Goal: Task Accomplishment & Management: Manage account settings

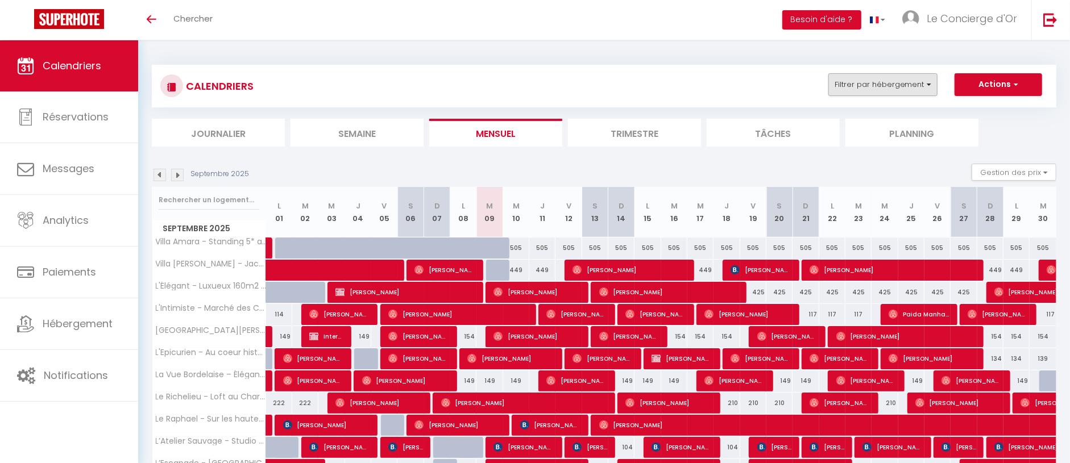
click at [907, 88] on button "Filtrer par hébergement" at bounding box center [882, 84] width 109 height 23
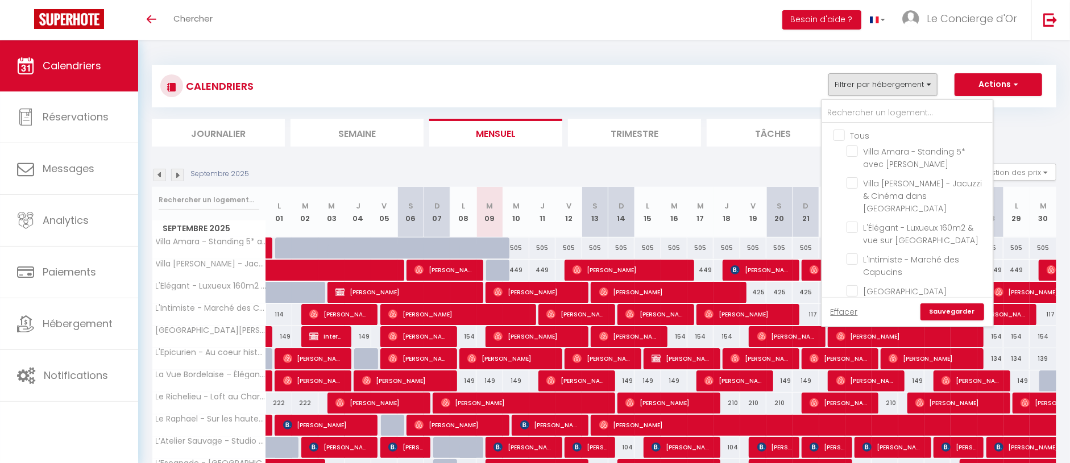
click at [858, 130] on input "Tous" at bounding box center [918, 134] width 171 height 11
checkbox input "true"
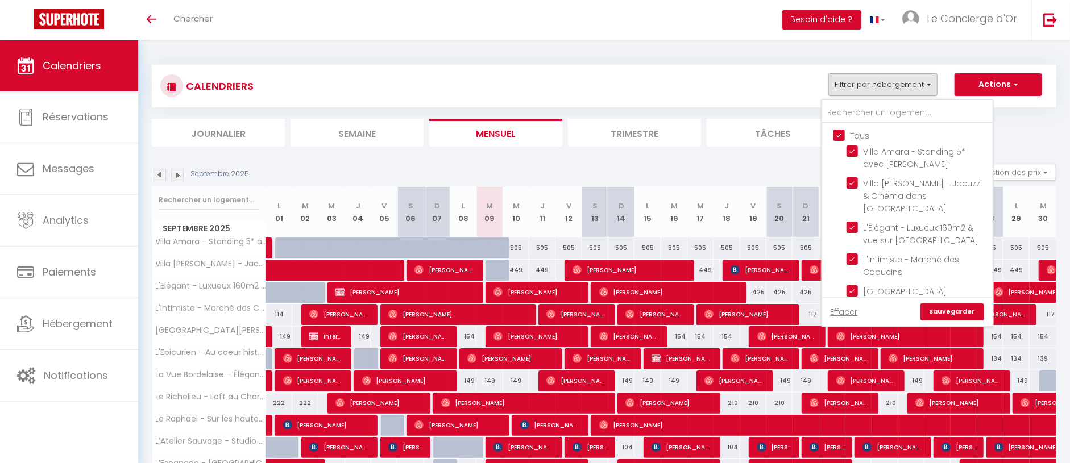
checkbox input "true"
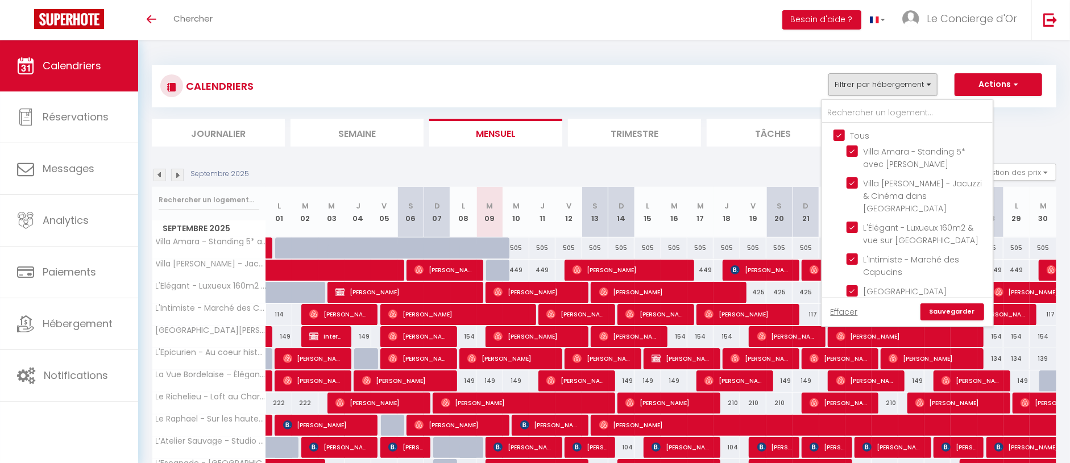
checkbox input "true"
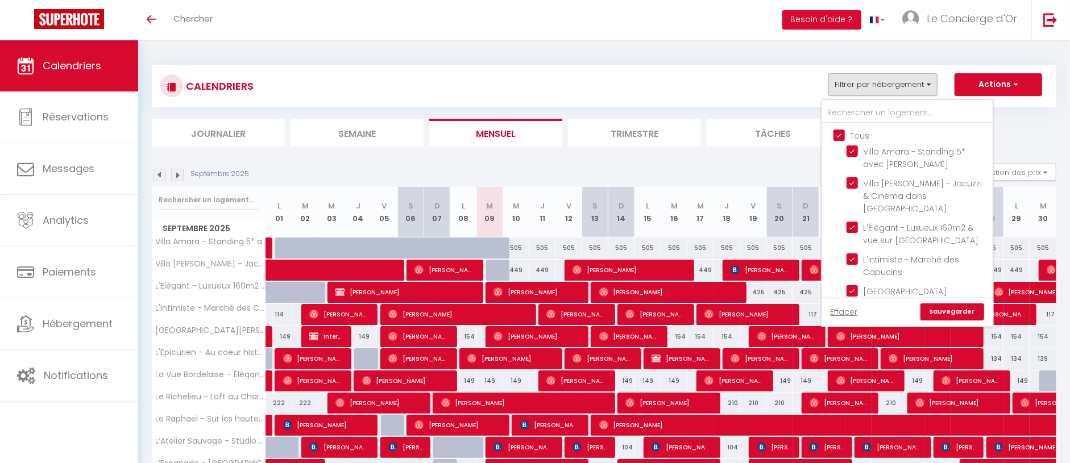
checkbox input "true"
click at [858, 130] on input "Tous" at bounding box center [918, 134] width 171 height 11
checkbox input "false"
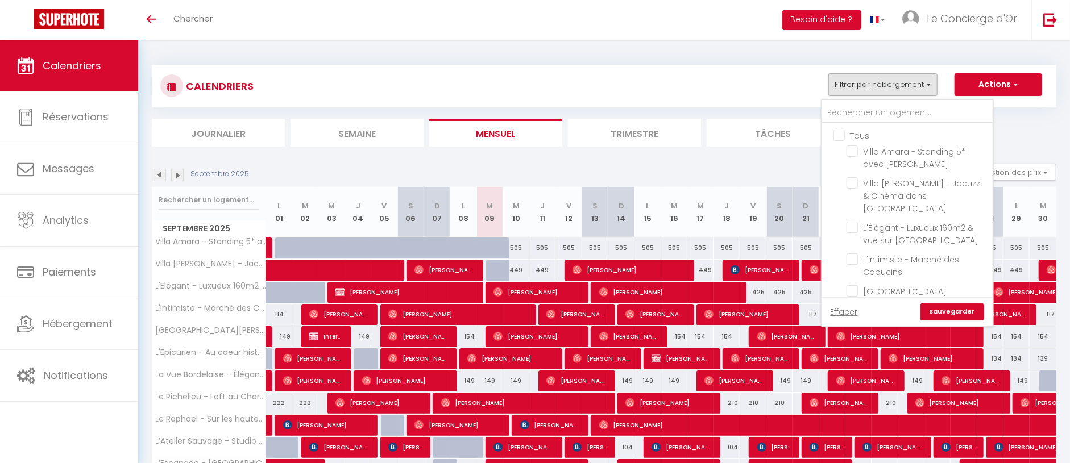
checkbox input "false"
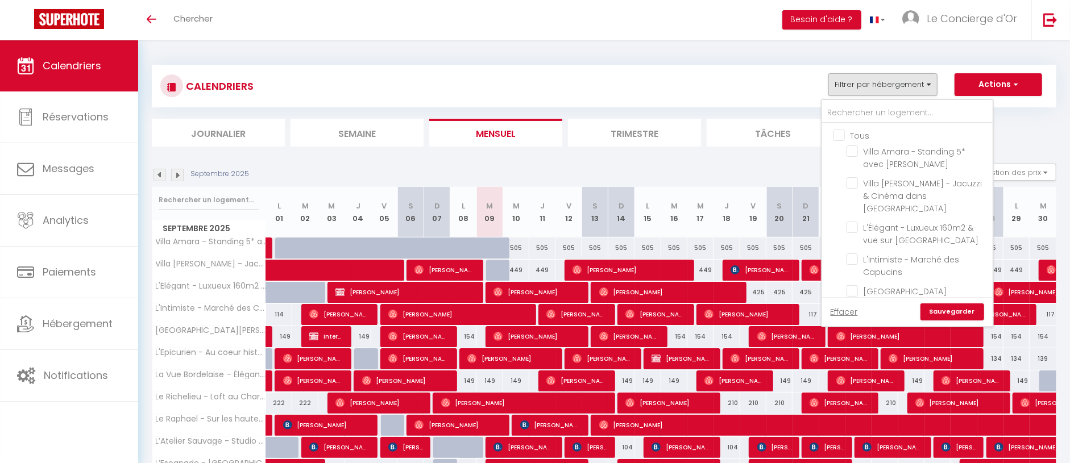
checkbox input "false"
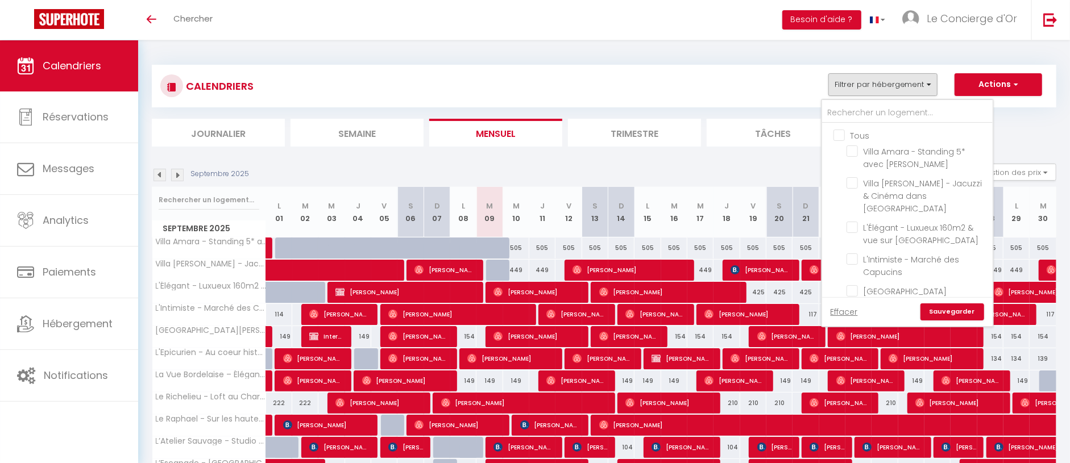
checkbox input "false"
click at [884, 152] on input "Villa Amara - Standing 5* avec [PERSON_NAME]" at bounding box center [917, 151] width 142 height 11
checkbox input "true"
click at [954, 311] on link "Sauvegarder" at bounding box center [952, 312] width 64 height 17
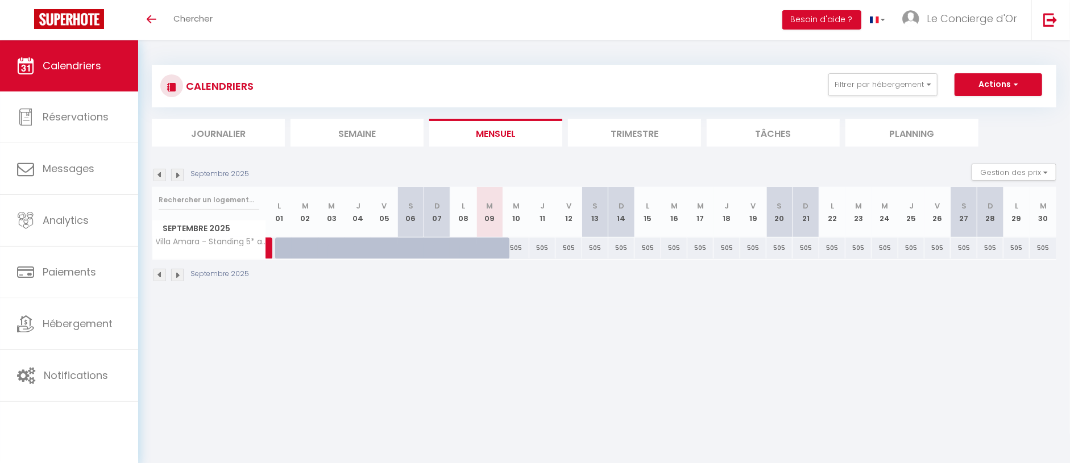
click at [604, 134] on li "Trimestre" at bounding box center [634, 133] width 133 height 28
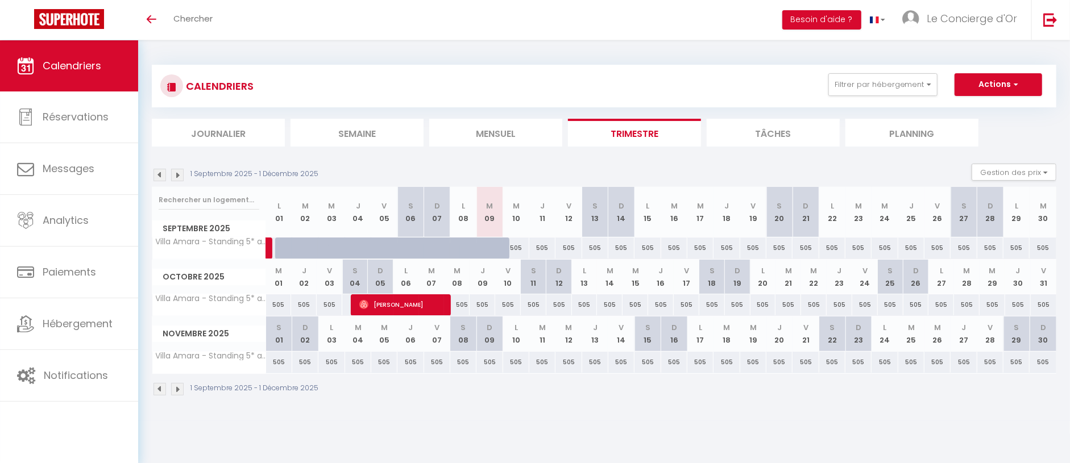
click at [180, 172] on img at bounding box center [177, 175] width 13 height 13
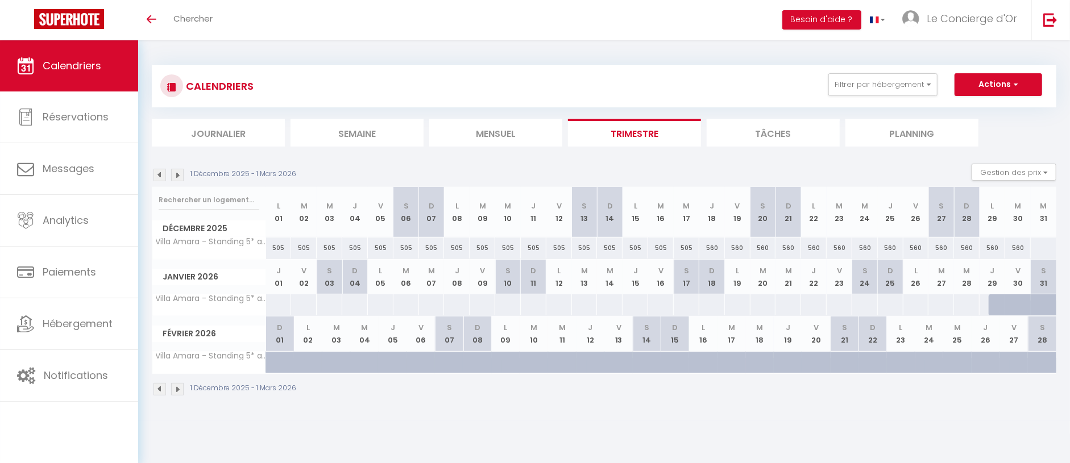
click at [738, 244] on div "560" at bounding box center [738, 248] width 26 height 21
type input "560"
type input "Ven 19 Décembre 2025"
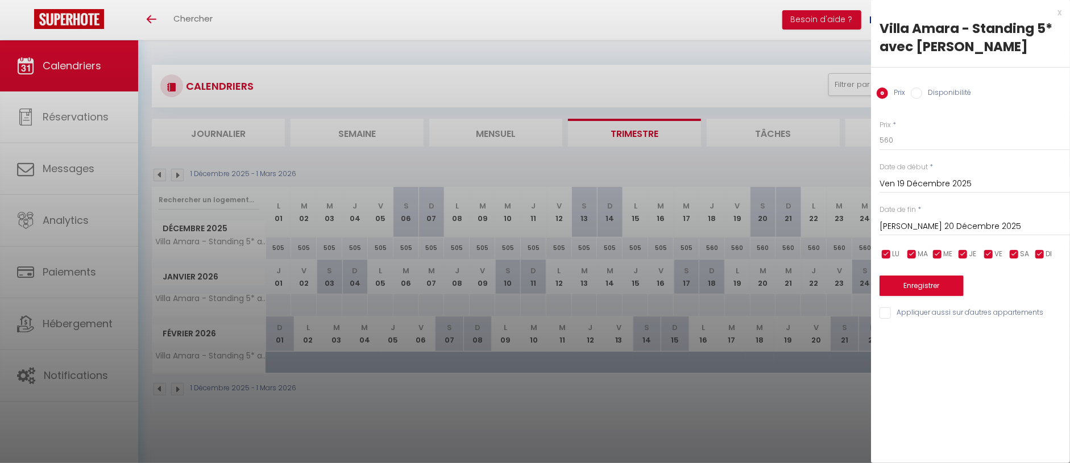
click at [910, 224] on input "[PERSON_NAME] 20 Décembre 2025" at bounding box center [974, 226] width 190 height 15
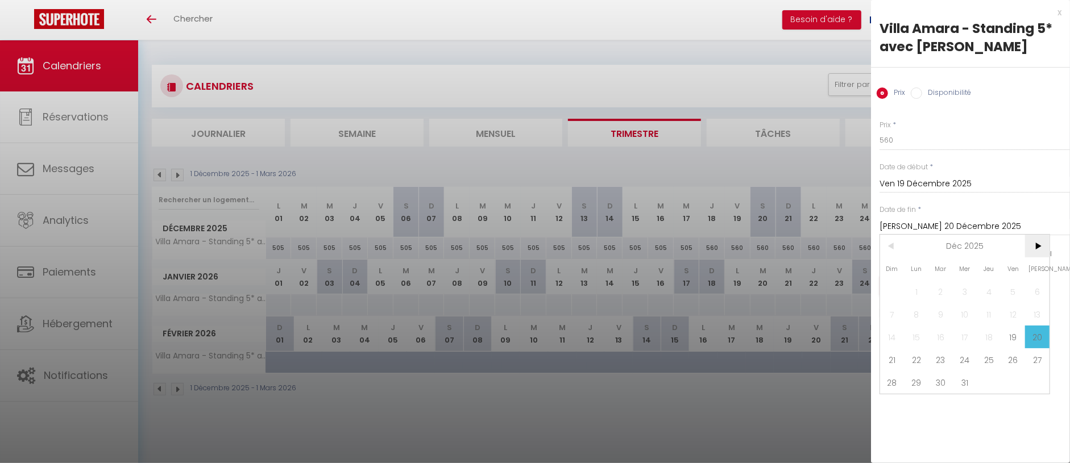
click at [1036, 244] on span ">" at bounding box center [1037, 246] width 24 height 23
click at [987, 297] on span "1" at bounding box center [989, 291] width 24 height 23
type input "Jeu 01 Janvier 2026"
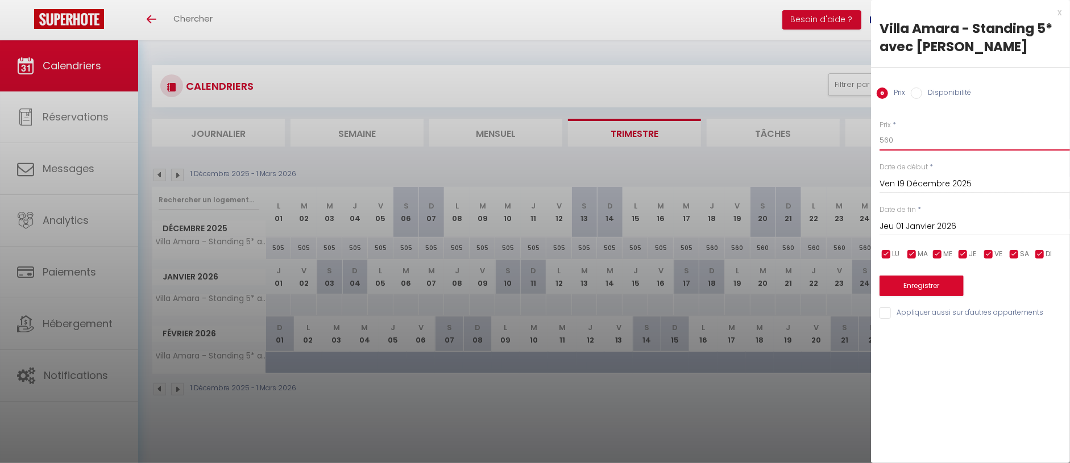
click at [903, 143] on input "560" at bounding box center [974, 140] width 190 height 20
type input "5"
drag, startPoint x: 901, startPoint y: 139, endPoint x: 880, endPoint y: 138, distance: 21.0
click at [880, 138] on input "705" at bounding box center [974, 140] width 190 height 20
type input "690"
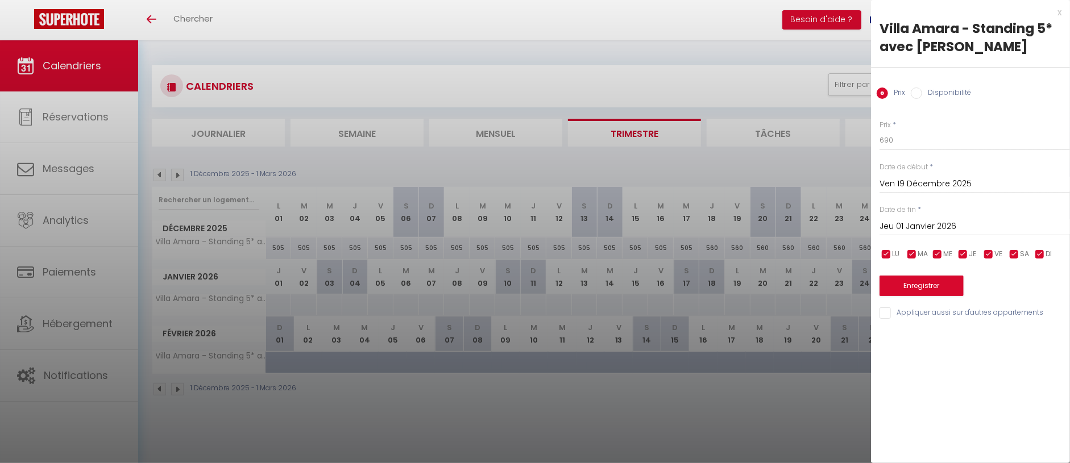
click at [908, 285] on button "Enregistrer" at bounding box center [921, 286] width 84 height 20
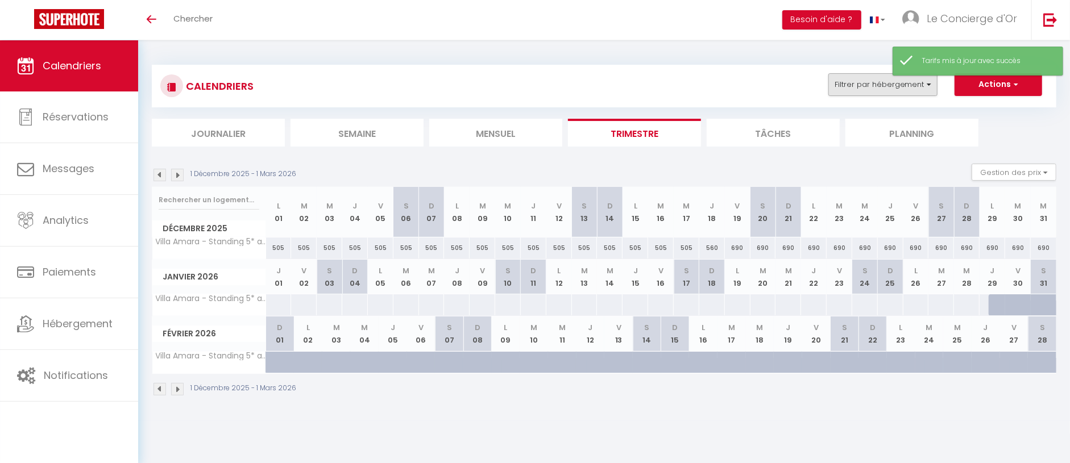
click at [836, 89] on button "Filtrer par hébergement" at bounding box center [882, 84] width 109 height 23
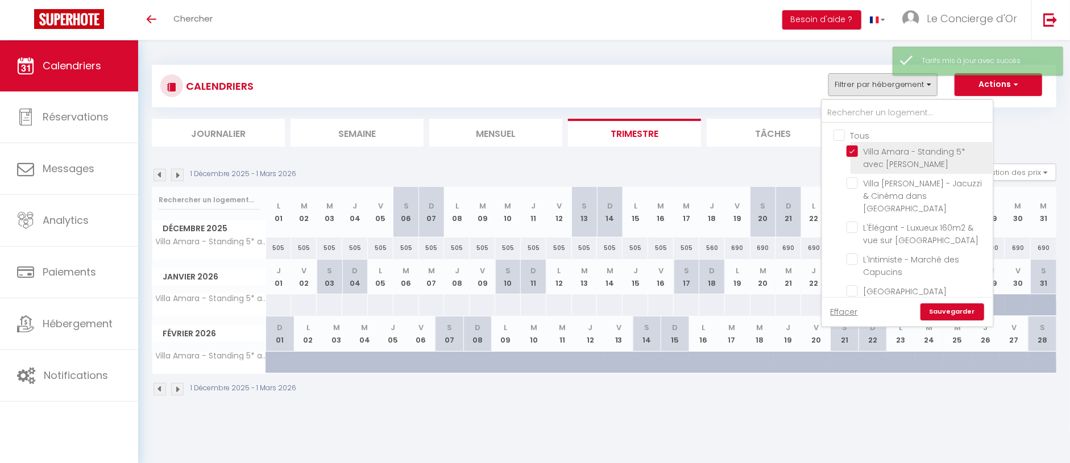
click at [858, 149] on input "Villa Amara - Standing 5* avec [PERSON_NAME]" at bounding box center [917, 151] width 142 height 11
checkbox input "false"
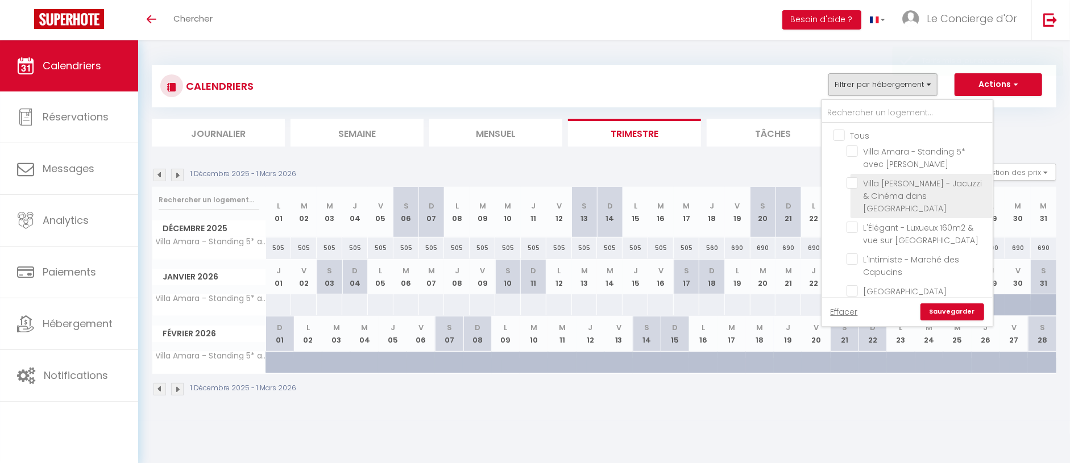
click at [855, 181] on input "Villa [PERSON_NAME] - Jacuzzi & Cinéma dans [GEOGRAPHIC_DATA]" at bounding box center [917, 182] width 142 height 11
checkbox input "true"
click at [952, 318] on link "Sauvegarder" at bounding box center [952, 312] width 64 height 17
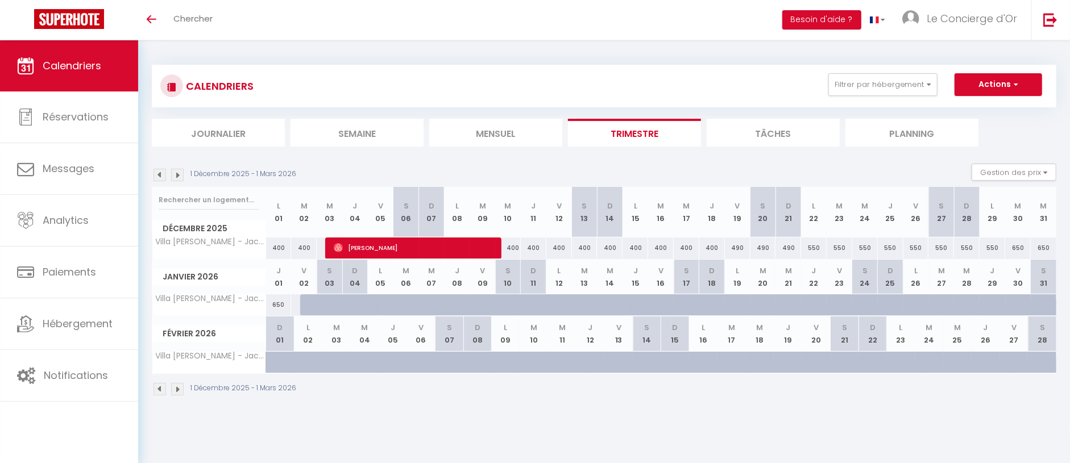
click at [163, 177] on img at bounding box center [159, 175] width 13 height 13
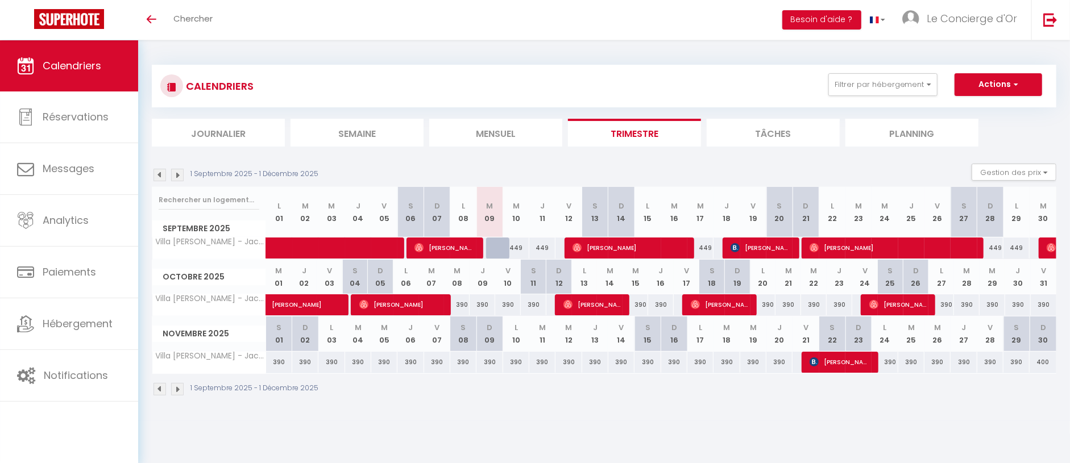
click at [455, 305] on div "390" at bounding box center [457, 304] width 26 height 21
type input "390"
type input "Mer 08 Octobre 2025"
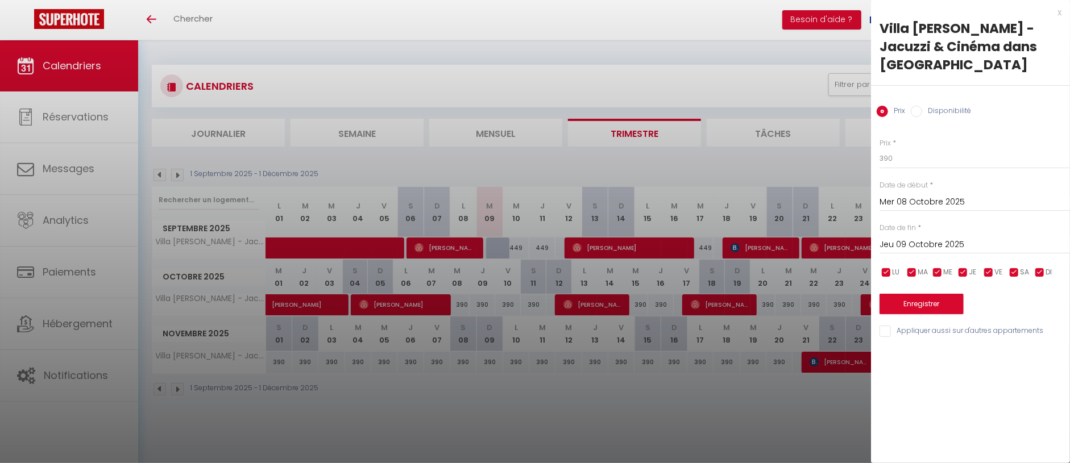
click at [900, 238] on input "Jeu 09 Octobre 2025" at bounding box center [974, 245] width 190 height 15
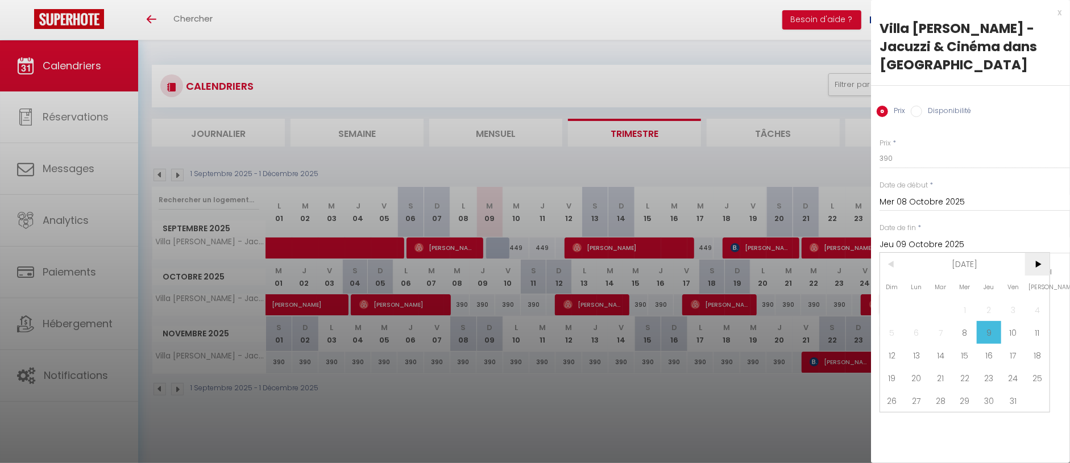
click at [1037, 253] on span ">" at bounding box center [1037, 264] width 24 height 23
click at [1007, 367] on span "21" at bounding box center [1013, 378] width 24 height 23
type input "Ven 21 Novembre 2025"
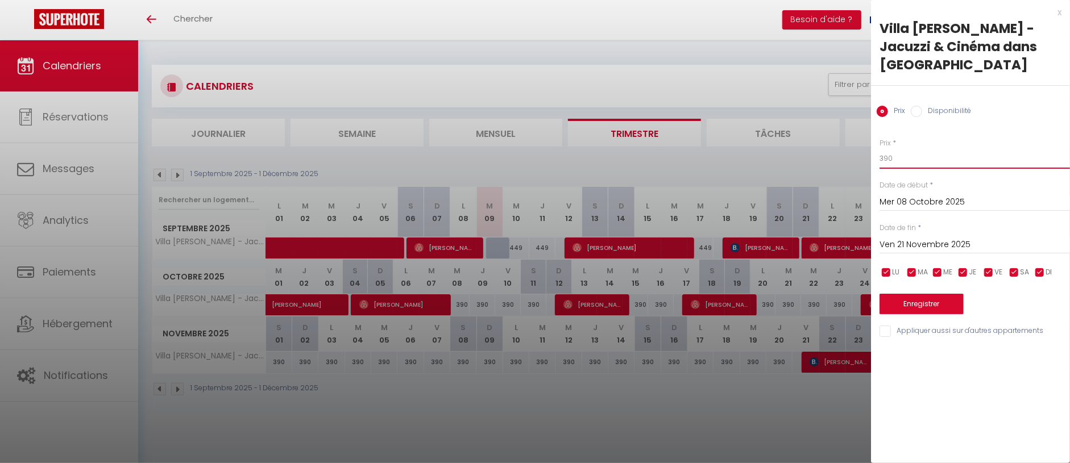
click at [930, 148] on input "390" at bounding box center [974, 158] width 190 height 20
type input "3"
type input "429"
click at [929, 294] on button "Enregistrer" at bounding box center [921, 304] width 84 height 20
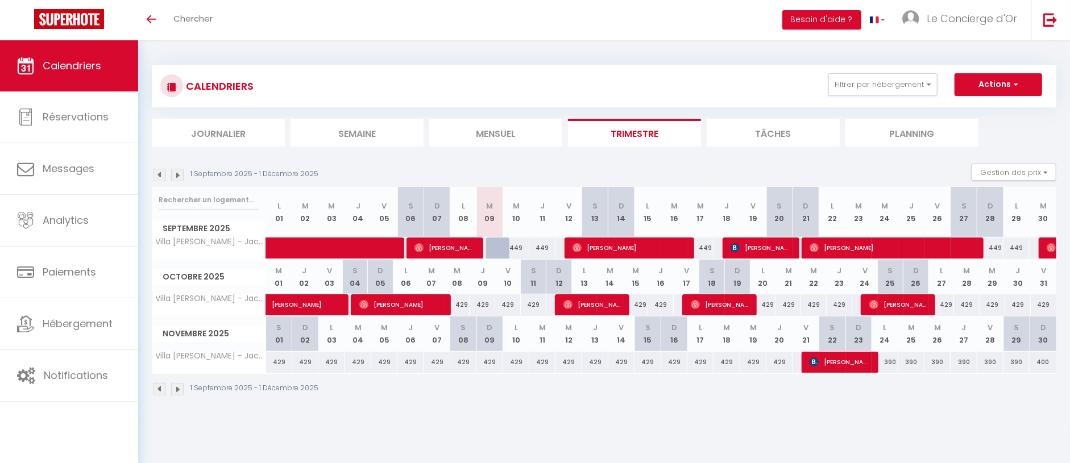
click at [182, 169] on img at bounding box center [177, 175] width 13 height 13
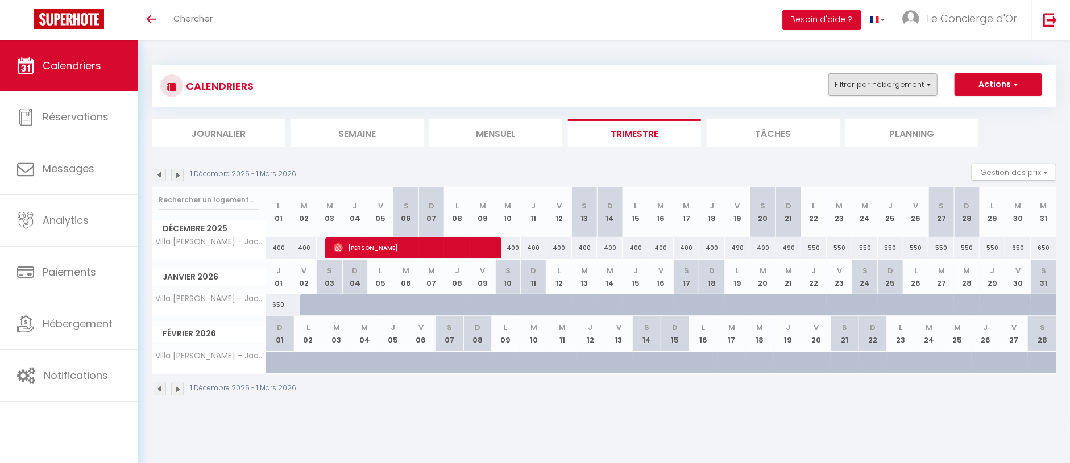
click at [843, 81] on button "Filtrer par hébergement" at bounding box center [882, 84] width 109 height 23
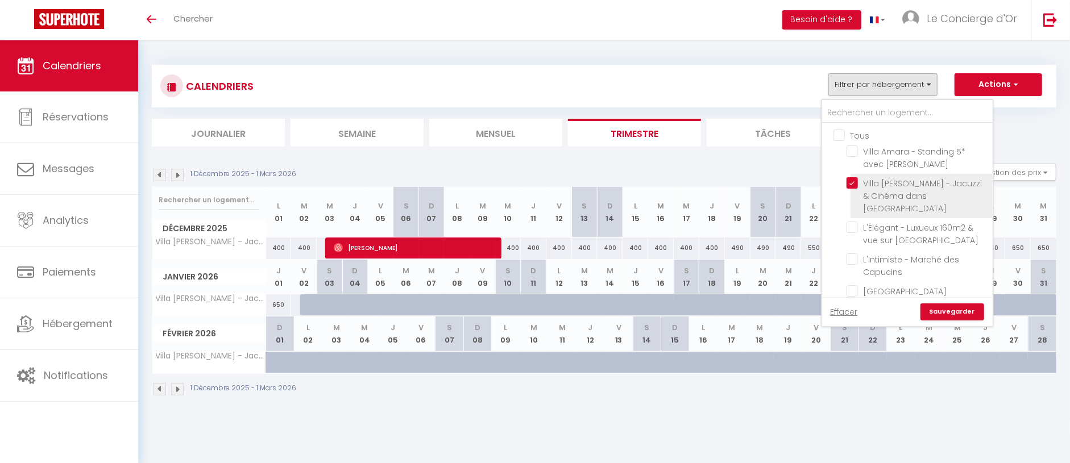
click at [851, 184] on input "Villa [PERSON_NAME] - Jacuzzi & Cinéma dans [GEOGRAPHIC_DATA]" at bounding box center [917, 182] width 142 height 11
checkbox input "false"
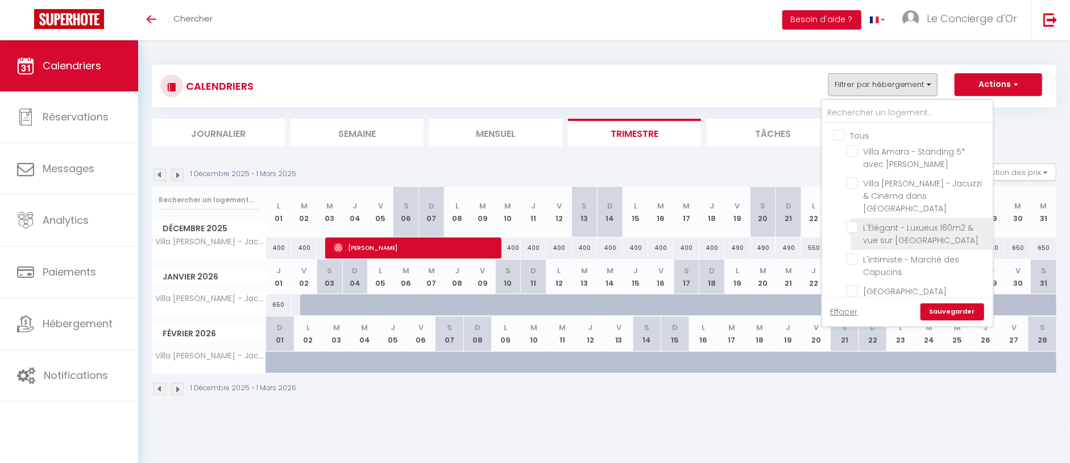
click at [850, 222] on input "L'Élégant - Luxueux 160m2 & vue sur [GEOGRAPHIC_DATA]" at bounding box center [917, 227] width 142 height 11
checkbox input "true"
click at [944, 308] on link "Sauvegarder" at bounding box center [952, 312] width 64 height 17
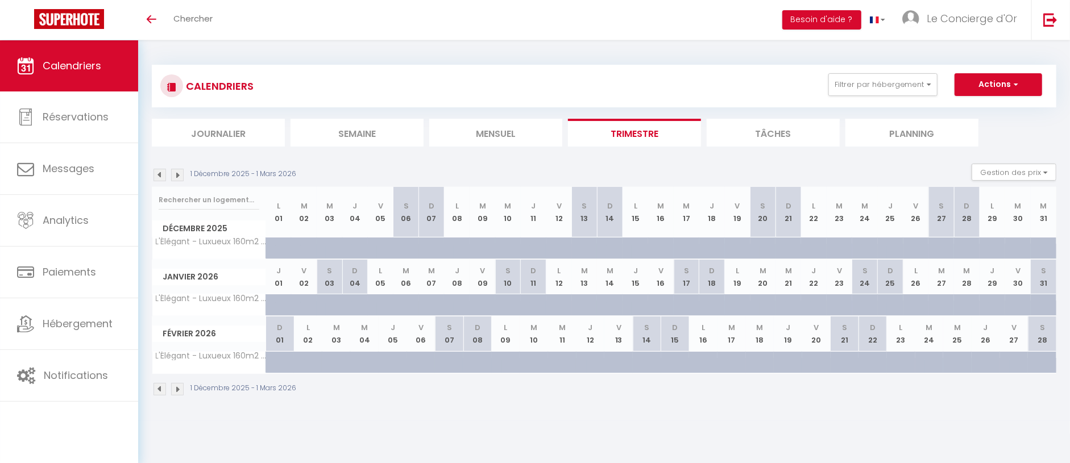
click at [161, 174] on img at bounding box center [159, 175] width 13 height 13
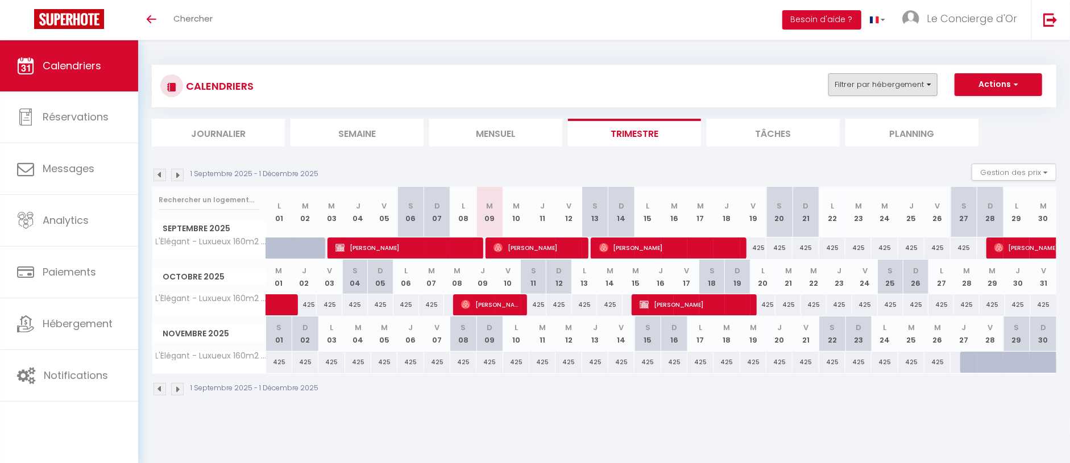
click at [899, 86] on button "Filtrer par hébergement" at bounding box center [882, 84] width 109 height 23
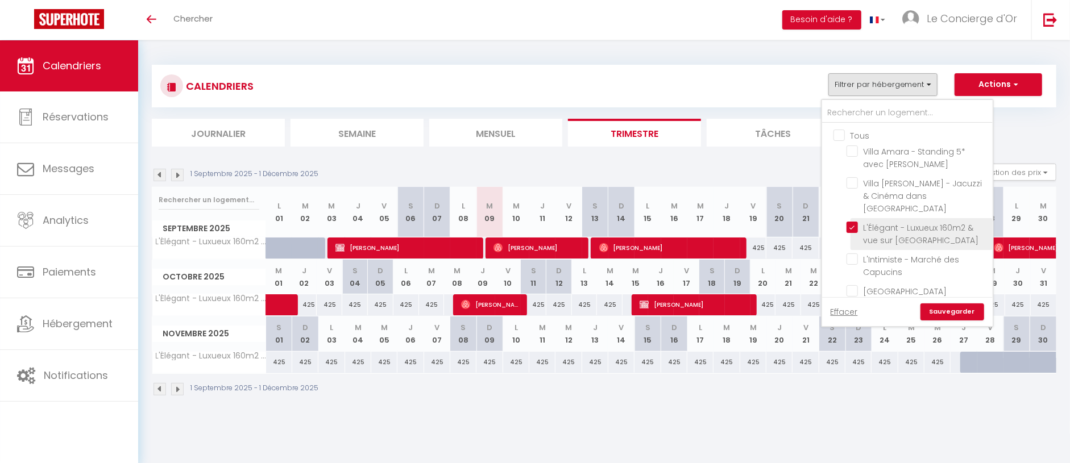
click at [853, 222] on input "L'Élégant - Luxueux 160m2 & vue sur [GEOGRAPHIC_DATA]" at bounding box center [917, 227] width 142 height 11
checkbox input "false"
drag, startPoint x: 850, startPoint y: 243, endPoint x: 919, endPoint y: 282, distance: 79.4
click at [850, 254] on input "L'Intimiste - Marché des Capucins" at bounding box center [917, 259] width 142 height 11
checkbox input "true"
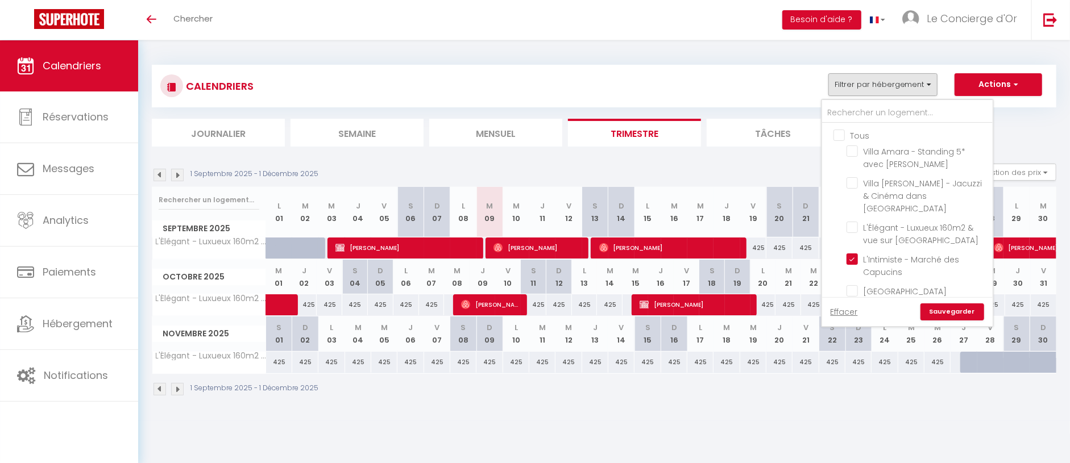
click at [959, 317] on link "Sauvegarder" at bounding box center [952, 312] width 64 height 17
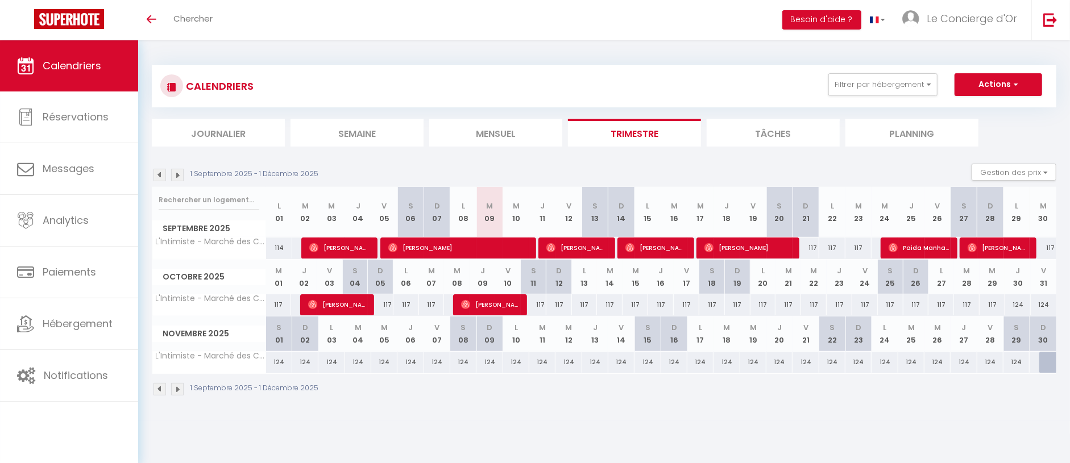
click at [809, 247] on div "117" at bounding box center [805, 248] width 26 height 21
type input "117"
type input "Dim 21 Septembre 2025"
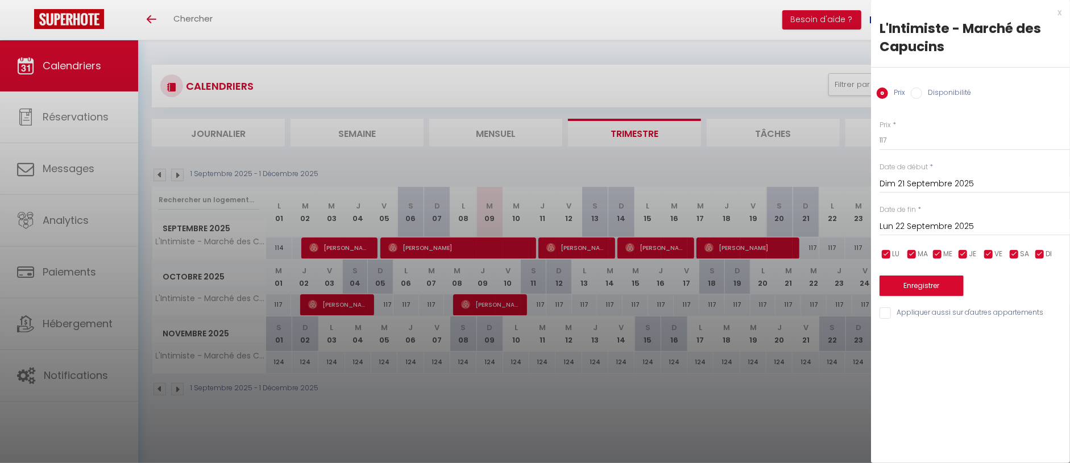
click at [920, 217] on div "Lun 22 Septembre 2025 < [DATE] > Dim Lun Mar Mer Jeu Ven Sam 1 2 3 4 5 6 7 8 9 …" at bounding box center [974, 225] width 190 height 20
click at [922, 227] on input "Lun 22 Septembre 2025" at bounding box center [974, 226] width 190 height 15
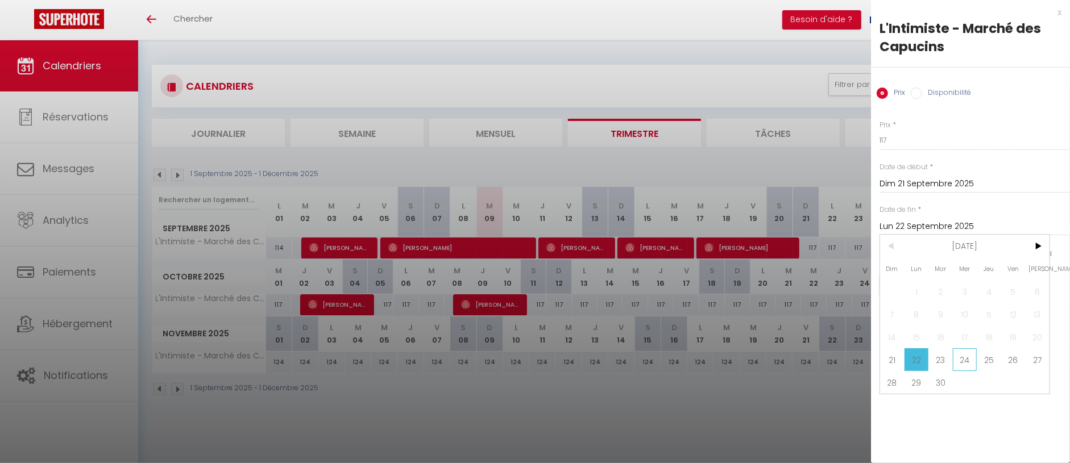
click at [971, 365] on span "24" at bounding box center [965, 359] width 24 height 23
type input "Mer 24 Septembre 2025"
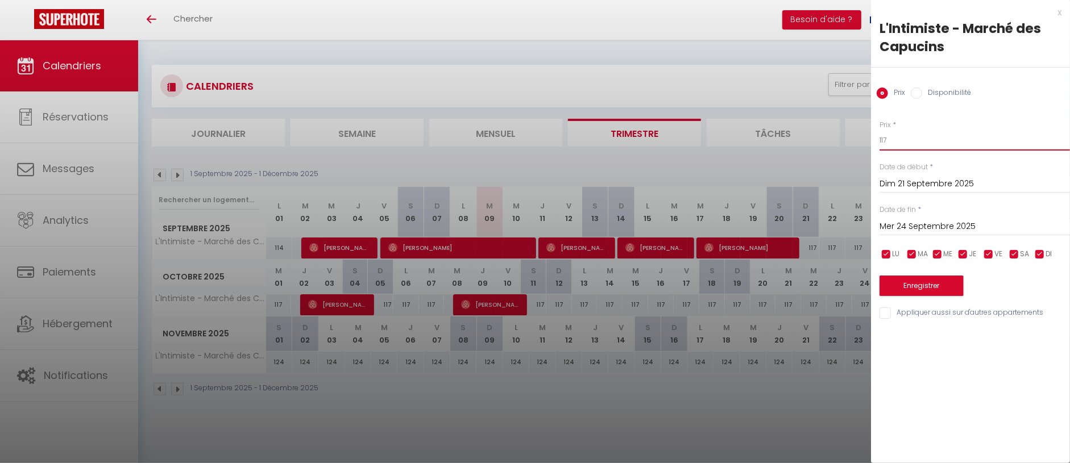
click at [912, 139] on input "117" at bounding box center [974, 140] width 190 height 20
type input "129"
click at [928, 281] on button "Enregistrer" at bounding box center [921, 286] width 84 height 20
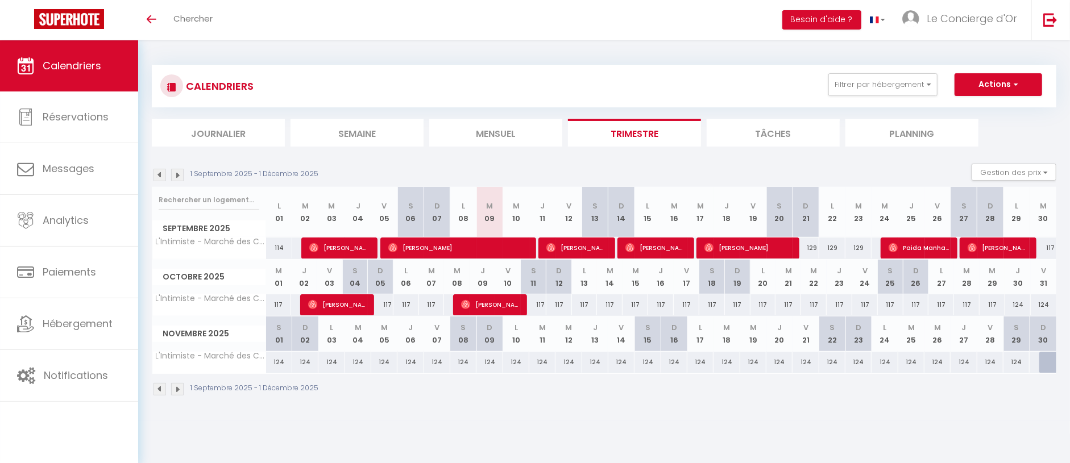
click at [1035, 356] on div "159" at bounding box center [1042, 362] width 27 height 21
type input "159"
type input "Dim 30 Novembre 2025"
type input "Lun 01 Décembre 2025"
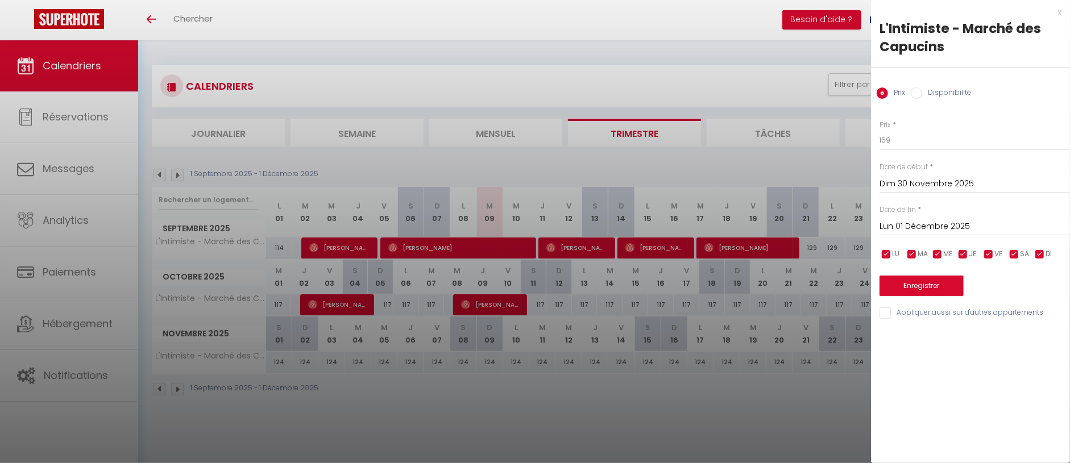
click at [772, 68] on div at bounding box center [535, 231] width 1070 height 463
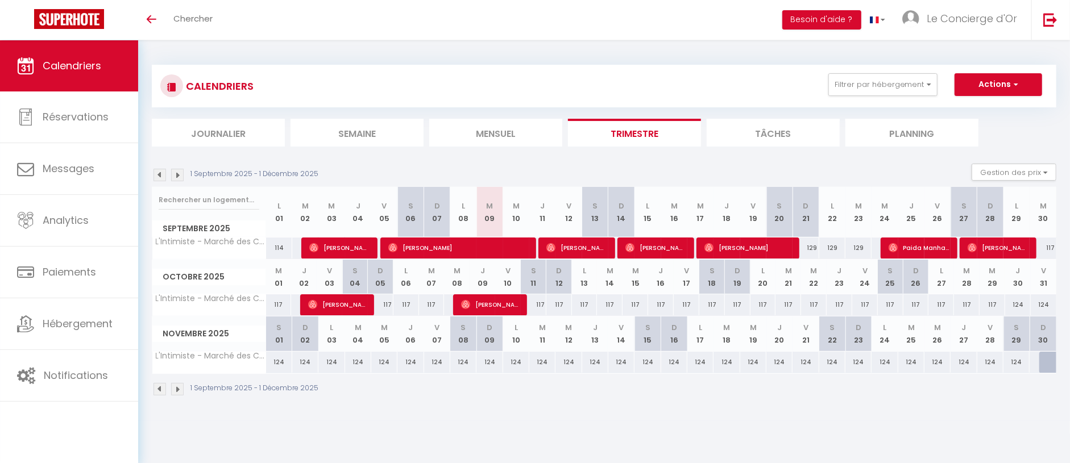
click at [845, 82] on body "🟢 Des questions ou besoin d'assistance pour la migration AirBnB? Connectez-vous…" at bounding box center [535, 271] width 1070 height 463
drag, startPoint x: 855, startPoint y: 97, endPoint x: 857, endPoint y: 85, distance: 11.5
click at [855, 90] on div "CALENDRIERS Filtrer par hébergement Tous Villa Amara - Standing 5* avec Piscine…" at bounding box center [603, 86] width 887 height 26
click at [857, 84] on button "Filtrer par hébergement" at bounding box center [882, 84] width 109 height 23
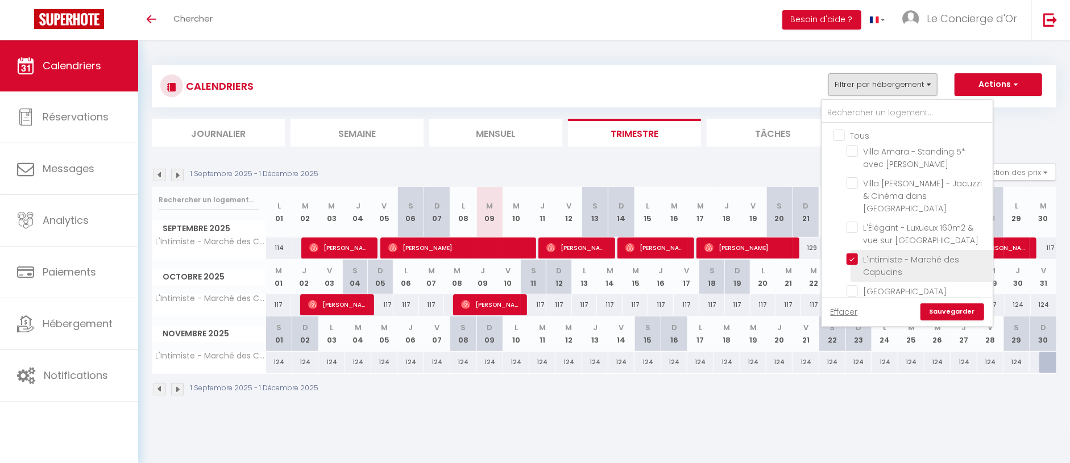
click at [851, 254] on input "L'Intimiste - Marché des Capucins" at bounding box center [917, 259] width 142 height 11
checkbox input "false"
click at [852, 285] on input "[GEOGRAPHIC_DATA][PERSON_NAME] à [GEOGRAPHIC_DATA]" at bounding box center [917, 290] width 142 height 11
checkbox input "true"
click at [965, 312] on link "Sauvegarder" at bounding box center [952, 312] width 64 height 17
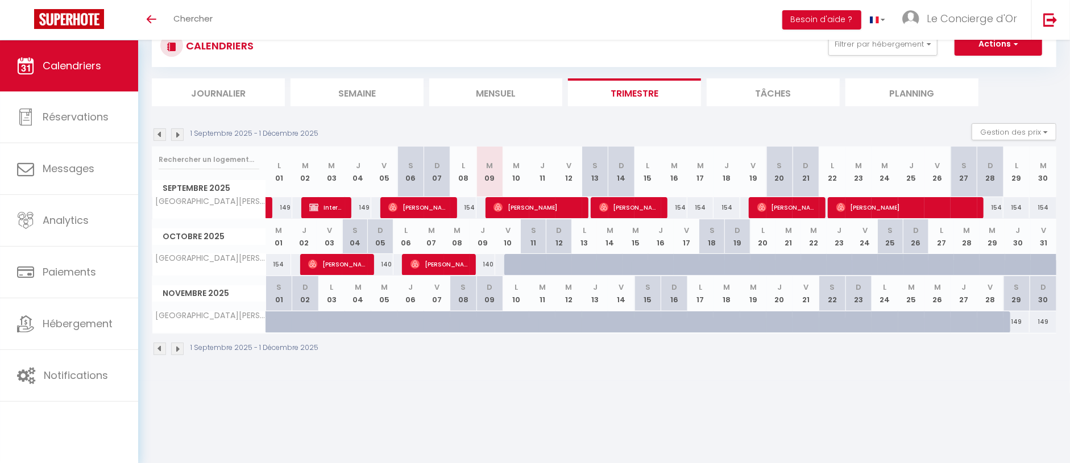
scroll to position [40, 0]
click at [672, 204] on div "154" at bounding box center [674, 208] width 26 height 21
type input "154"
type input "[DATE] Septembre 2025"
type input "Mer 17 Septembre 2025"
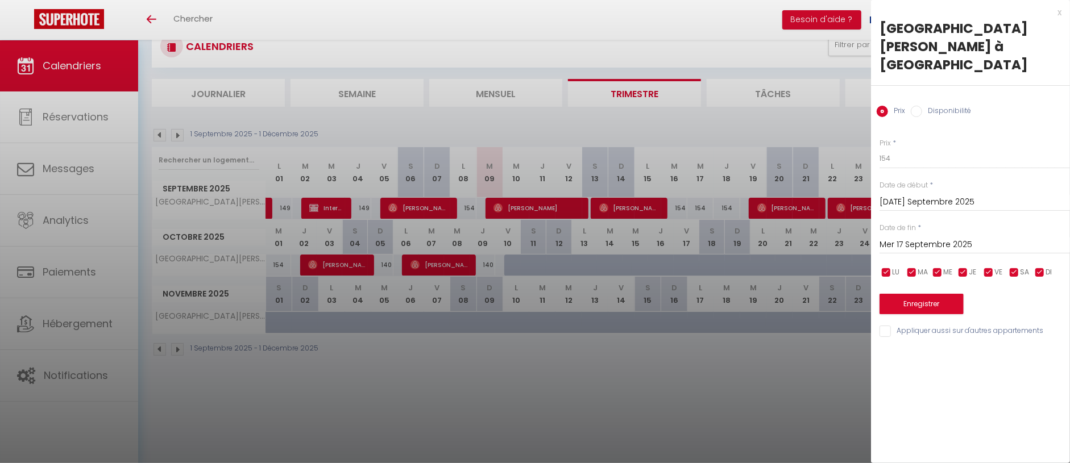
click at [1056, 14] on div "x" at bounding box center [966, 13] width 190 height 14
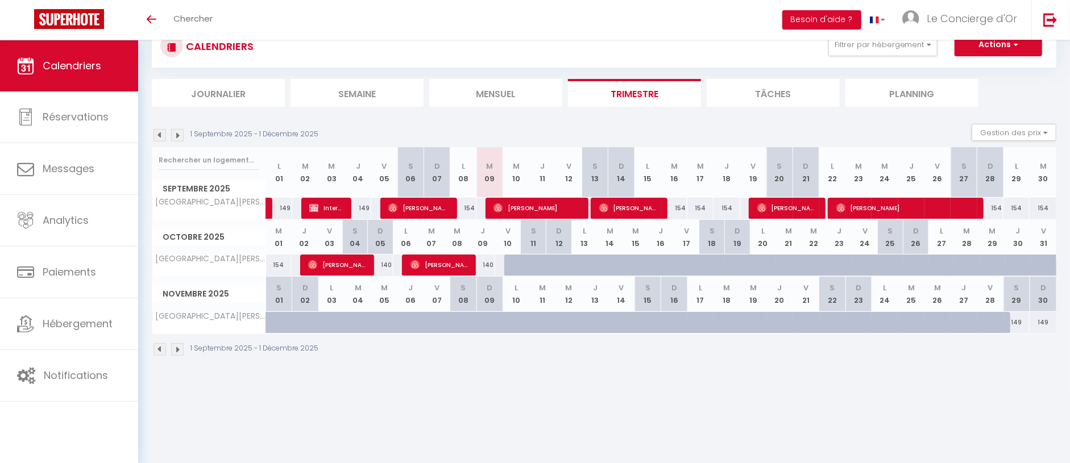
click at [676, 203] on div "154" at bounding box center [674, 208] width 26 height 21
type input "154"
type input "[DATE] Septembre 2025"
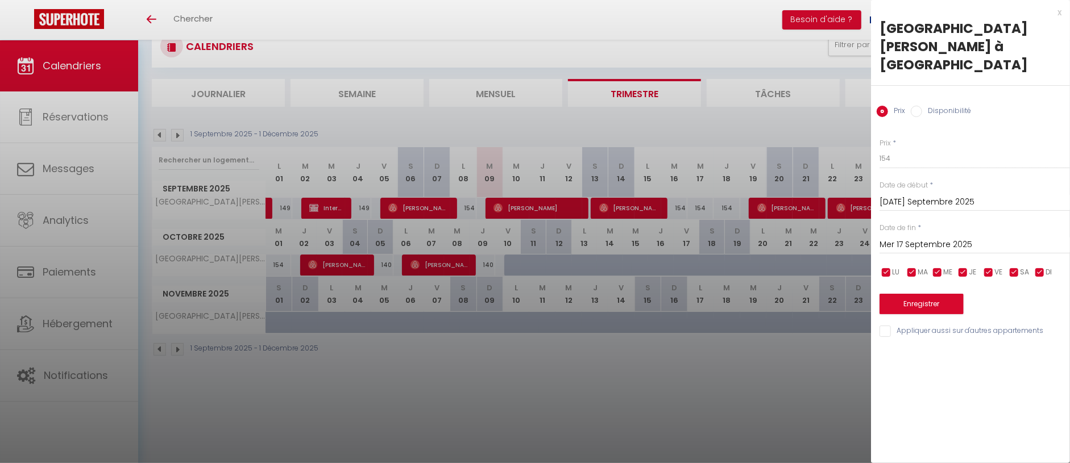
click at [884, 238] on input "Mer 17 Septembre 2025" at bounding box center [974, 245] width 190 height 15
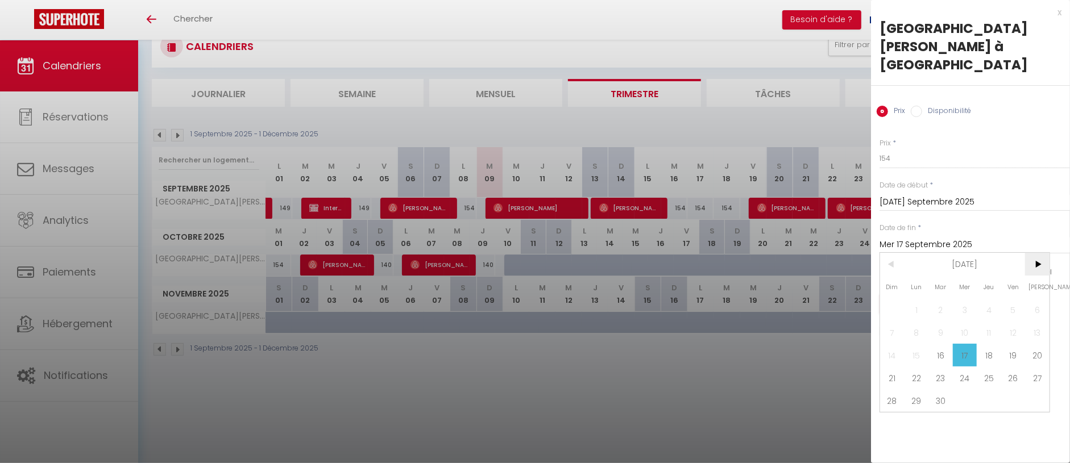
click at [1037, 253] on span ">" at bounding box center [1037, 264] width 24 height 23
click at [1009, 298] on span "3" at bounding box center [1013, 309] width 24 height 23
type input "Ven 03 Octobre 2025"
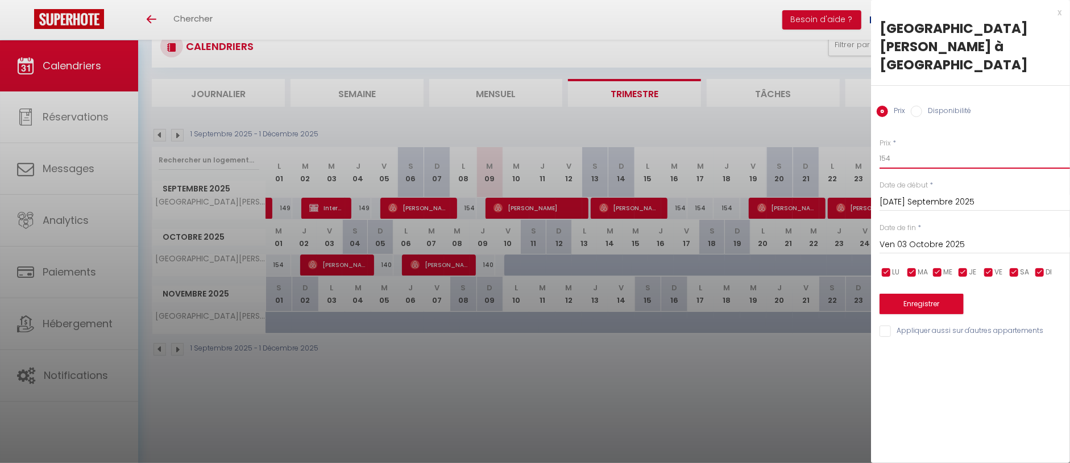
click at [907, 148] on input "154" at bounding box center [974, 158] width 190 height 20
type input "149"
click at [917, 294] on button "Enregistrer" at bounding box center [921, 304] width 84 height 20
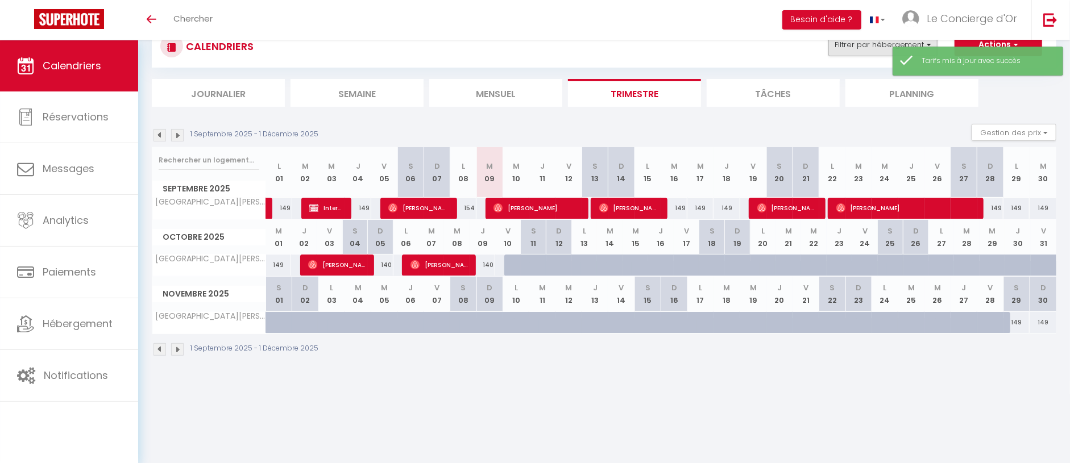
click at [875, 49] on button "Filtrer par hébergement" at bounding box center [882, 45] width 109 height 23
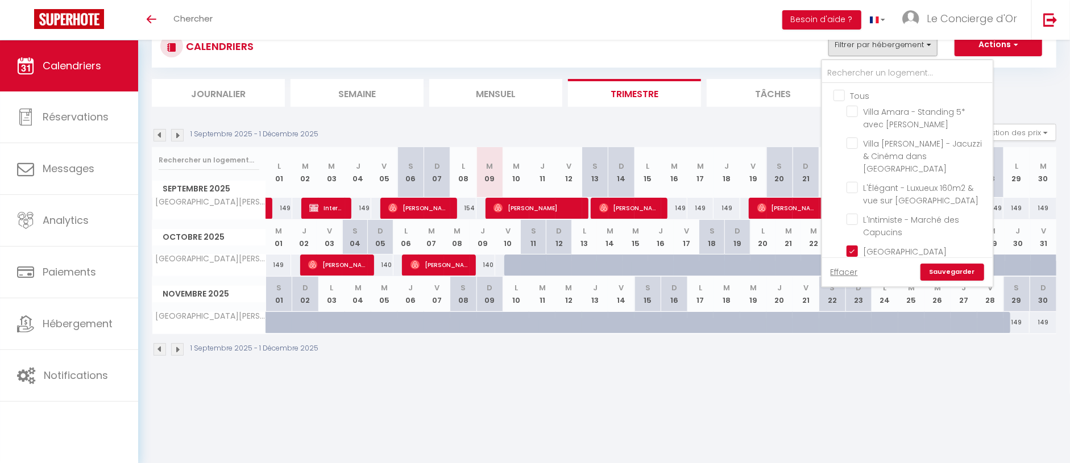
click at [178, 134] on img at bounding box center [177, 135] width 13 height 13
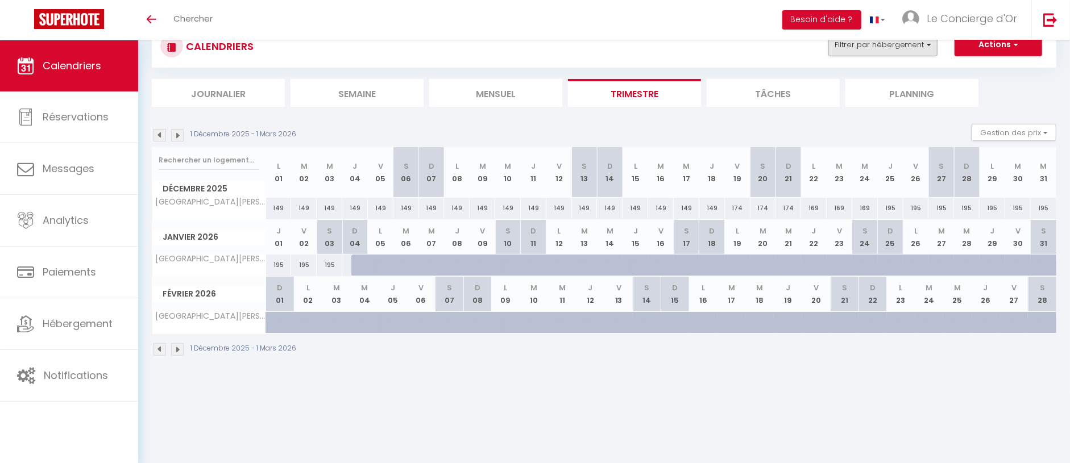
click at [887, 50] on button "Filtrer par hébergement" at bounding box center [882, 45] width 109 height 23
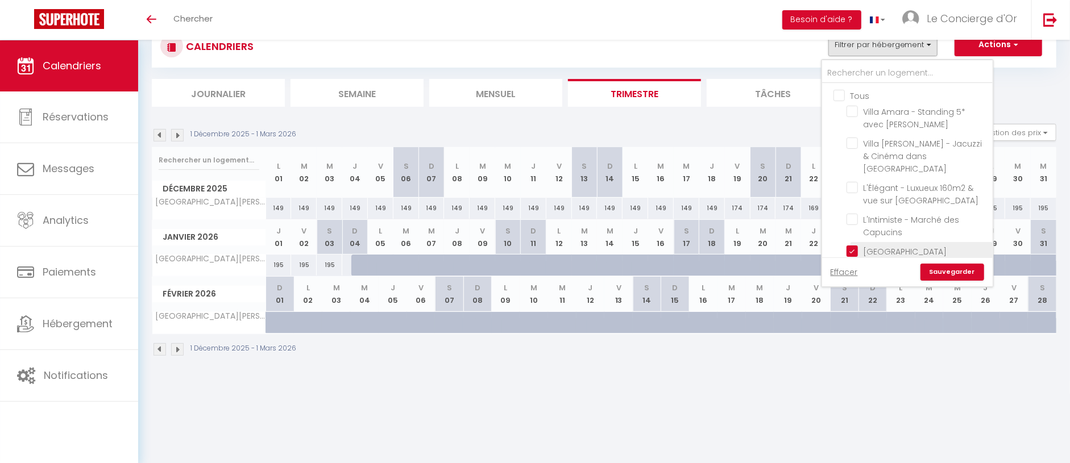
click at [851, 246] on input "[GEOGRAPHIC_DATA][PERSON_NAME] à [GEOGRAPHIC_DATA]" at bounding box center [917, 251] width 142 height 11
checkbox input "false"
click at [850, 231] on input "L'Epicurien - Au coeur historique de [GEOGRAPHIC_DATA]" at bounding box center [917, 236] width 142 height 11
checkbox input "true"
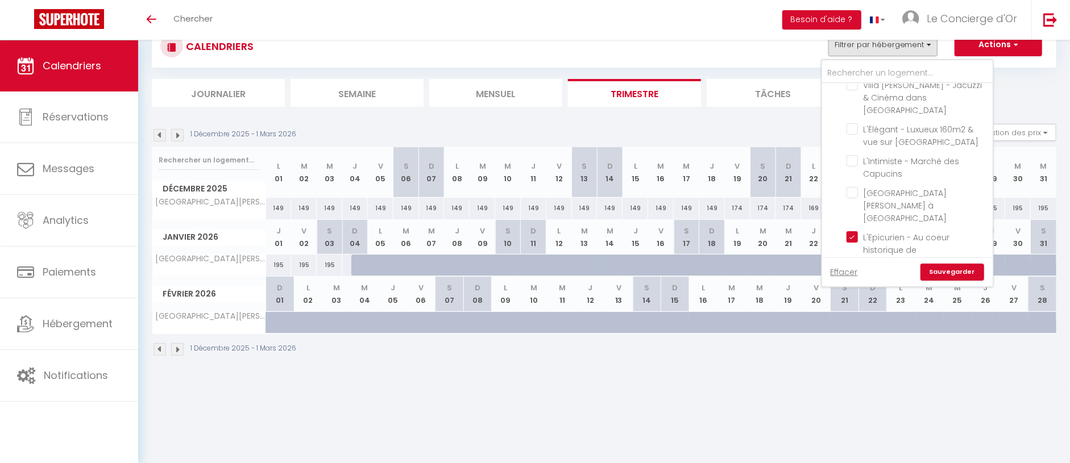
click at [933, 271] on link "Sauvegarder" at bounding box center [952, 272] width 64 height 17
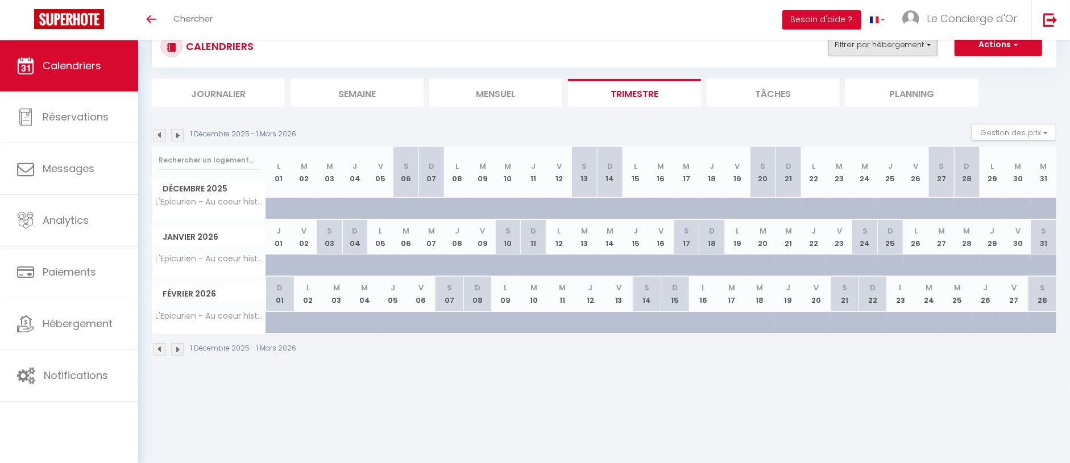
click at [847, 47] on button "Filtrer par hébergement" at bounding box center [882, 45] width 109 height 23
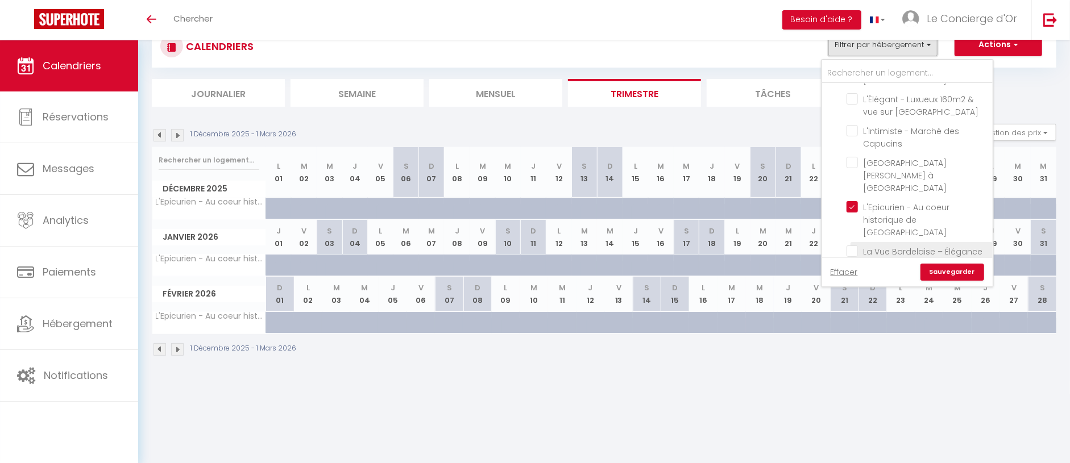
scroll to position [91, 0]
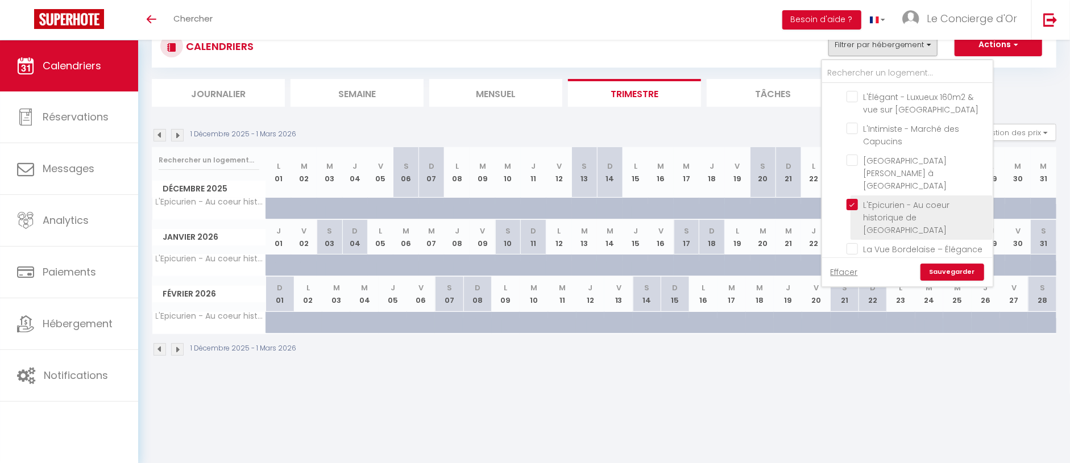
click at [850, 199] on input "L'Epicurien - Au coeur historique de [GEOGRAPHIC_DATA]" at bounding box center [917, 204] width 142 height 11
click at [849, 199] on input "L'Epicurien - Au coeur historique de [GEOGRAPHIC_DATA]" at bounding box center [917, 204] width 142 height 11
checkbox input "true"
click at [952, 269] on link "Sauvegarder" at bounding box center [952, 272] width 64 height 17
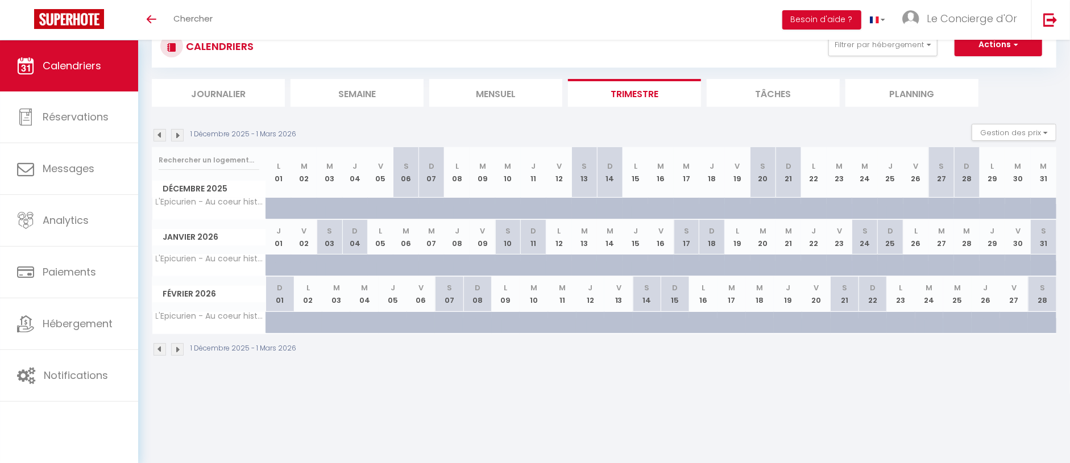
click at [153, 130] on img at bounding box center [159, 135] width 13 height 13
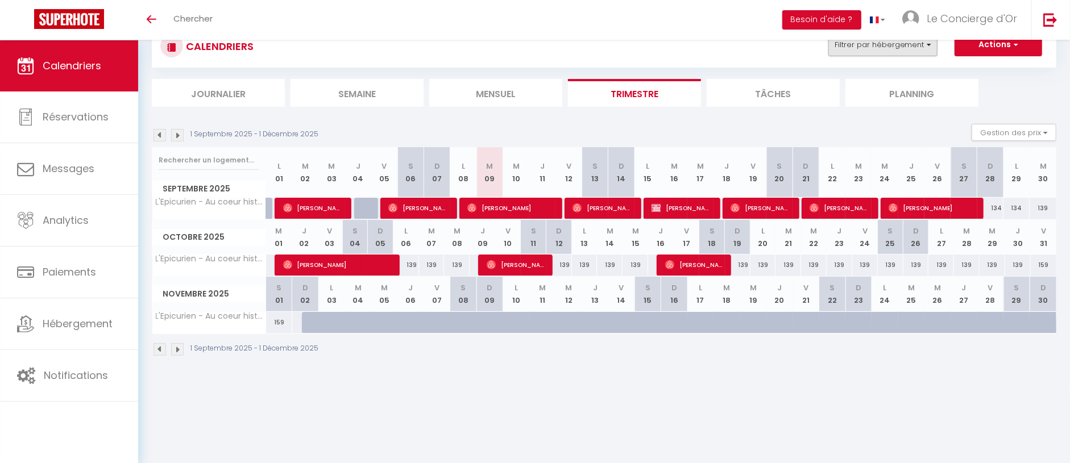
click at [868, 47] on button "Filtrer par hébergement" at bounding box center [882, 45] width 109 height 23
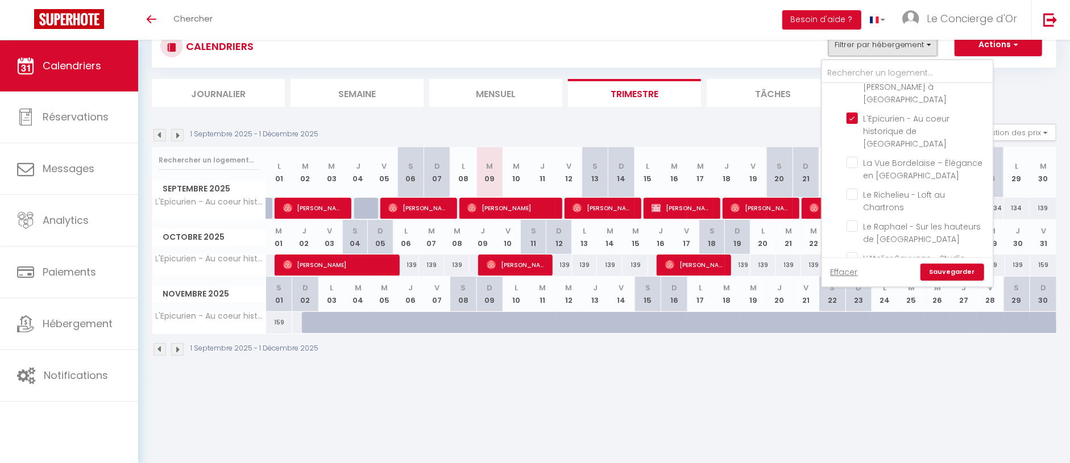
scroll to position [103, 0]
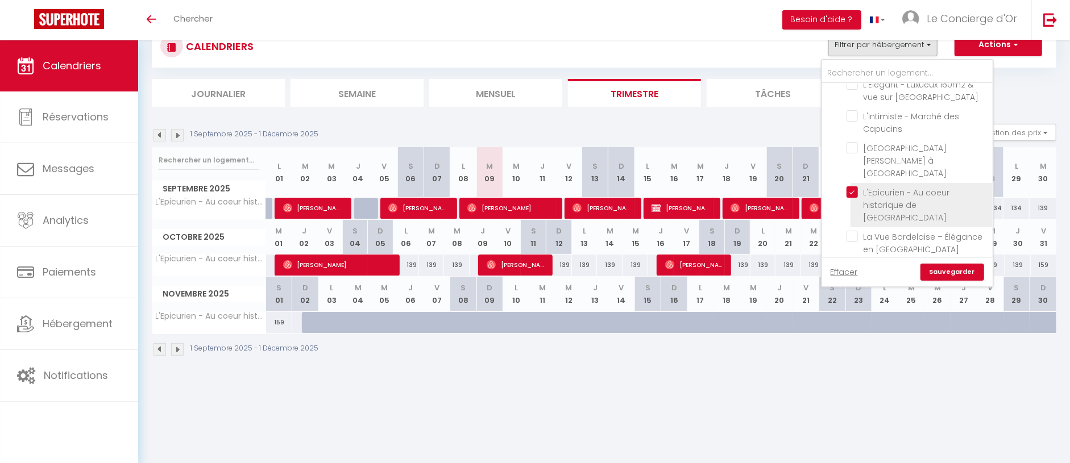
click at [866, 186] on input "L'Epicurien - Au coeur historique de [GEOGRAPHIC_DATA]" at bounding box center [917, 191] width 142 height 11
checkbox input "false"
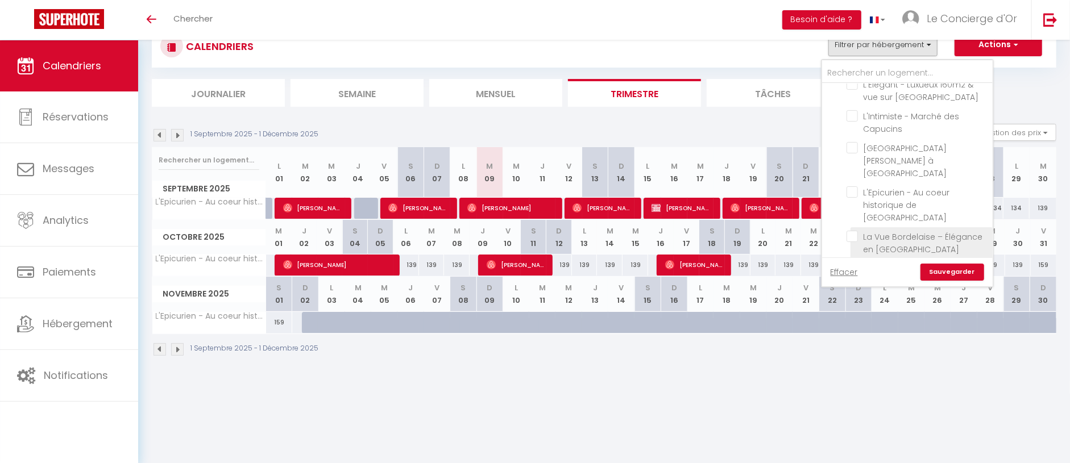
click at [854, 231] on input "La Vue Bordelaise – Élégance en [GEOGRAPHIC_DATA]" at bounding box center [917, 236] width 142 height 11
checkbox input "true"
click at [956, 275] on link "Sauvegarder" at bounding box center [952, 272] width 64 height 17
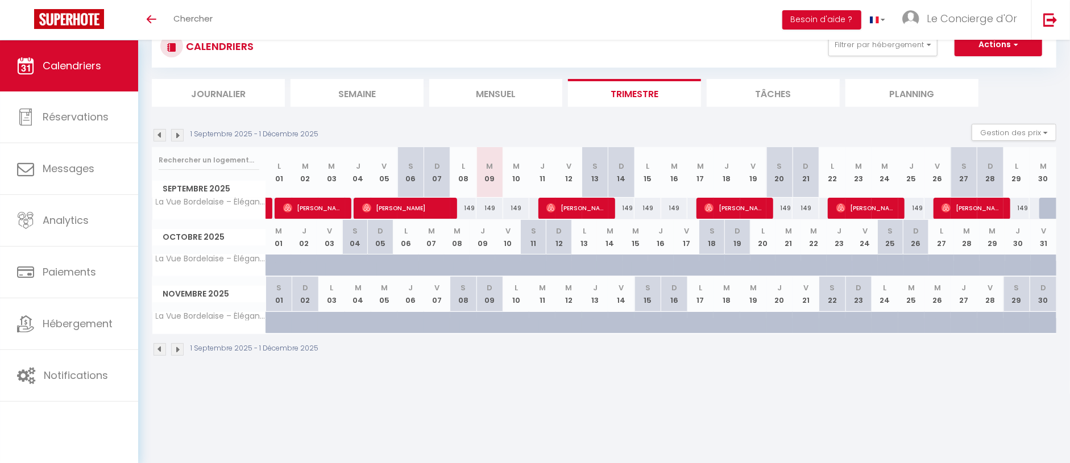
click at [616, 206] on div "149" at bounding box center [621, 208] width 26 height 21
type input "149"
type input "Dim 14 Septembre 2025"
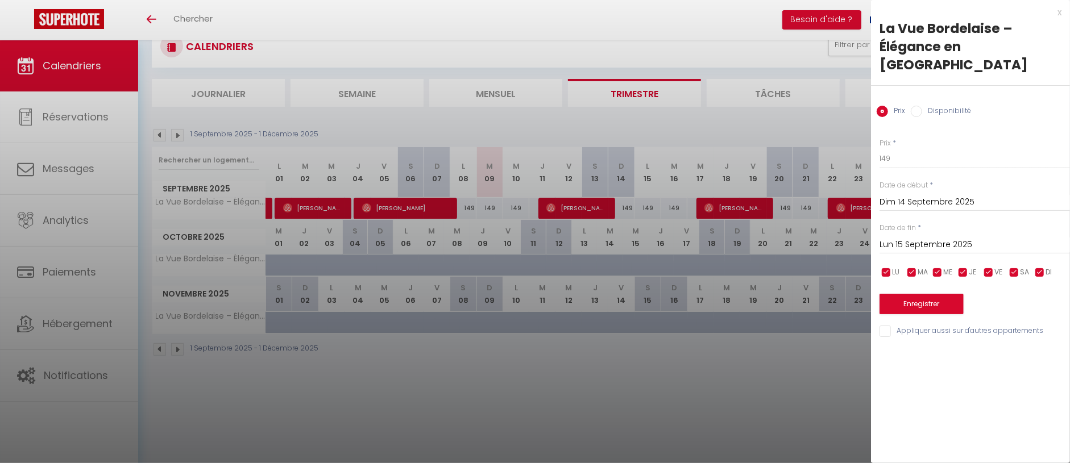
click at [923, 238] on input "Lun 15 Septembre 2025" at bounding box center [974, 245] width 190 height 15
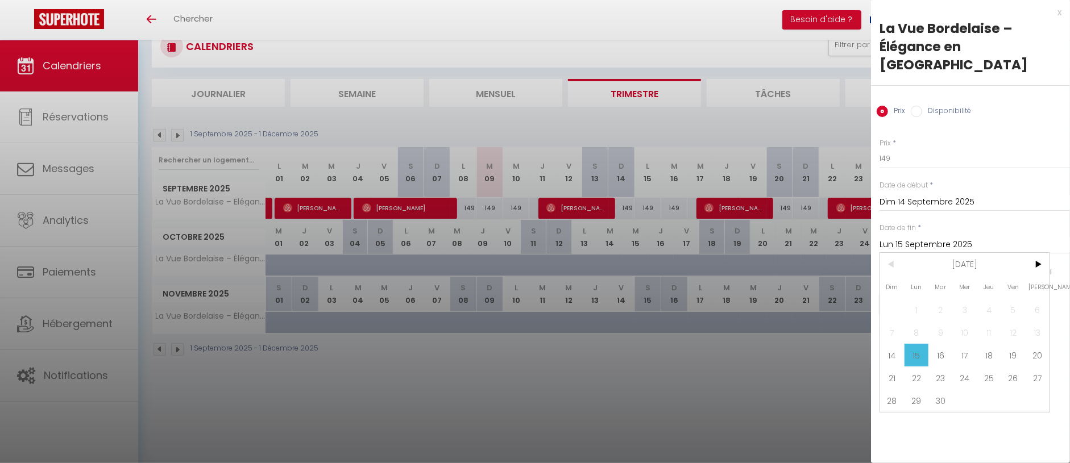
drag, startPoint x: 991, startPoint y: 338, endPoint x: 975, endPoint y: 311, distance: 31.1
click at [991, 344] on span "18" at bounding box center [989, 355] width 24 height 23
type input "Jeu 18 Septembre 2025"
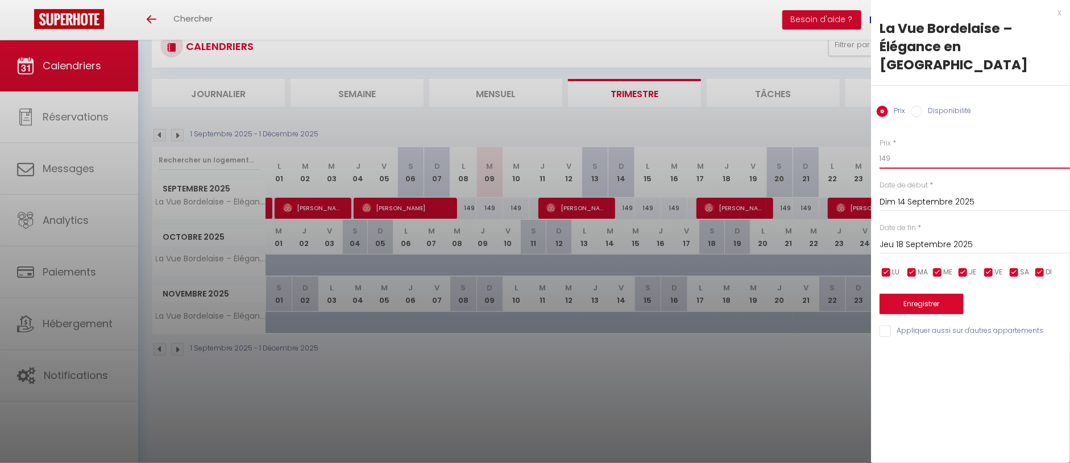
click at [932, 148] on input "149" at bounding box center [974, 158] width 190 height 20
type input "142"
click at [927, 294] on button "Enregistrer" at bounding box center [921, 304] width 84 height 20
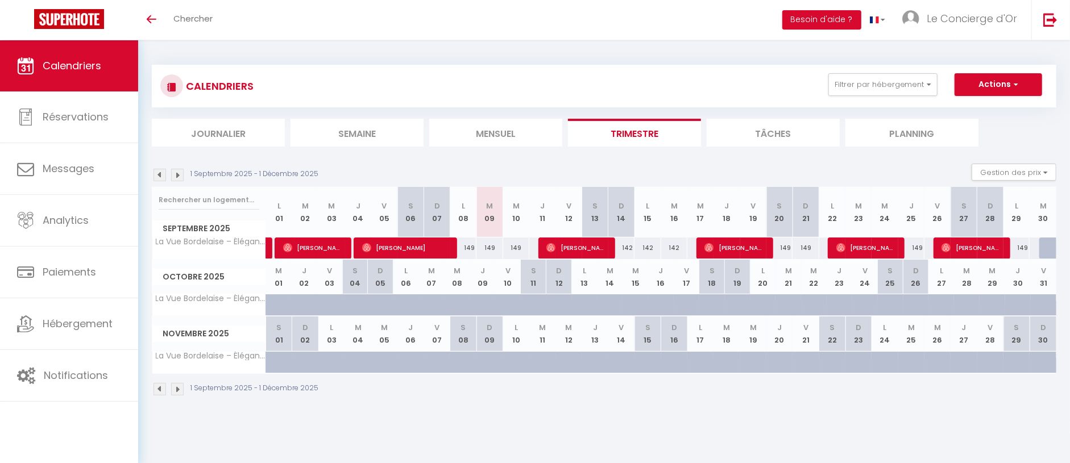
scroll to position [0, 0]
click at [881, 84] on button "Filtrer par hébergement" at bounding box center [882, 84] width 109 height 23
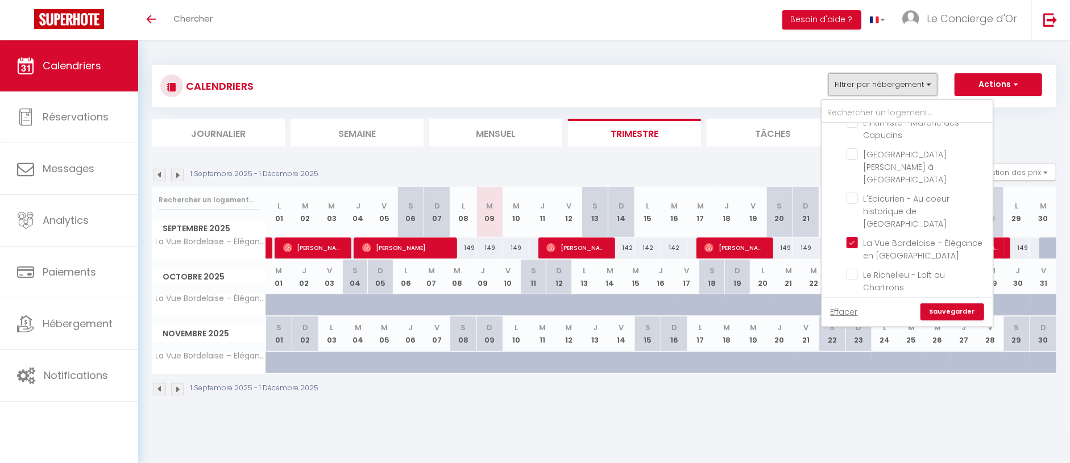
scroll to position [139, 0]
click at [850, 235] on input "La Vue Bordelaise – Élégance en [GEOGRAPHIC_DATA]" at bounding box center [917, 240] width 142 height 11
checkbox input "false"
click at [854, 267] on input "Le Richelieu - Loft au Chartrons" at bounding box center [917, 272] width 142 height 11
checkbox input "true"
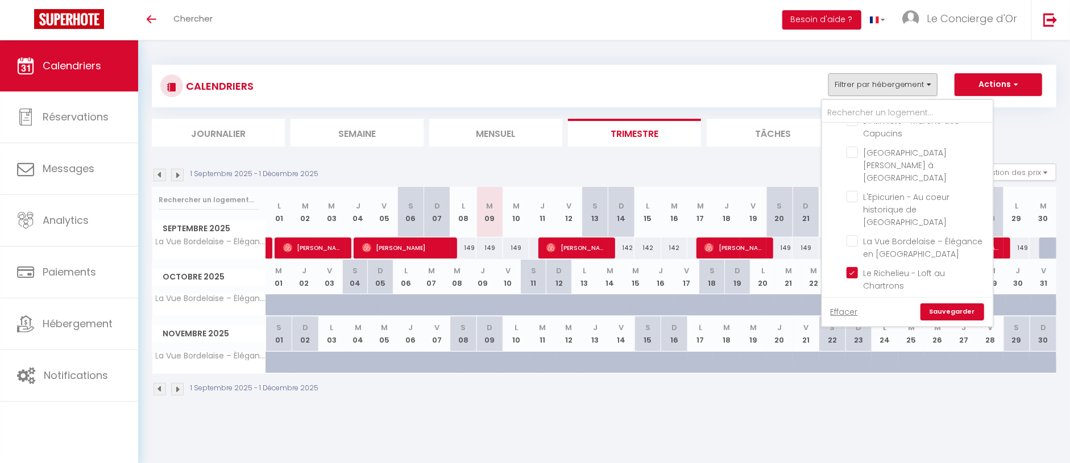
click at [957, 317] on link "Sauvegarder" at bounding box center [952, 312] width 64 height 17
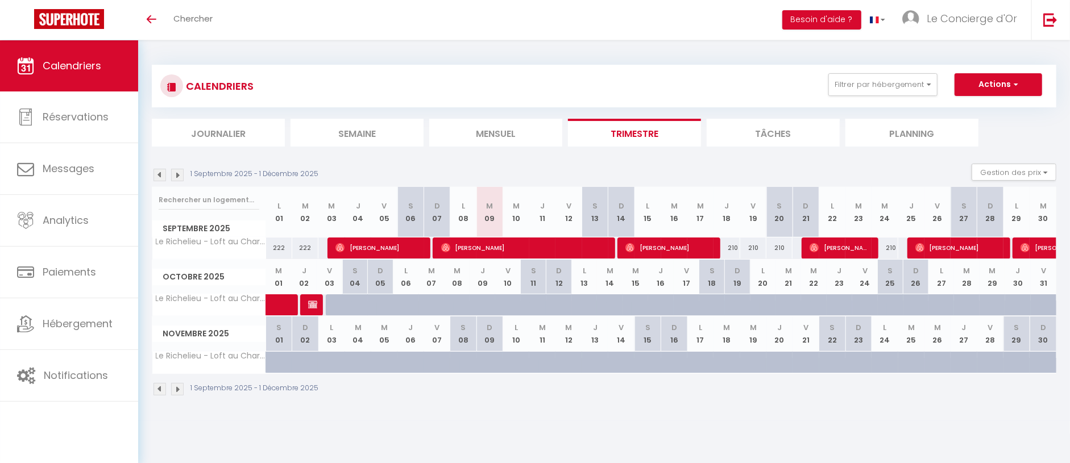
click at [178, 172] on img at bounding box center [177, 175] width 13 height 13
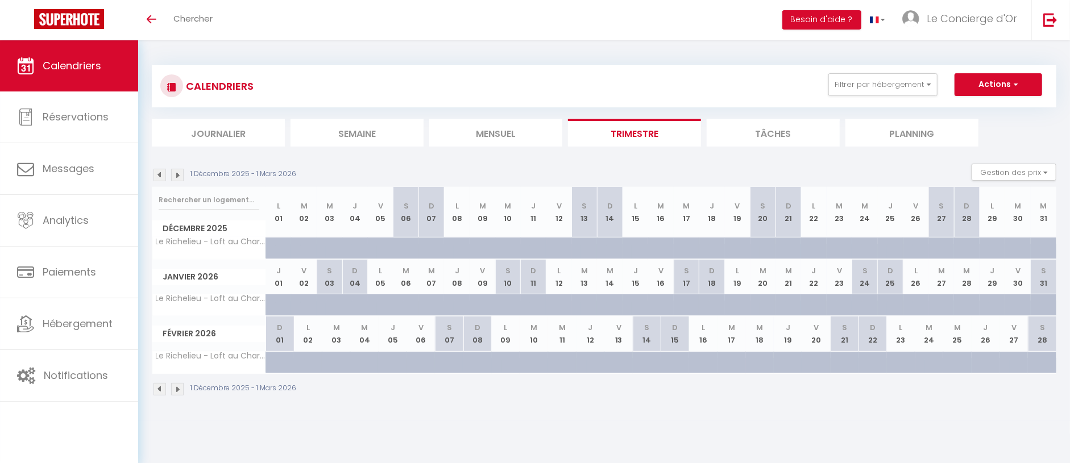
click at [152, 172] on div "1 Décembre 2025 - 1 Mars 2026" at bounding box center [226, 175] width 148 height 13
click at [156, 172] on img at bounding box center [159, 175] width 13 height 13
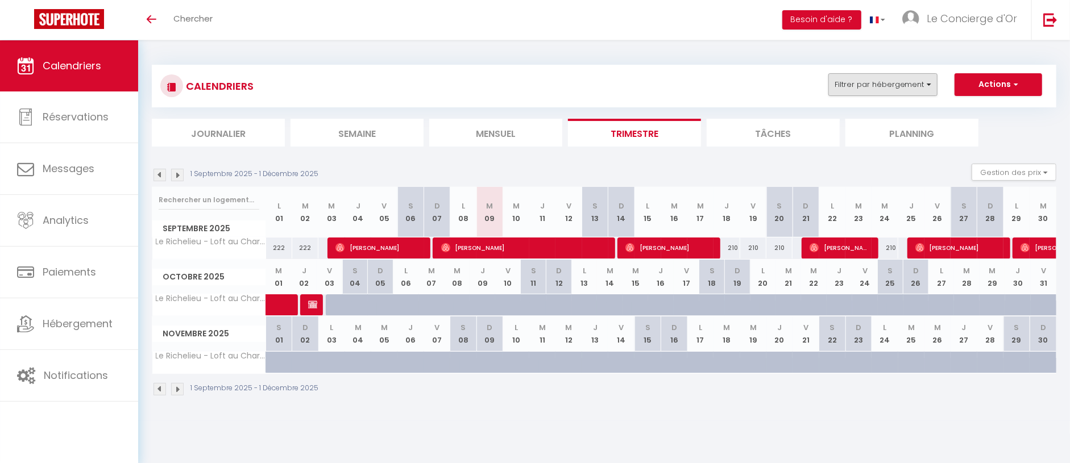
click at [866, 82] on button "Filtrer par hébergement" at bounding box center [882, 84] width 109 height 23
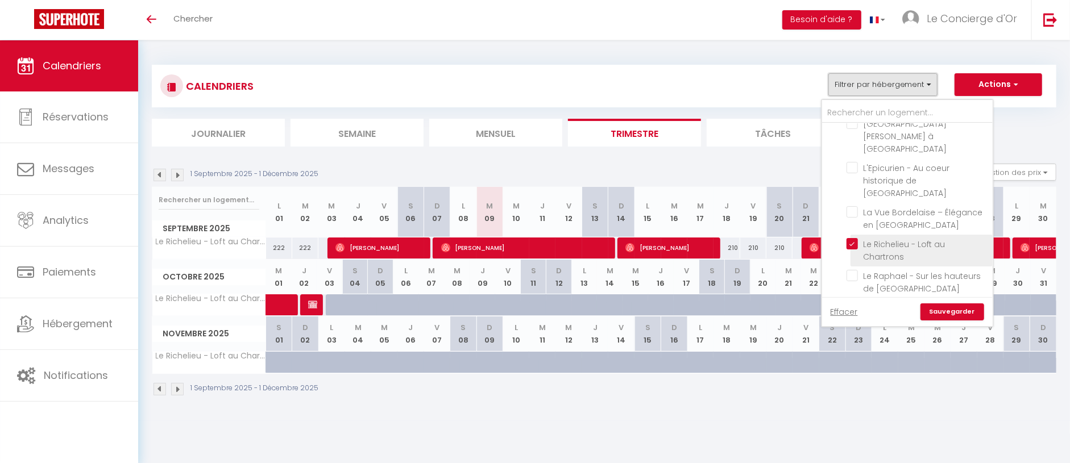
scroll to position [168, 0]
click at [857, 238] on input "Le Richelieu - Loft au Chartrons" at bounding box center [917, 243] width 142 height 11
checkbox input "false"
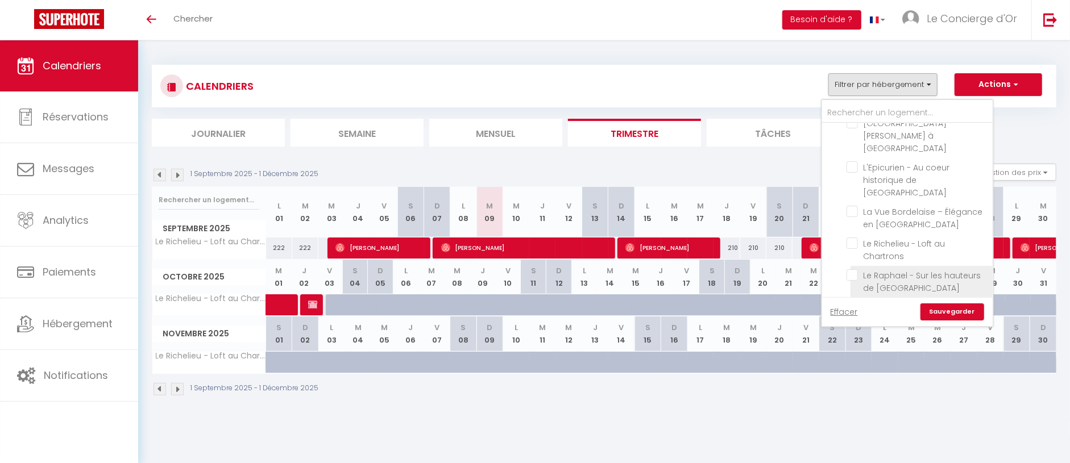
click at [855, 269] on input "Le Raphael - Sur les hauteurs de [GEOGRAPHIC_DATA]" at bounding box center [917, 274] width 142 height 11
checkbox input "true"
click at [949, 313] on link "Sauvegarder" at bounding box center [952, 312] width 64 height 17
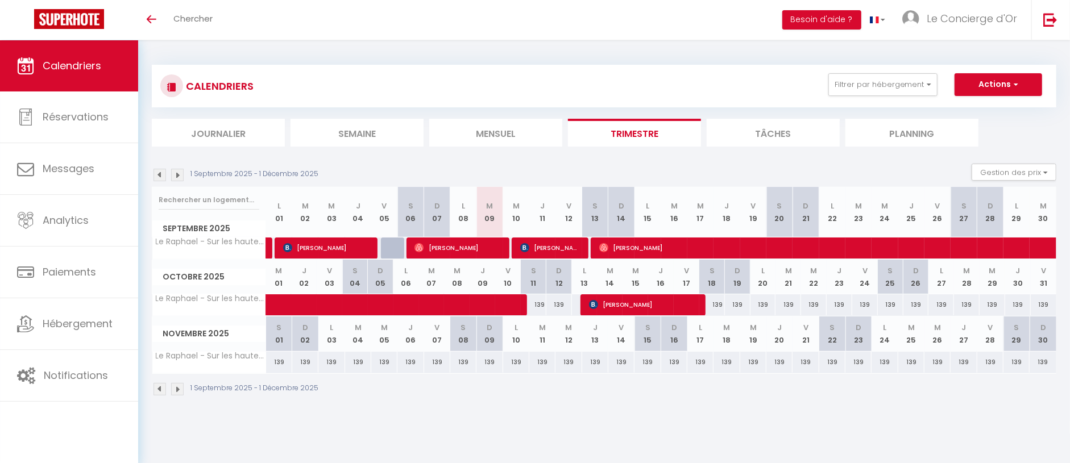
click at [714, 304] on div "139" at bounding box center [712, 304] width 26 height 21
type input "139"
type input "[PERSON_NAME] 18 Octobre 2025"
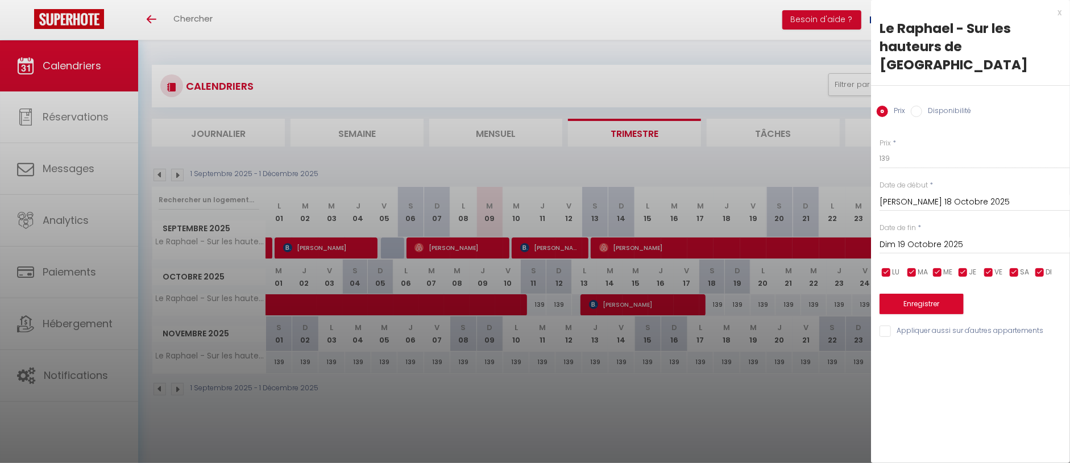
click at [975, 238] on input "Dim 19 Octobre 2025" at bounding box center [974, 245] width 190 height 15
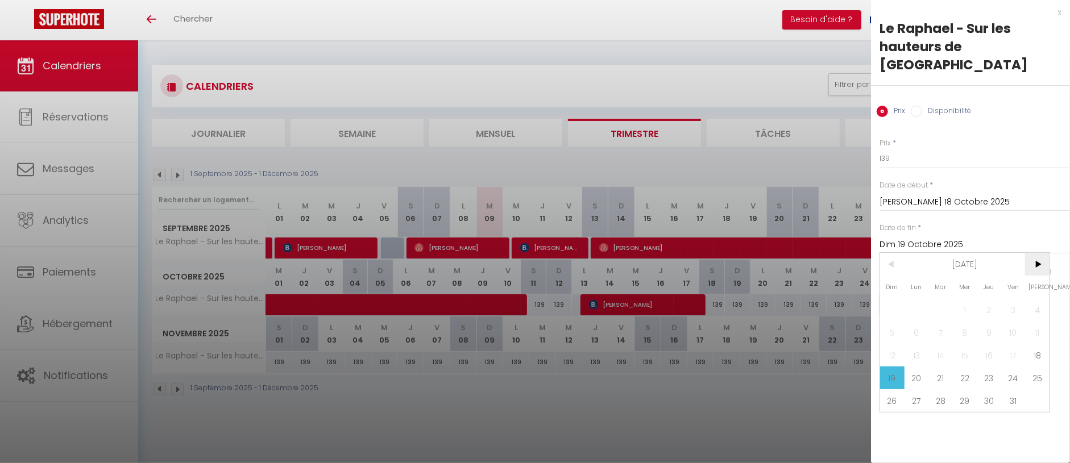
click at [1033, 253] on span ">" at bounding box center [1037, 264] width 24 height 23
drag, startPoint x: 889, startPoint y: 407, endPoint x: 896, endPoint y: 371, distance: 37.0
click at [890, 412] on span "30" at bounding box center [892, 423] width 24 height 23
type input "Dim 30 Novembre 2025"
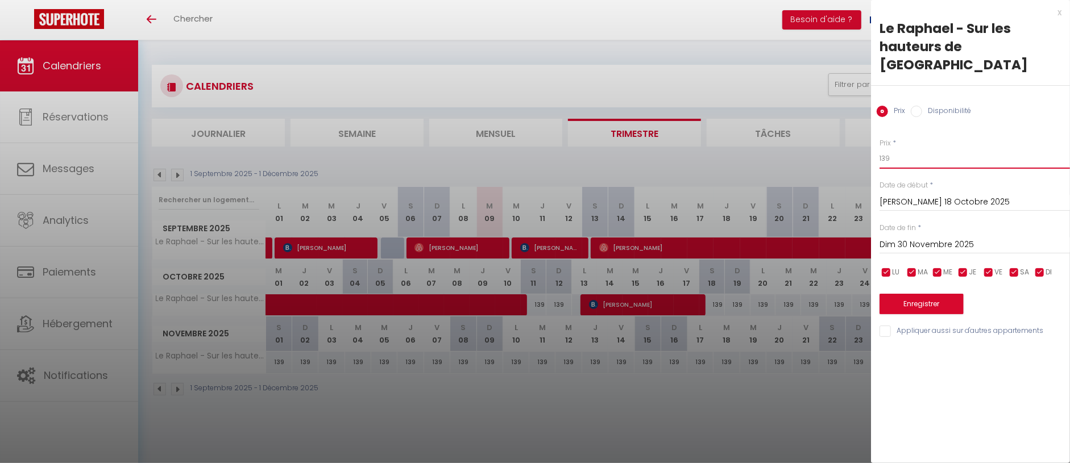
click at [925, 148] on input "139" at bounding box center [974, 158] width 190 height 20
type input "149"
click at [955, 294] on button "Enregistrer" at bounding box center [921, 304] width 84 height 20
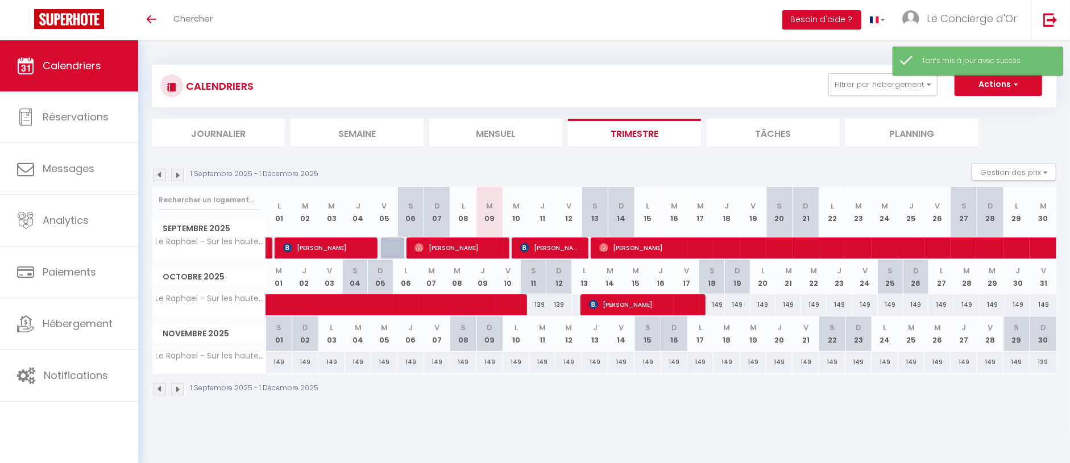
click at [177, 167] on div "1 Septembre 2025 - 1 Décembre 2025 Gestion des prix Nb Nuits minimum Règles Dis…" at bounding box center [604, 175] width 904 height 23
click at [174, 170] on img at bounding box center [177, 175] width 13 height 13
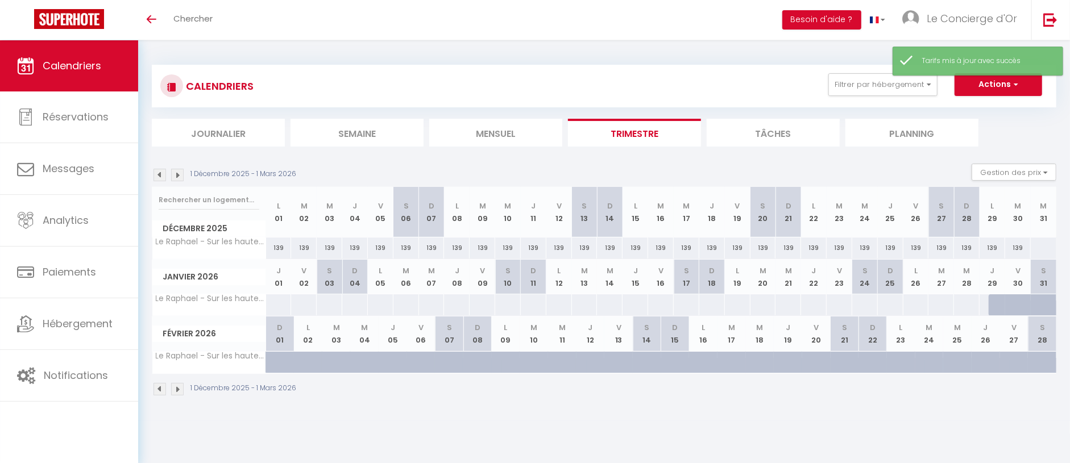
click at [157, 176] on img at bounding box center [159, 175] width 13 height 13
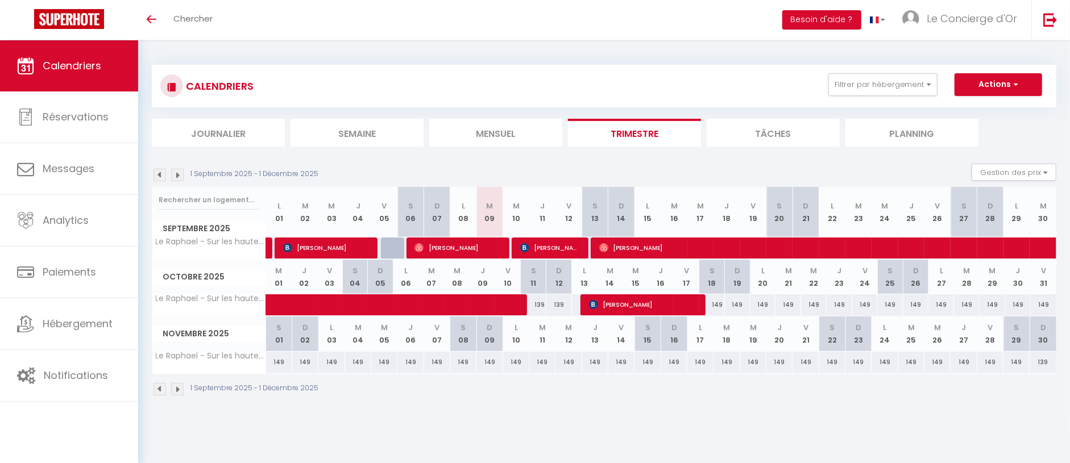
click at [1039, 357] on div "139" at bounding box center [1042, 362] width 27 height 21
type input "139"
type input "Dim 30 Novembre 2025"
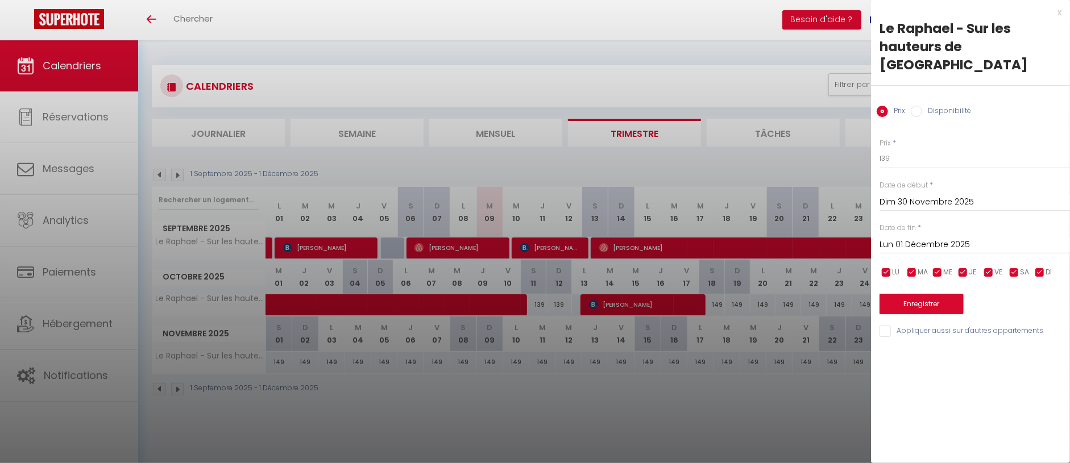
click at [948, 223] on div "Date de fin * Lun 01 Décembre 2025 < Déc 2025 > Dim Lun Mar Mer Jeu Ven Sam 1 2…" at bounding box center [974, 238] width 190 height 31
click at [949, 238] on input "Lun 01 Décembre 2025" at bounding box center [974, 245] width 190 height 15
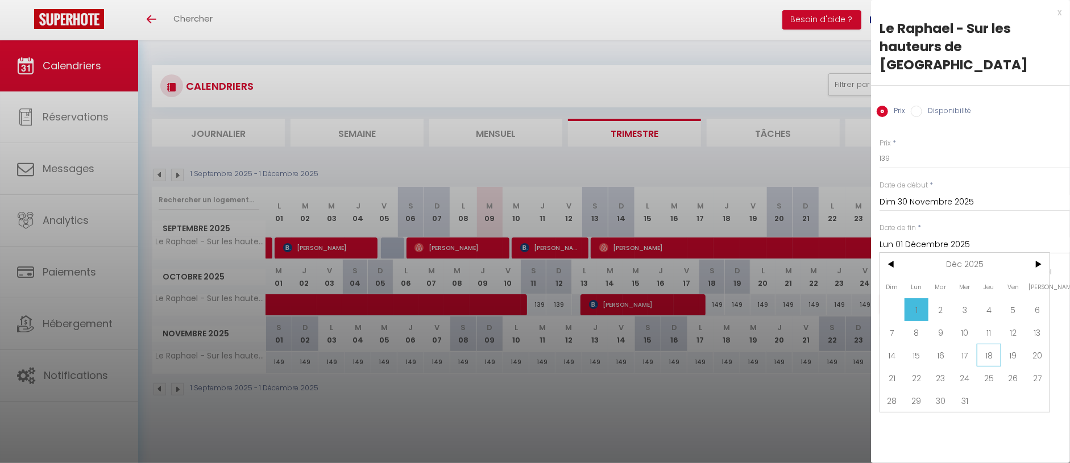
click at [991, 344] on span "18" at bounding box center [989, 355] width 24 height 23
type input "Jeu 18 Décembre 2025"
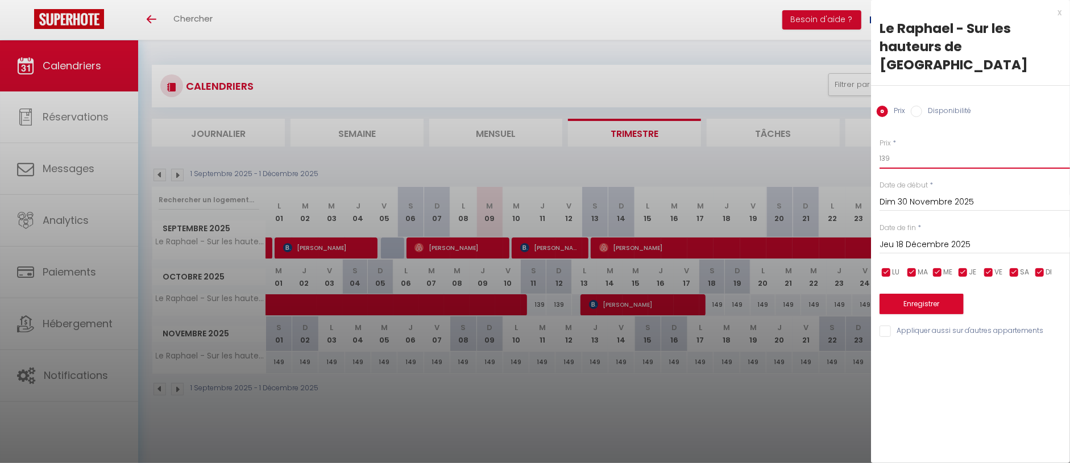
click at [886, 148] on input "139" at bounding box center [974, 158] width 190 height 20
type input "149"
click at [906, 294] on button "Enregistrer" at bounding box center [921, 304] width 84 height 20
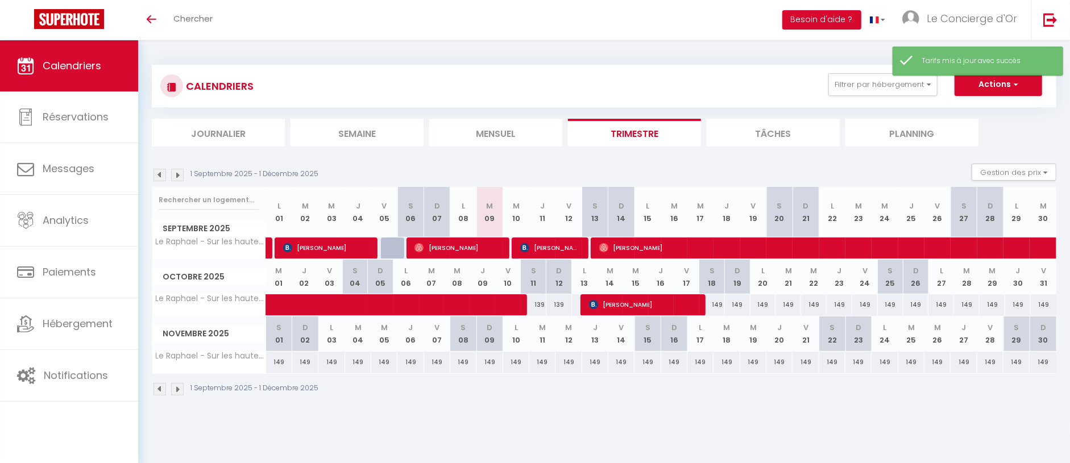
click at [175, 169] on img at bounding box center [177, 175] width 13 height 13
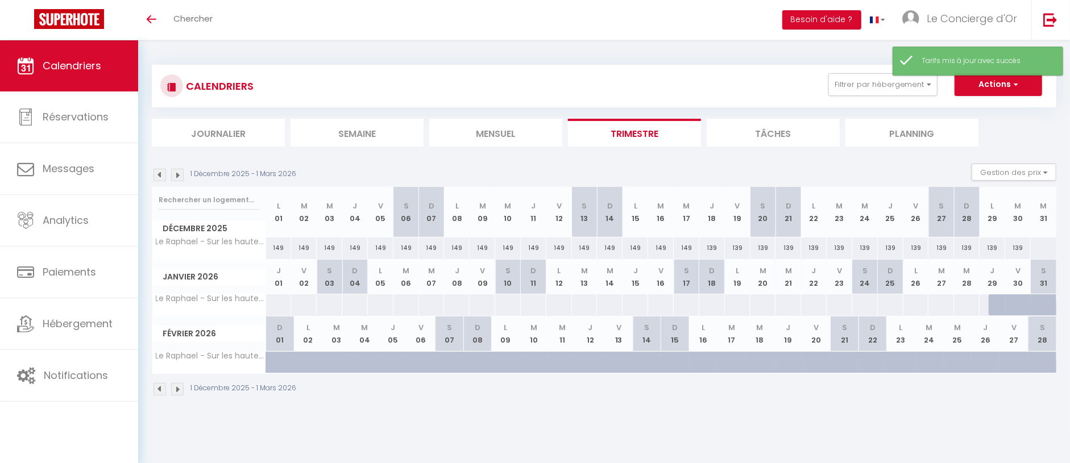
click at [711, 247] on div "139" at bounding box center [712, 248] width 26 height 21
type input "139"
type input "Jeu 18 Décembre 2025"
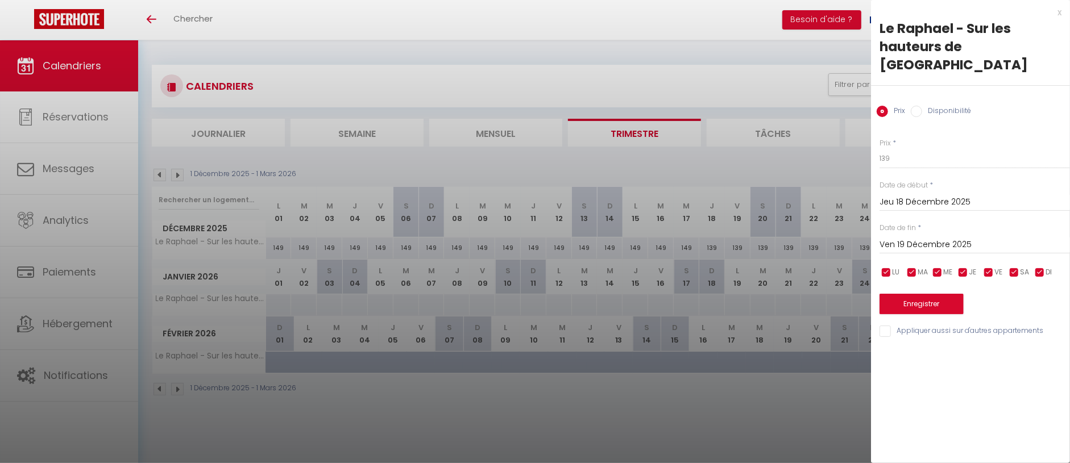
click at [959, 238] on input "Ven 19 Décembre 2025" at bounding box center [974, 245] width 190 height 15
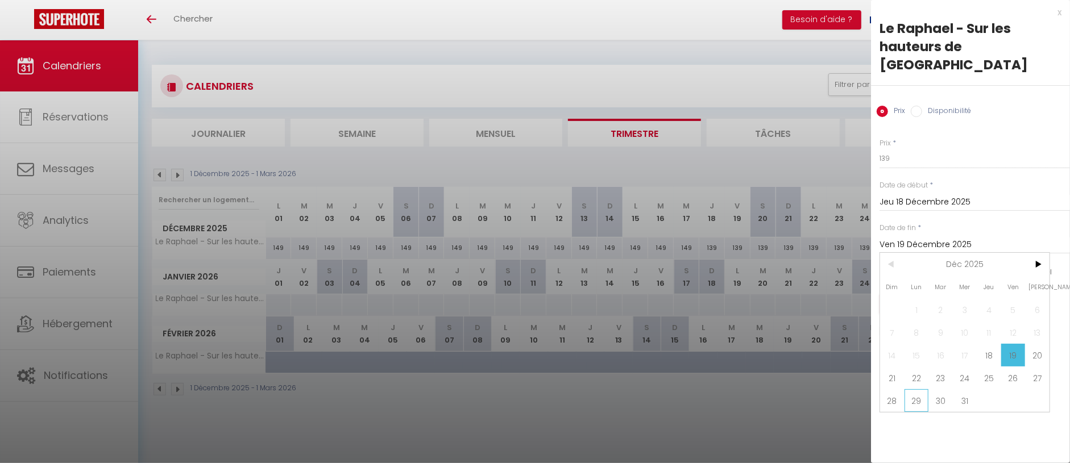
click at [923, 389] on span "29" at bounding box center [916, 400] width 24 height 23
type input "Lun 29 Décembre 2025"
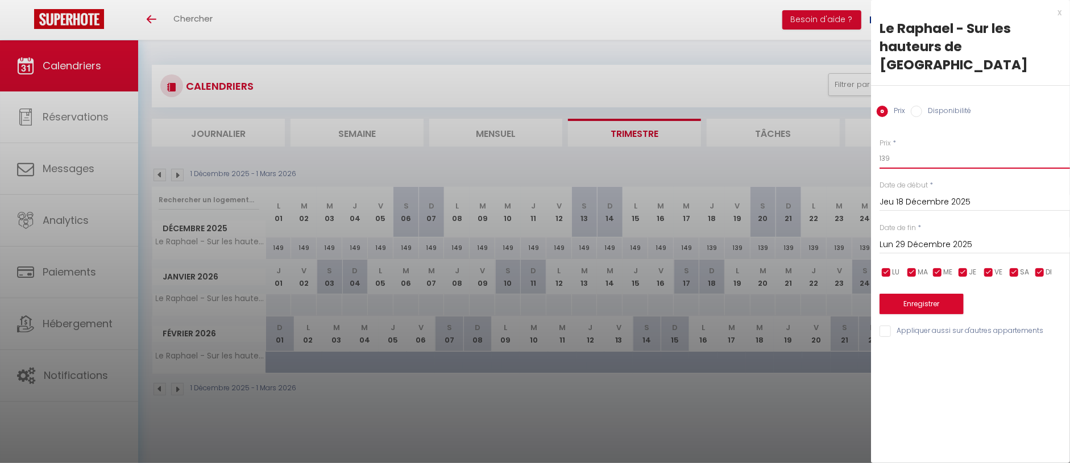
click at [911, 148] on input "139" at bounding box center [974, 158] width 190 height 20
type input "169"
click at [932, 294] on button "Enregistrer" at bounding box center [921, 304] width 84 height 20
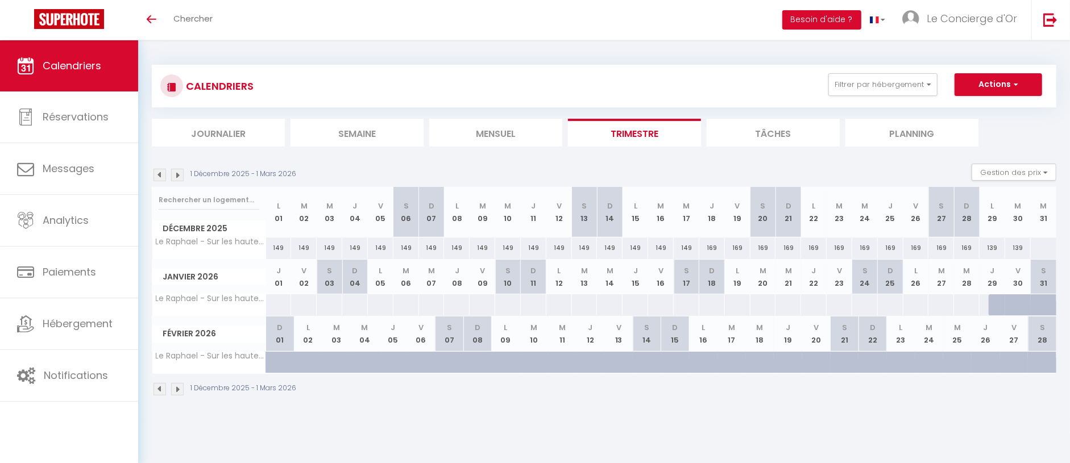
click at [991, 247] on div "139" at bounding box center [992, 248] width 26 height 21
type input "139"
type input "Lun 29 Décembre 2025"
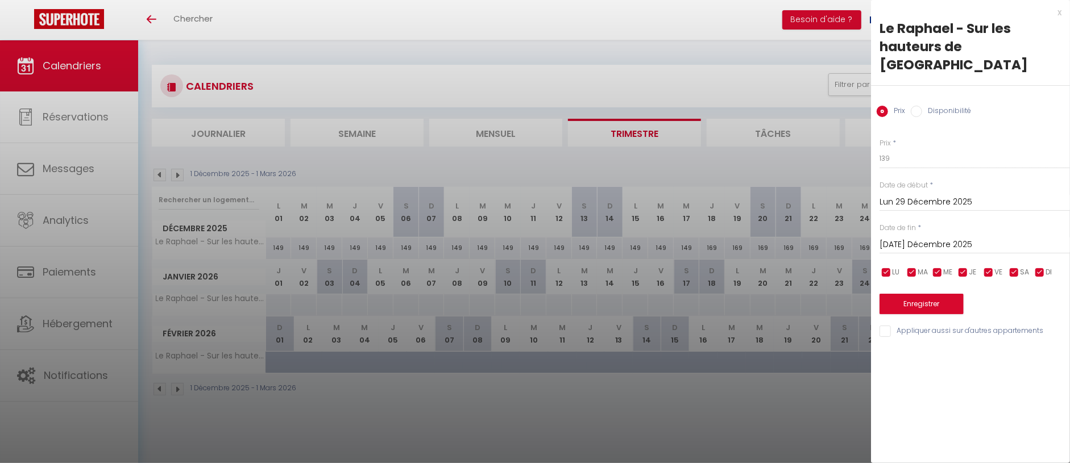
click at [916, 238] on input "[DATE] Décembre 2025" at bounding box center [974, 245] width 190 height 15
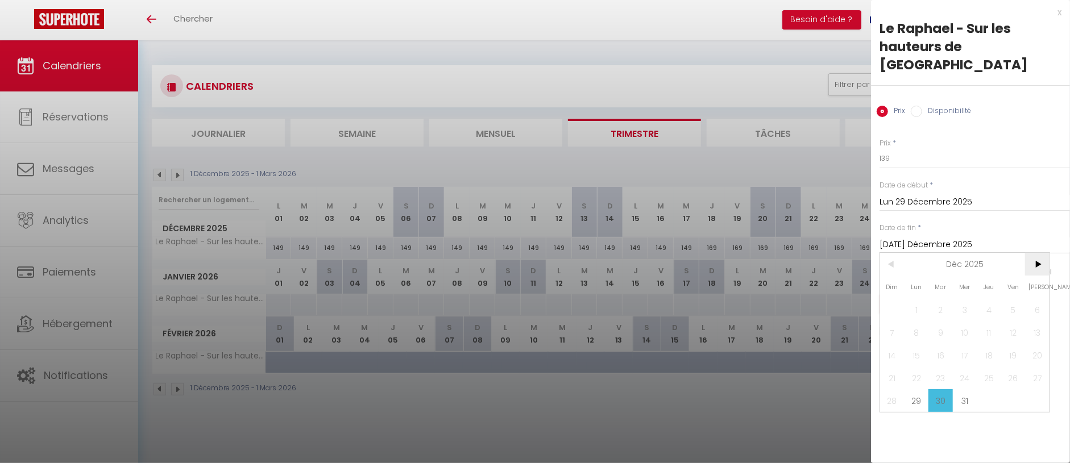
click at [1042, 253] on span ">" at bounding box center [1037, 264] width 24 height 23
click at [987, 298] on span "1" at bounding box center [989, 309] width 24 height 23
type input "Jeu 01 Janvier 2026"
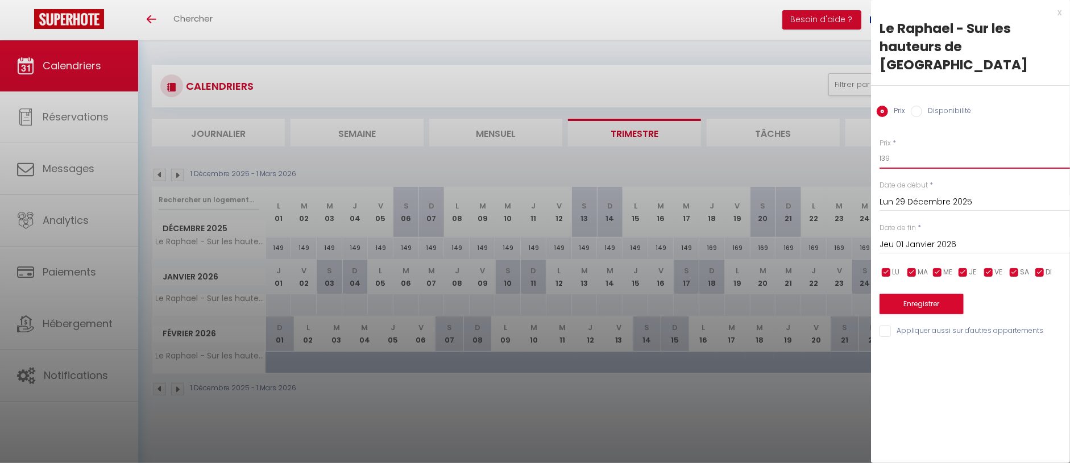
click at [906, 148] on input "139" at bounding box center [974, 158] width 190 height 20
type input "189"
click at [934, 294] on button "Enregistrer" at bounding box center [921, 304] width 84 height 20
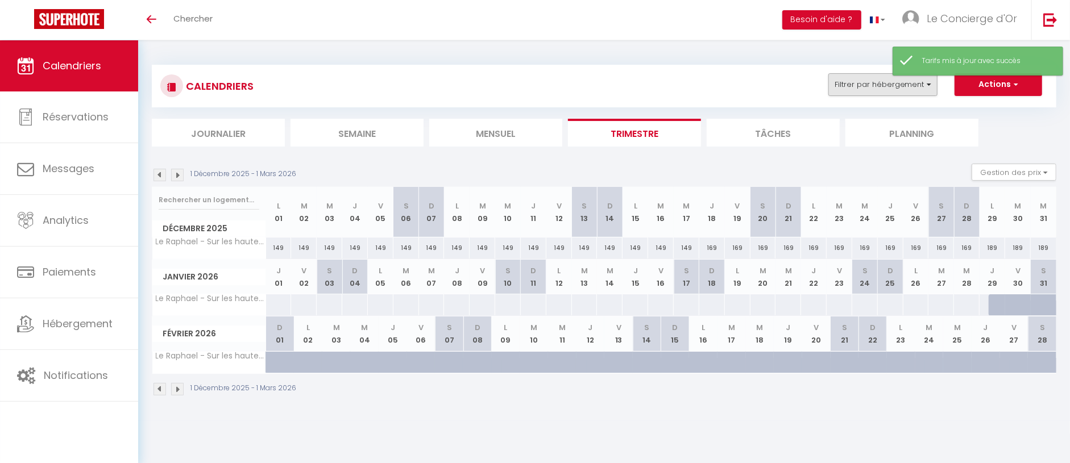
click at [851, 81] on button "Filtrer par hébergement" at bounding box center [882, 84] width 109 height 23
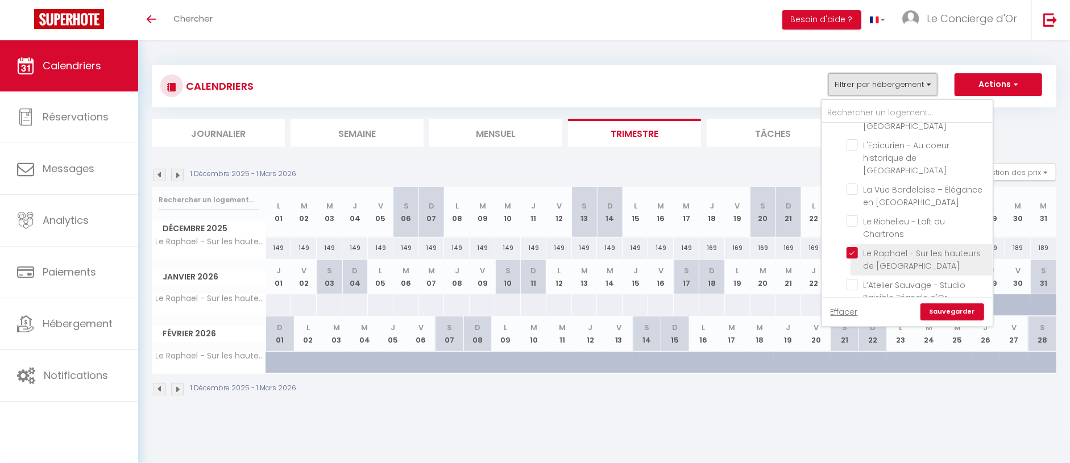
scroll to position [190, 0]
click at [853, 248] on input "Le Raphael - Sur les hauteurs de [GEOGRAPHIC_DATA]" at bounding box center [917, 253] width 142 height 11
checkbox input "false"
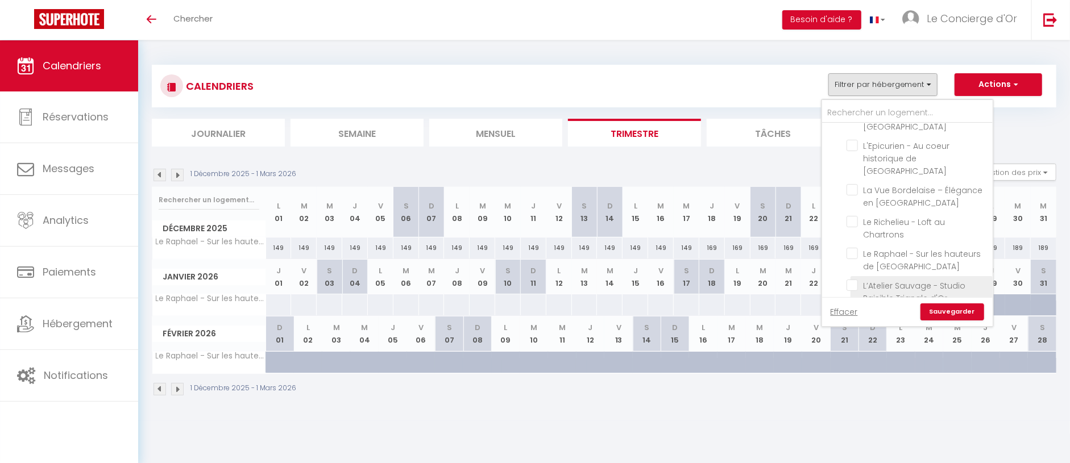
click at [850, 280] on input "L’Atelier Sauvage - Studio Paisible Triangle d'Or" at bounding box center [917, 285] width 142 height 11
checkbox input "true"
click at [962, 317] on link "Sauvegarder" at bounding box center [952, 312] width 64 height 17
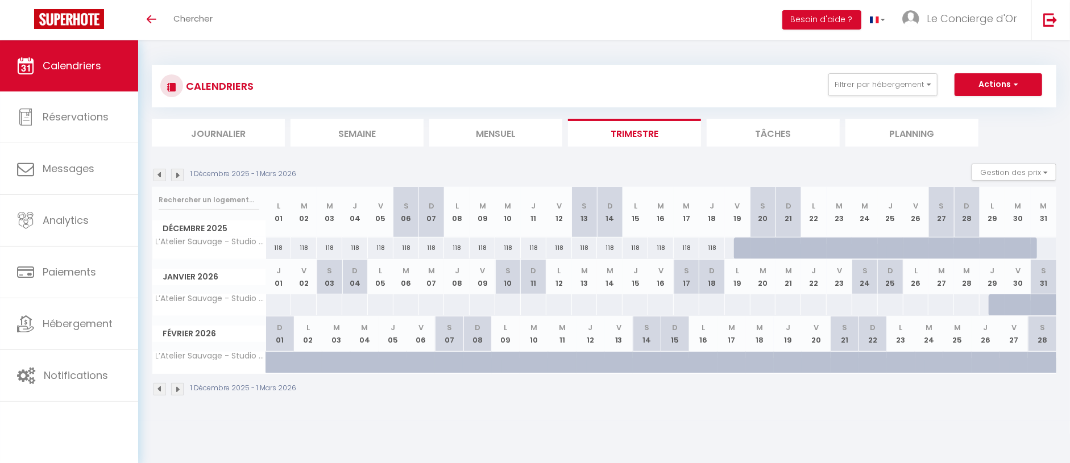
click at [160, 169] on img at bounding box center [159, 175] width 13 height 13
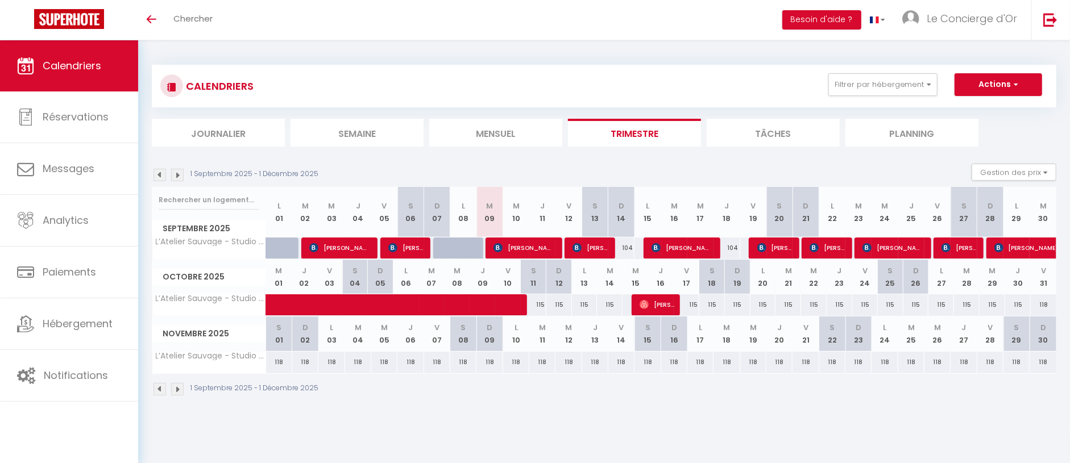
click at [178, 173] on img at bounding box center [177, 175] width 13 height 13
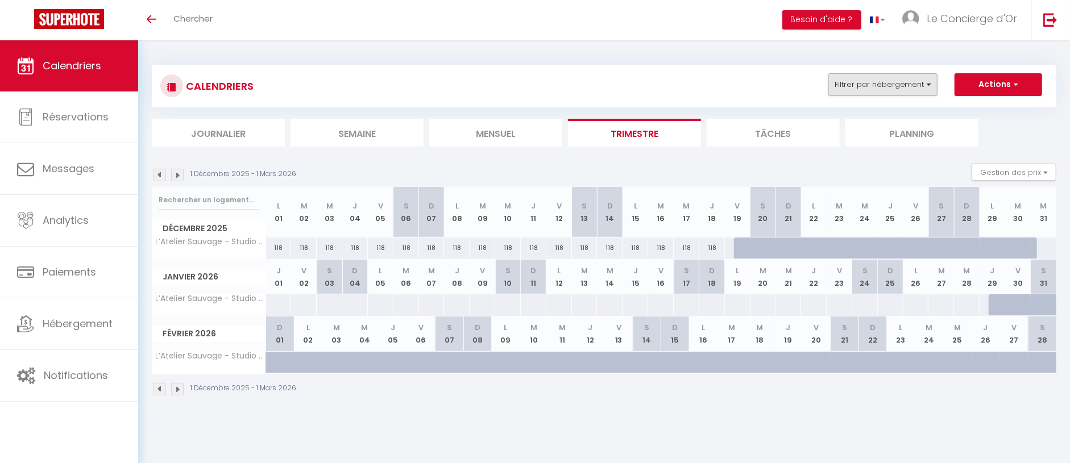
click at [844, 78] on button "Filtrer par hébergement" at bounding box center [882, 84] width 109 height 23
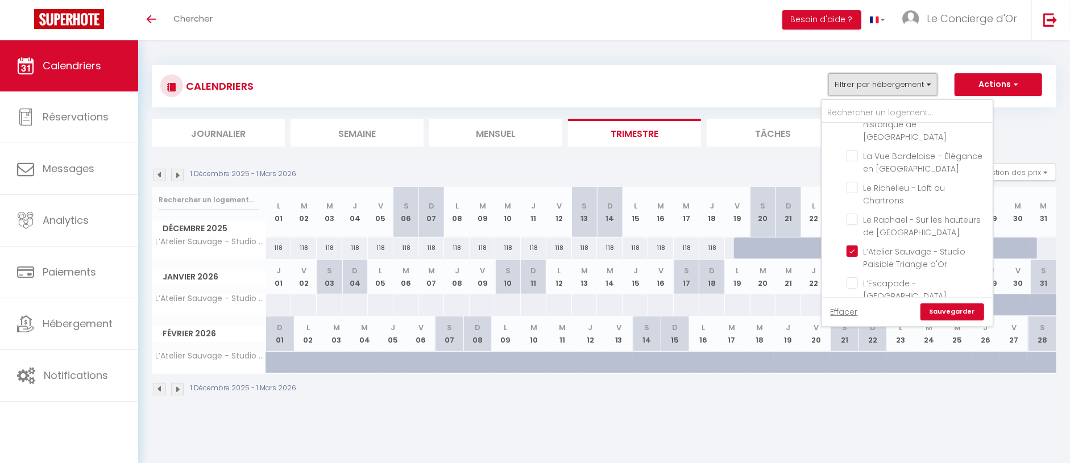
scroll to position [225, 0]
click at [851, 244] on input "L’Atelier Sauvage - Studio Paisible Triangle d'Or" at bounding box center [917, 249] width 142 height 11
checkbox input "false"
click at [853, 276] on input "L’Escapade - [GEOGRAPHIC_DATA] [GEOGRAPHIC_DATA][PERSON_NAME]" at bounding box center [917, 281] width 142 height 11
checkbox input "true"
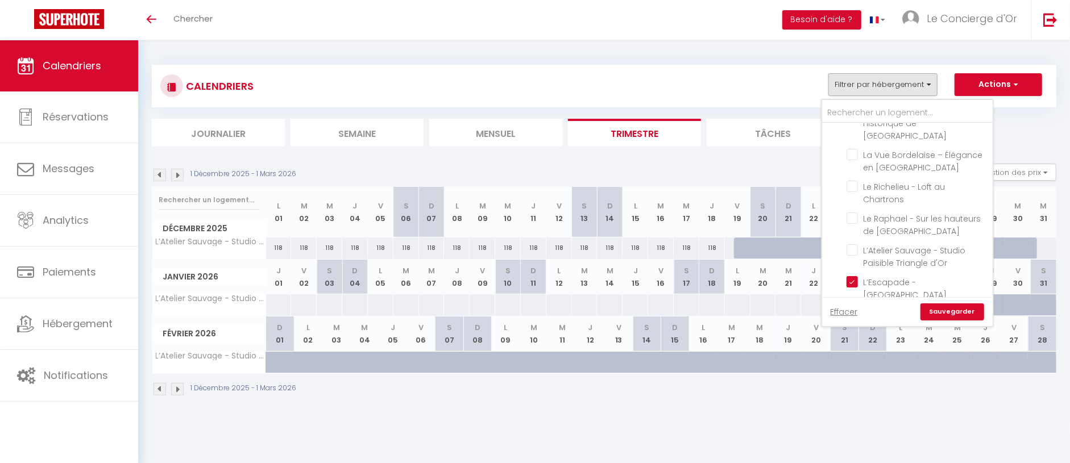
click at [949, 313] on link "Sauvegarder" at bounding box center [952, 312] width 64 height 17
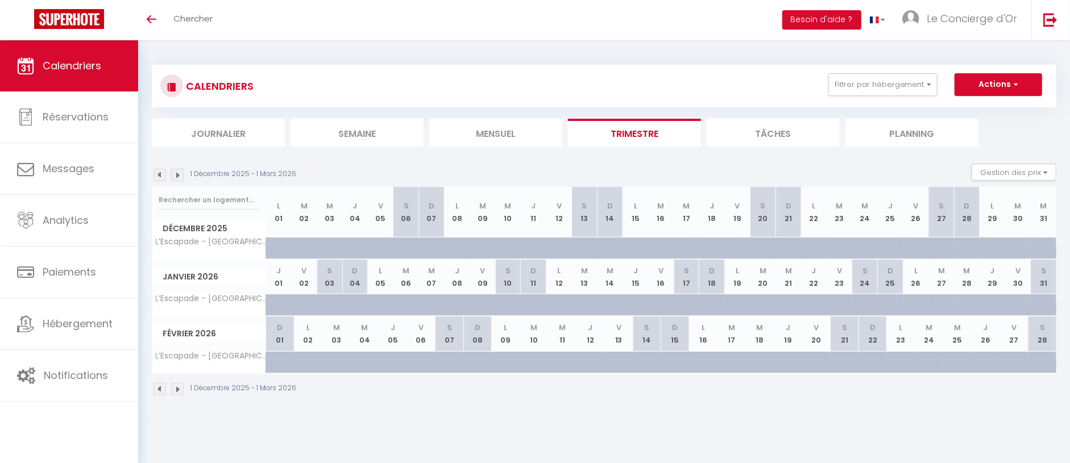
click at [159, 180] on img at bounding box center [159, 175] width 13 height 13
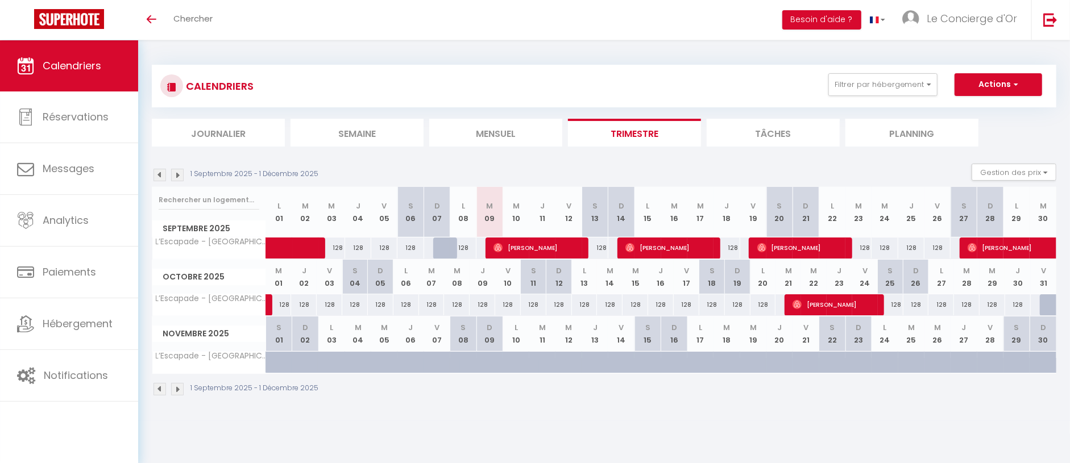
click at [1033, 298] on div "159" at bounding box center [1043, 304] width 26 height 21
type input "159"
type input "Ven 31 Octobre 2025"
type input "[PERSON_NAME] 01 Novembre 2025"
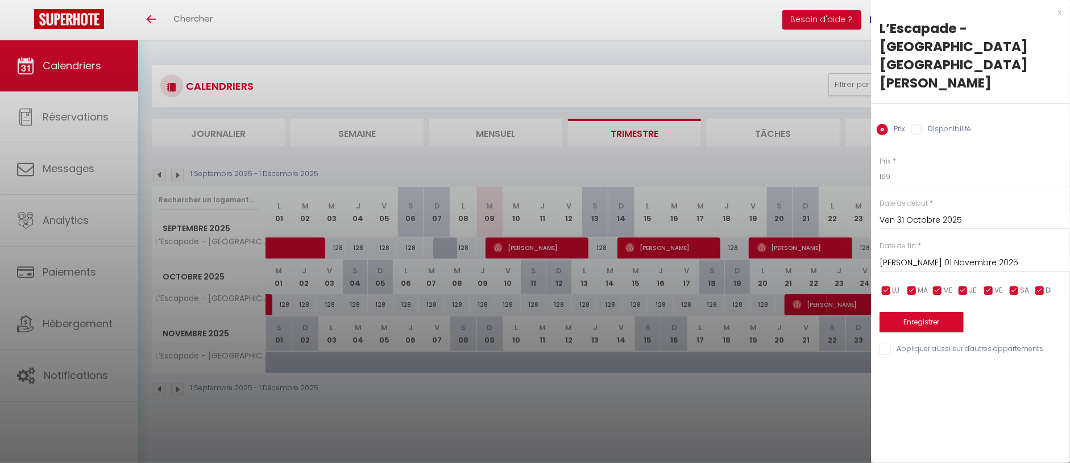
click at [941, 256] on input "[PERSON_NAME] 01 Novembre 2025" at bounding box center [974, 263] width 190 height 15
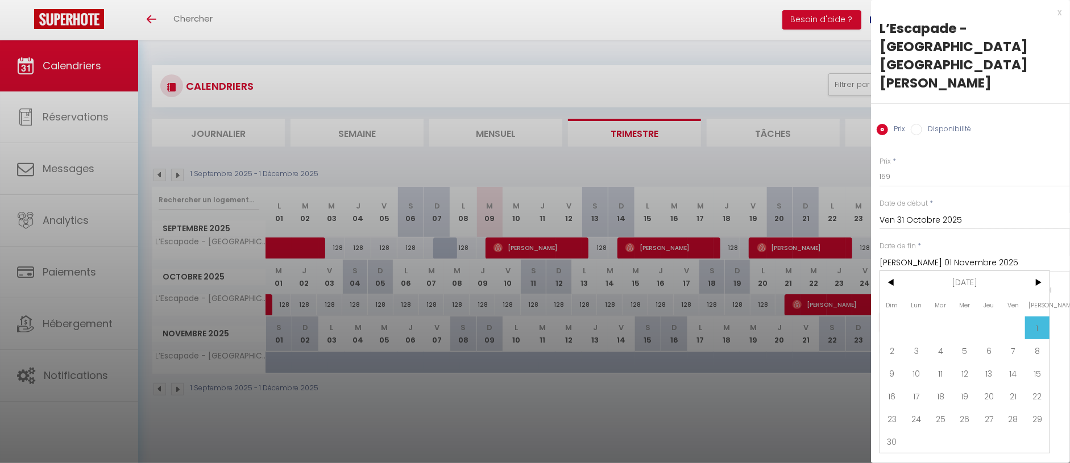
click at [582, 156] on div at bounding box center [535, 231] width 1070 height 463
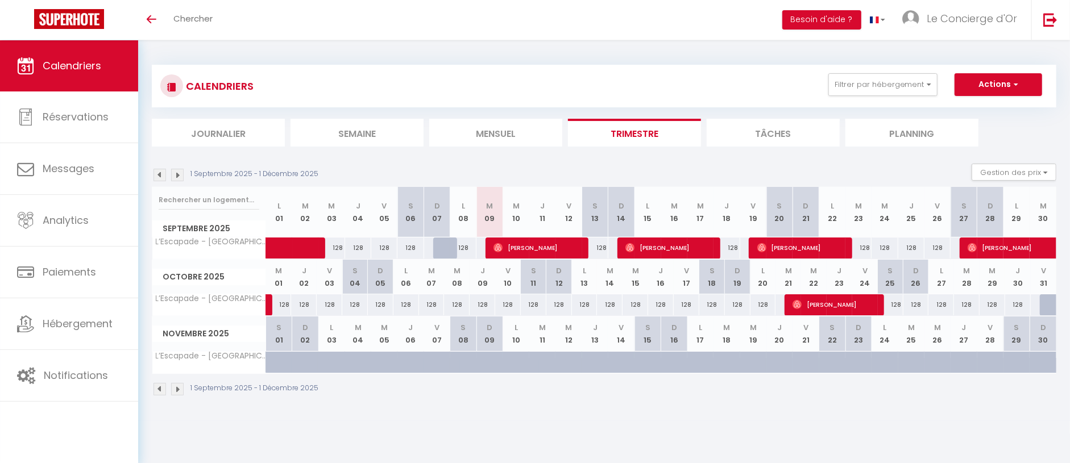
click at [858, 244] on div "128" at bounding box center [858, 248] width 26 height 21
type input "128"
type input "[DATE] Septembre 2025"
type input "Mer 24 Septembre 2025"
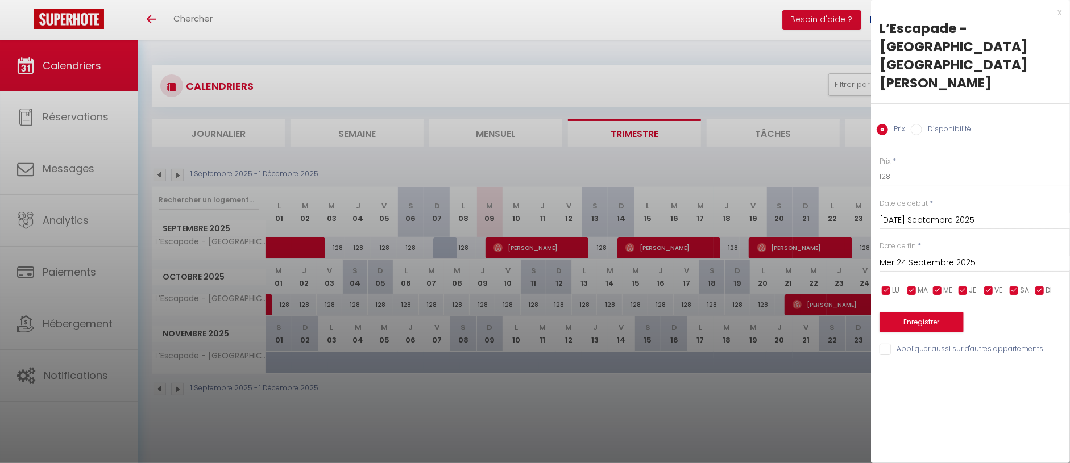
click at [774, 168] on div at bounding box center [535, 231] width 1070 height 463
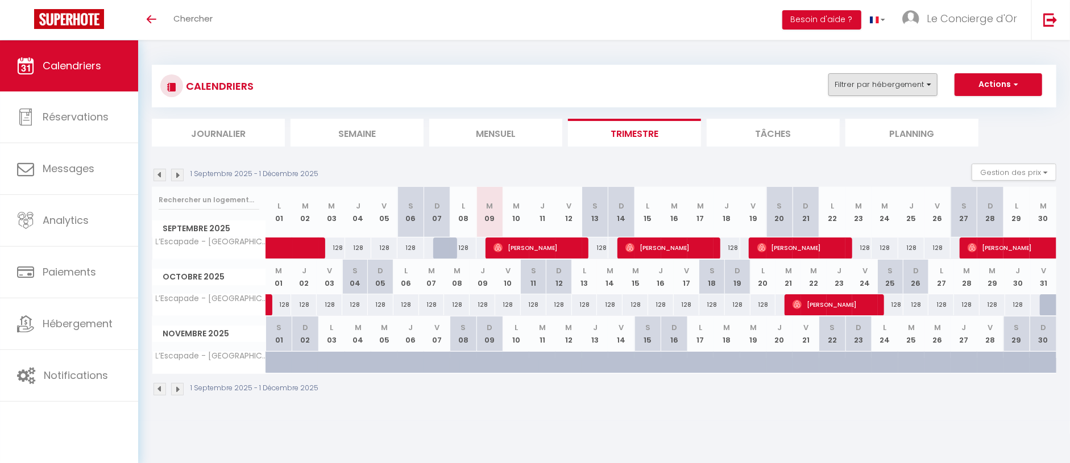
click at [884, 74] on button "Filtrer par hébergement" at bounding box center [882, 84] width 109 height 23
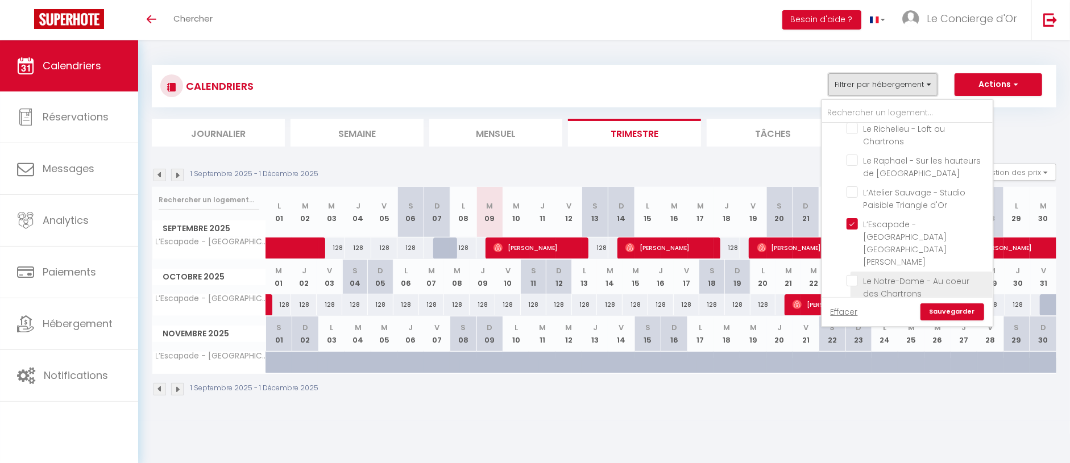
scroll to position [282, 0]
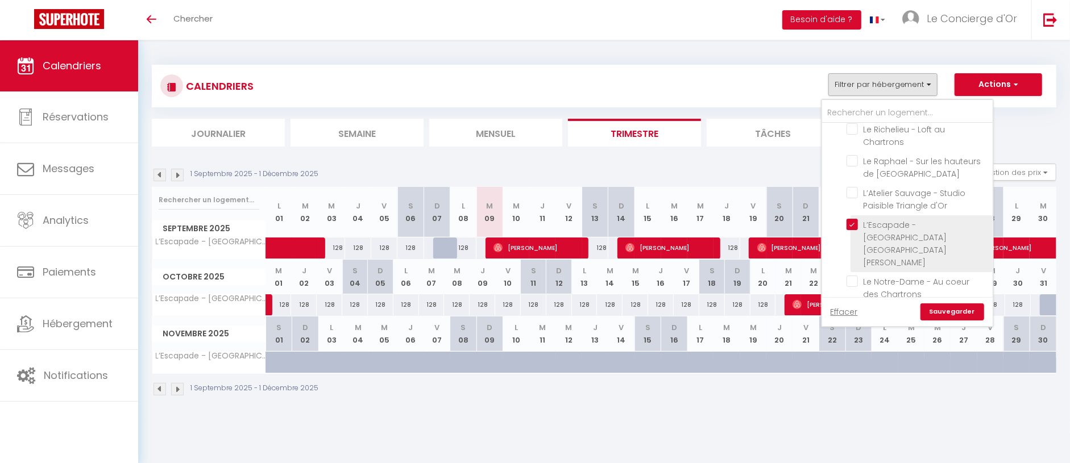
click at [848, 219] on input "L’Escapade - [GEOGRAPHIC_DATA] [GEOGRAPHIC_DATA][PERSON_NAME]" at bounding box center [917, 224] width 142 height 11
checkbox input "false"
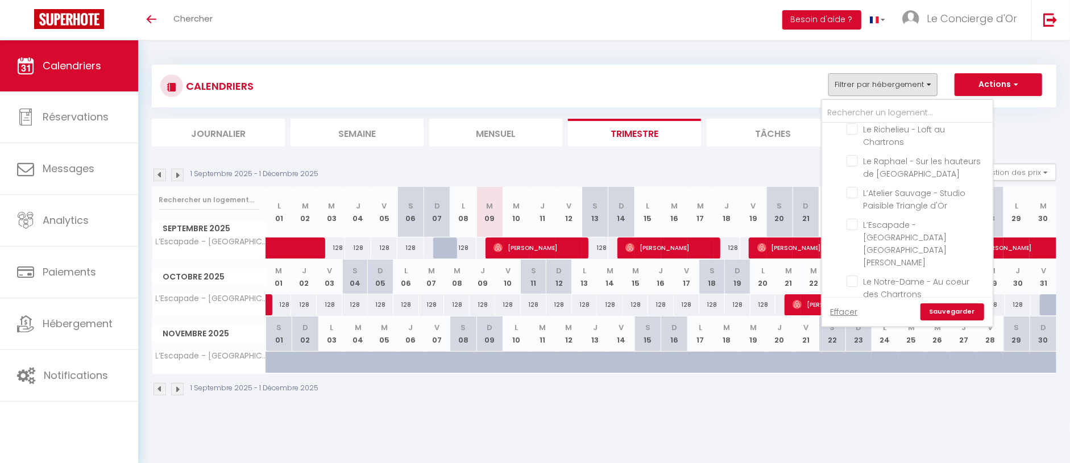
click at [846, 200] on ul "Tous Villa Amara - Standing 5* avec [PERSON_NAME] [PERSON_NAME] - Jacuzzi & Cin…" at bounding box center [907, 113] width 171 height 545
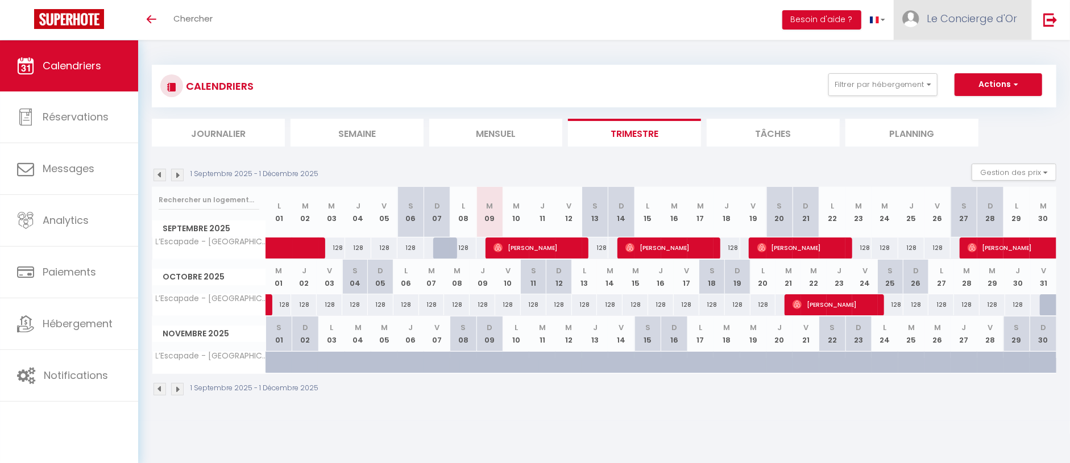
click at [954, 33] on link "Le Concierge d'Or" at bounding box center [963, 20] width 138 height 40
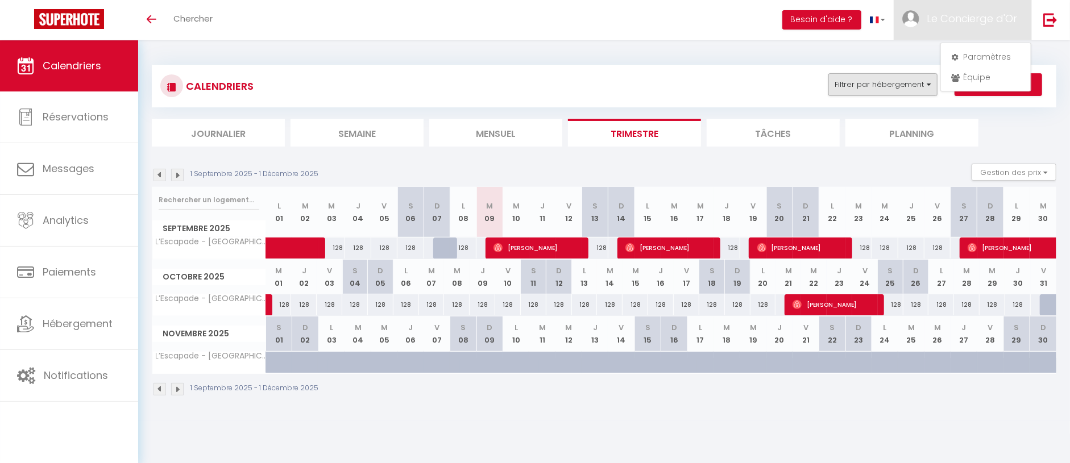
click at [934, 86] on button "Filtrer par hébergement" at bounding box center [882, 84] width 109 height 23
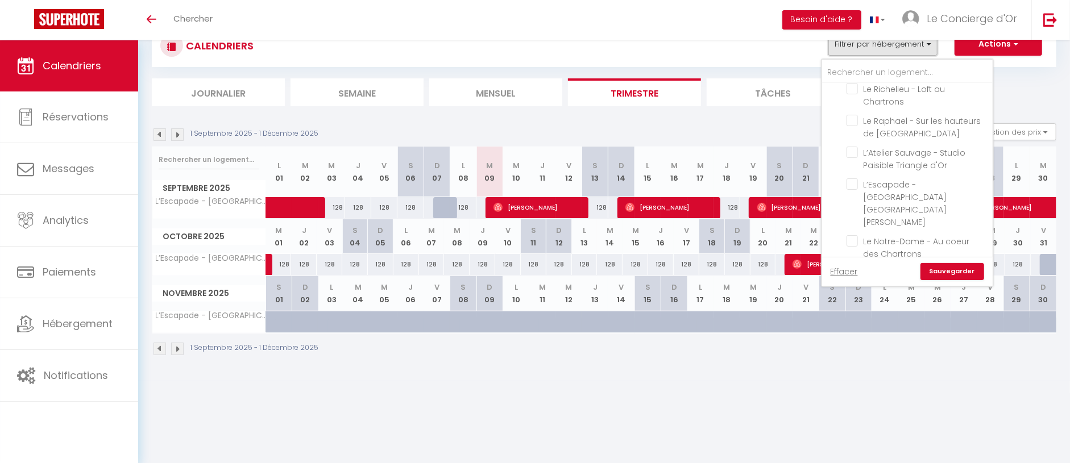
scroll to position [40, 0]
click at [855, 236] on input "Le Notre-Dame - Au coeur des Chartrons" at bounding box center [917, 241] width 142 height 11
checkbox input "true"
click at [958, 275] on link "Sauvegarder" at bounding box center [952, 272] width 64 height 17
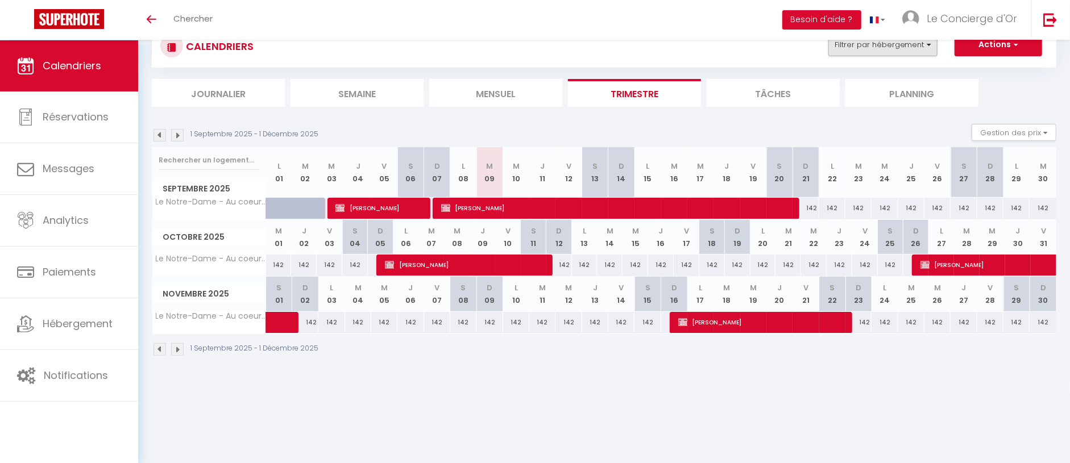
click at [886, 48] on button "Filtrer par hébergement" at bounding box center [882, 45] width 109 height 23
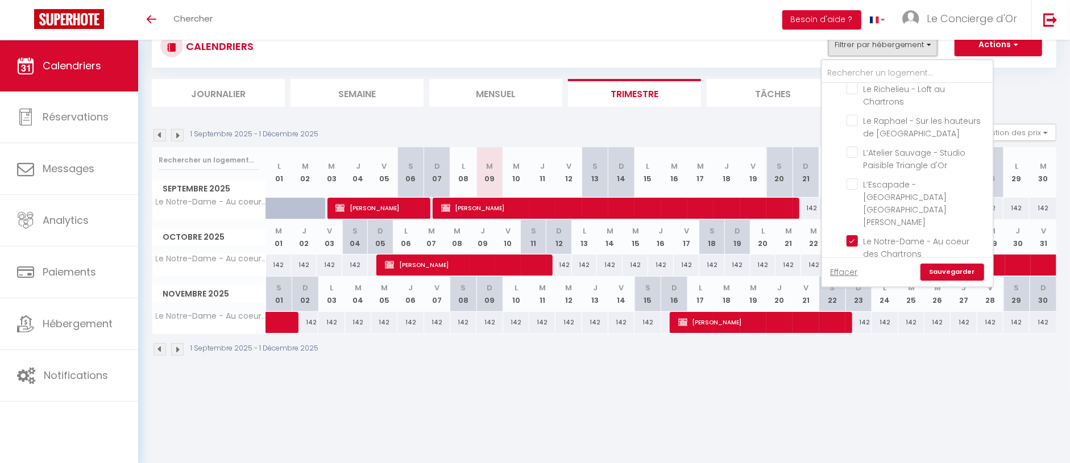
scroll to position [282, 0]
click at [851, 268] on input "La Perle - Dans le cœur historique avec [PERSON_NAME]" at bounding box center [917, 273] width 142 height 11
checkbox input "true"
click at [851, 236] on input "Le Notre-Dame - Au coeur des Chartrons" at bounding box center [917, 241] width 142 height 11
checkbox input "false"
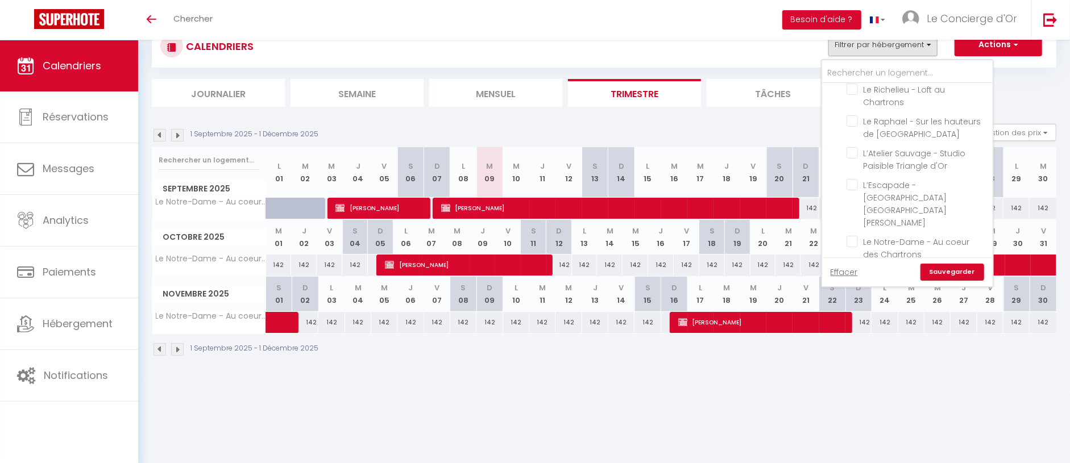
click at [939, 266] on link "Sauvegarder" at bounding box center [952, 272] width 64 height 17
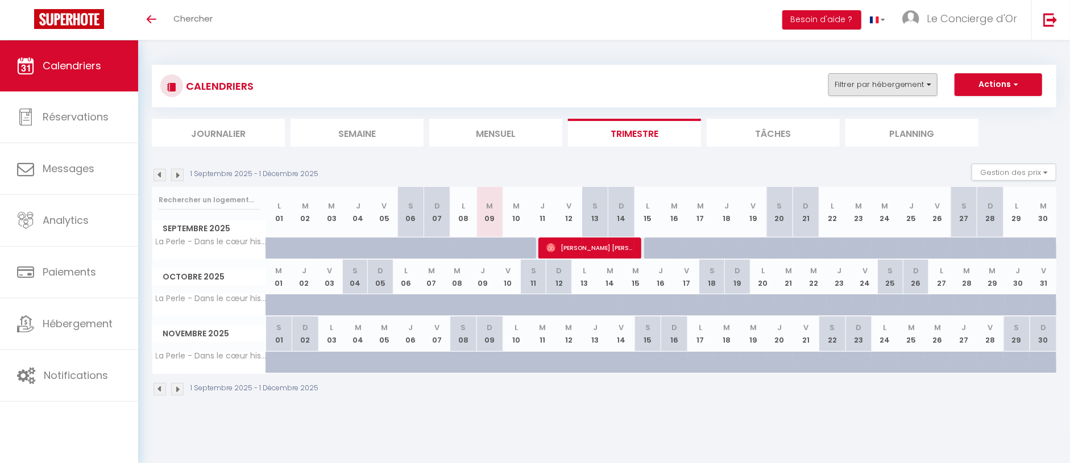
scroll to position [0, 0]
click at [896, 88] on button "Filtrer par hébergement" at bounding box center [882, 84] width 109 height 23
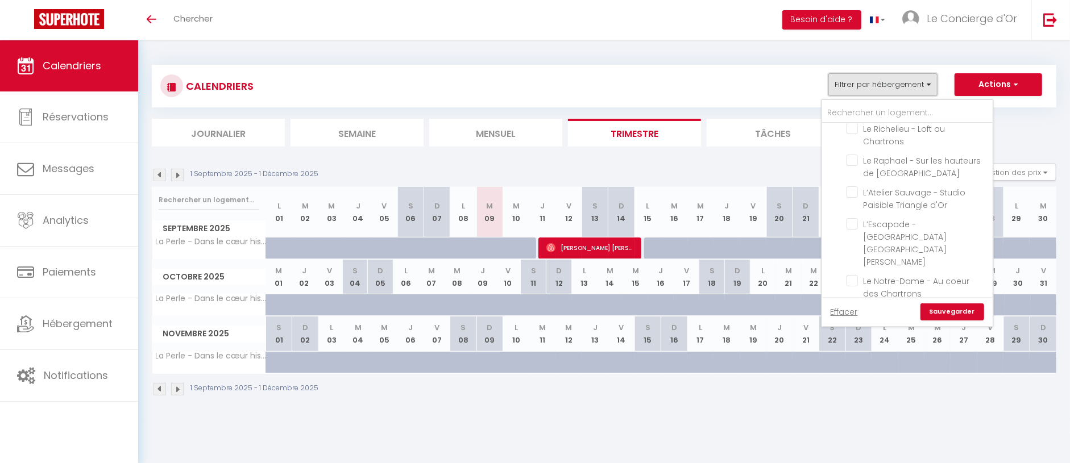
scroll to position [282, 0]
click at [844, 274] on ul "Tous Villa Amara - Standing 5* avec [PERSON_NAME] [PERSON_NAME] - Jacuzzi & Cin…" at bounding box center [907, 113] width 171 height 545
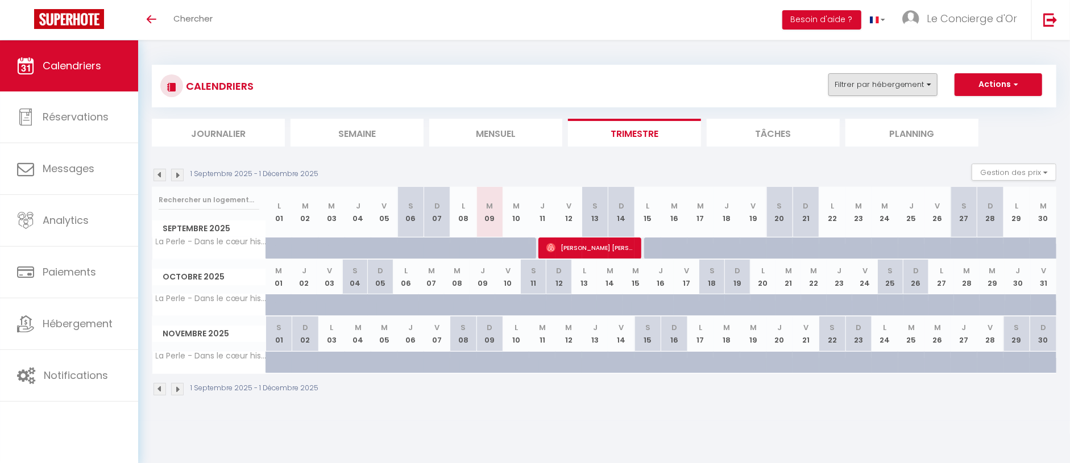
click at [870, 81] on button "Filtrer par hébergement" at bounding box center [882, 84] width 109 height 23
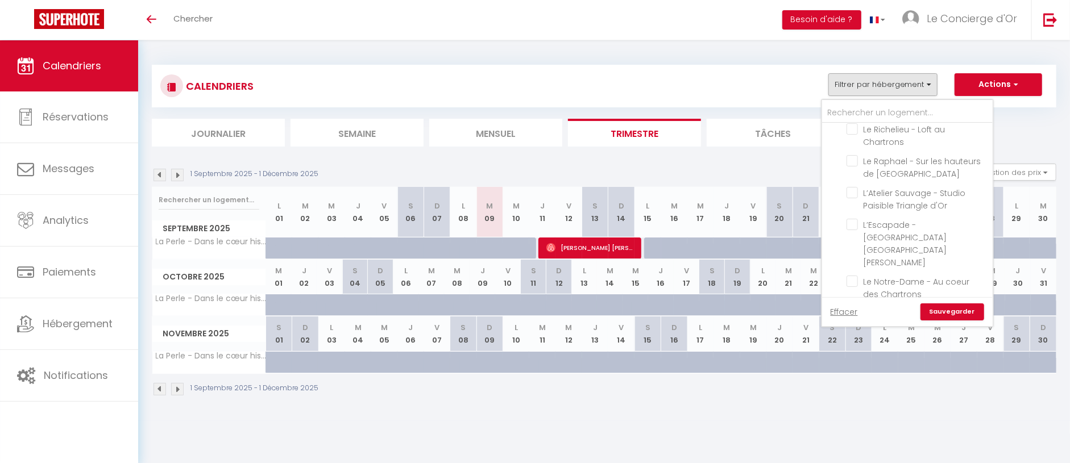
drag, startPoint x: 851, startPoint y: 238, endPoint x: 859, endPoint y: 267, distance: 30.1
click at [855, 308] on input "La Perle - Dans le cœur historique avec [PERSON_NAME]" at bounding box center [917, 313] width 142 height 11
checkbox input "false"
drag, startPoint x: 858, startPoint y: 271, endPoint x: 893, endPoint y: 292, distance: 41.0
click at [858, 352] on input "Grand T2 55m2 climatisé avec terrasse et 2 balcons" at bounding box center [917, 357] width 142 height 11
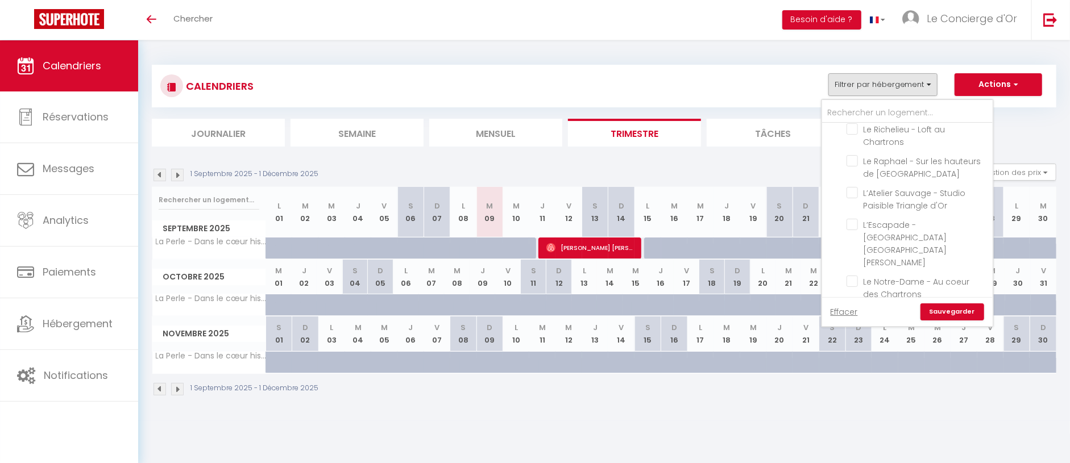
checkbox input "true"
click at [949, 305] on link "Sauvegarder" at bounding box center [952, 312] width 64 height 17
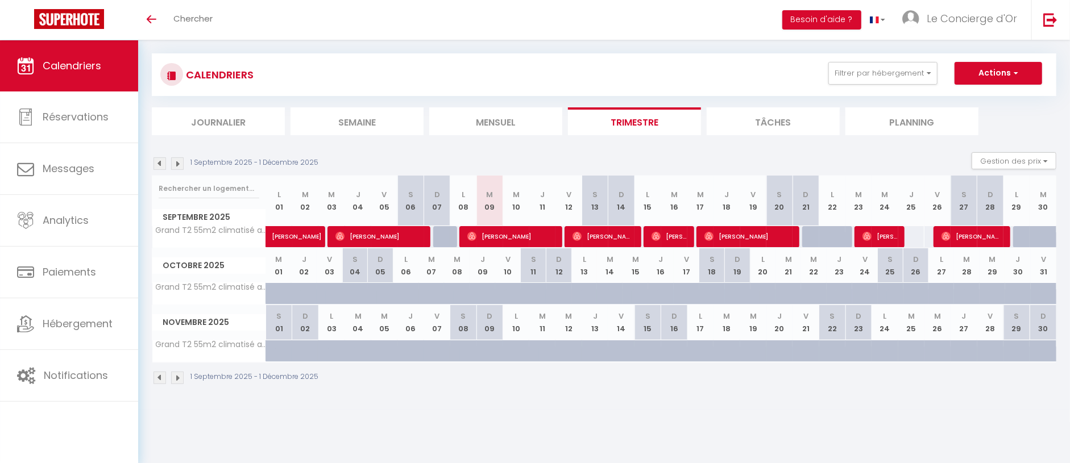
scroll to position [18, 0]
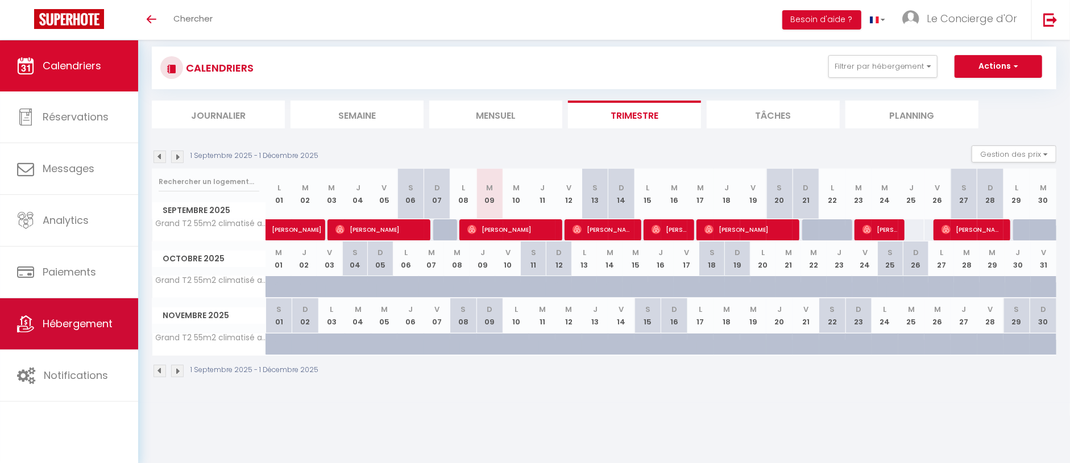
click at [63, 308] on link "Hébergement" at bounding box center [69, 323] width 138 height 51
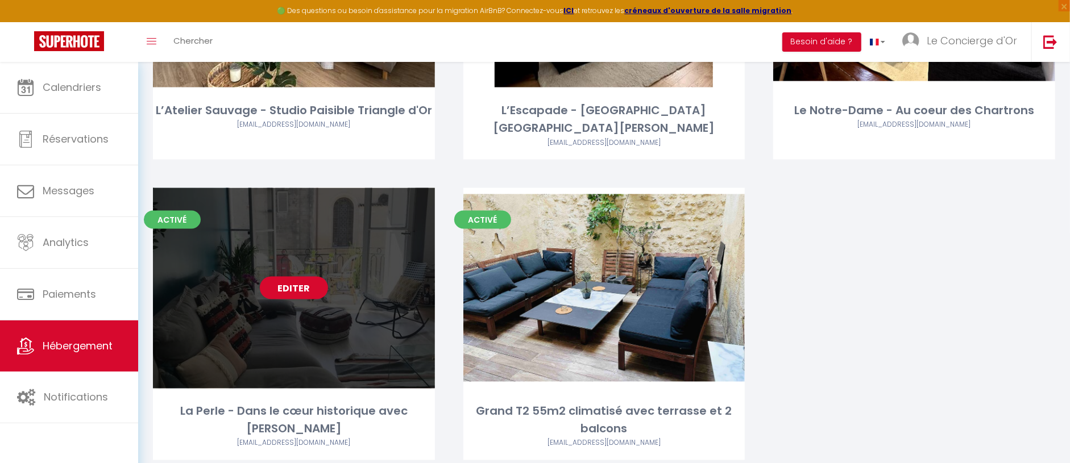
scroll to position [1210, 0]
click at [302, 277] on link "Editer" at bounding box center [294, 288] width 68 height 23
select select "3"
select select "2"
select select "1"
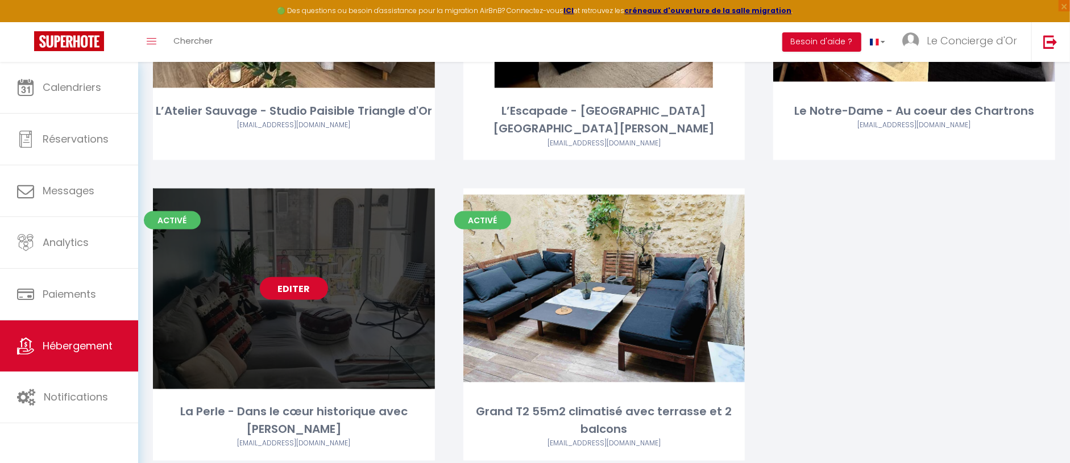
select select "1"
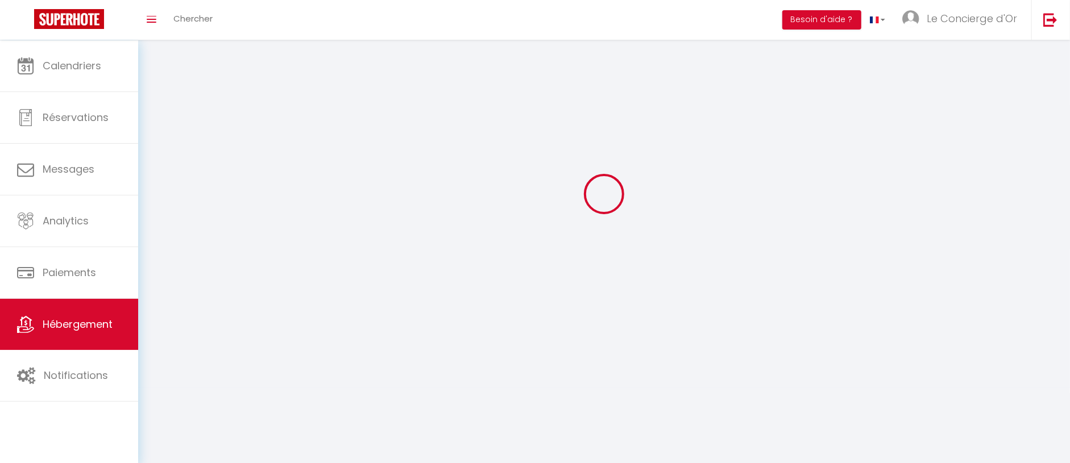
select select
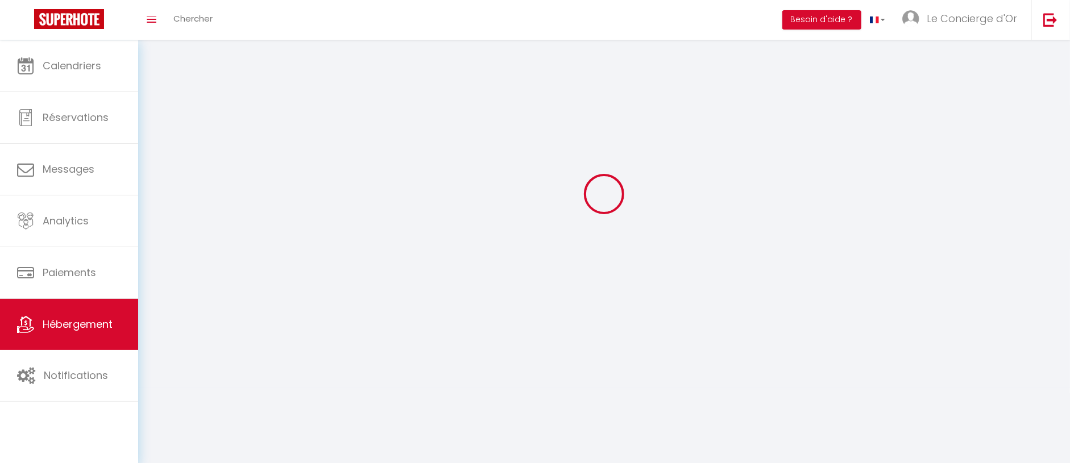
select select
checkbox input "false"
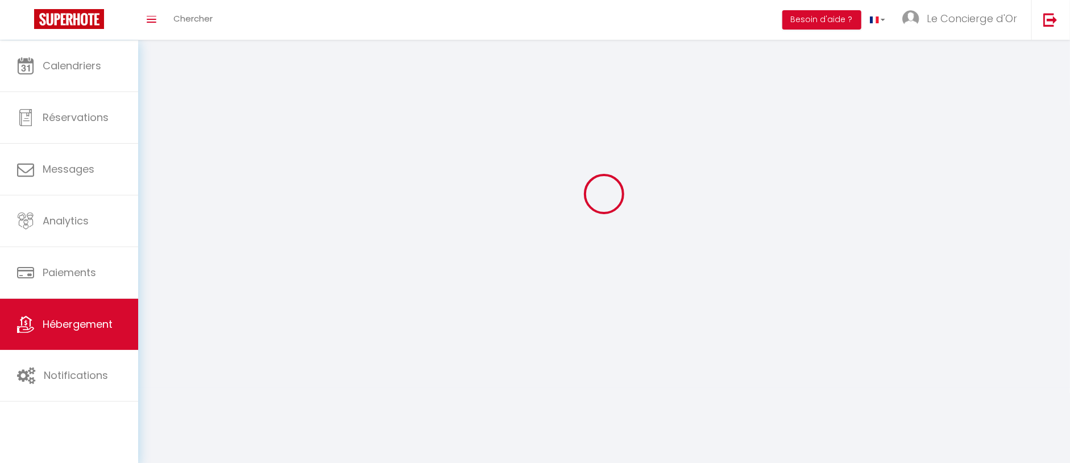
checkbox input "false"
select select
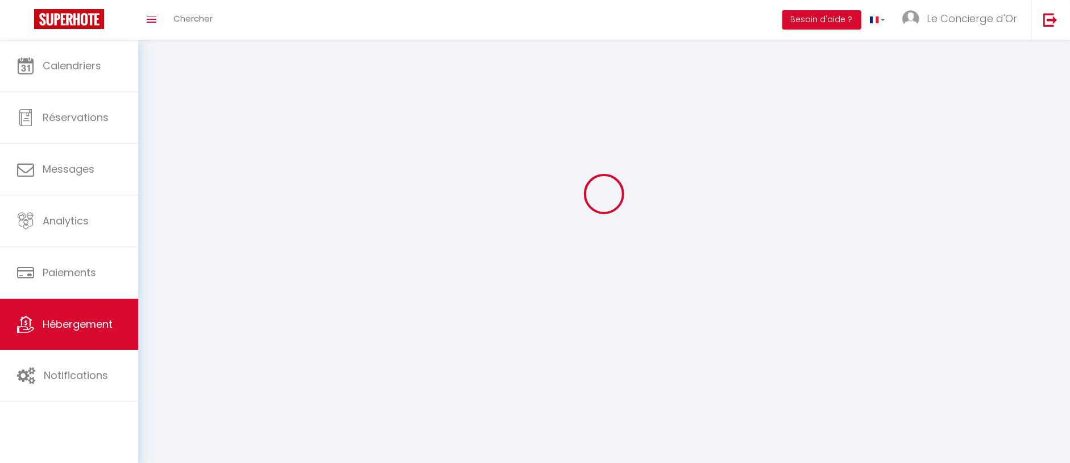
select select
checkbox input "false"
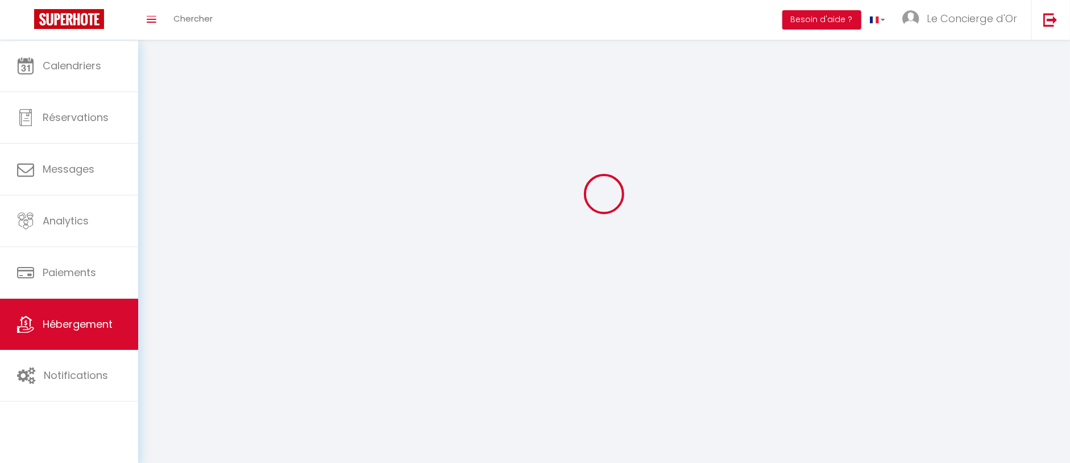
checkbox input "false"
select select
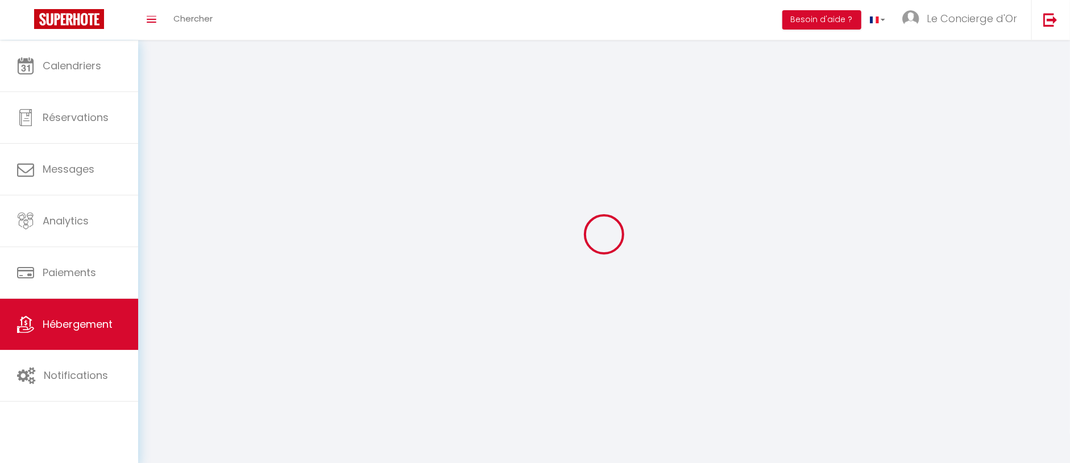
select select
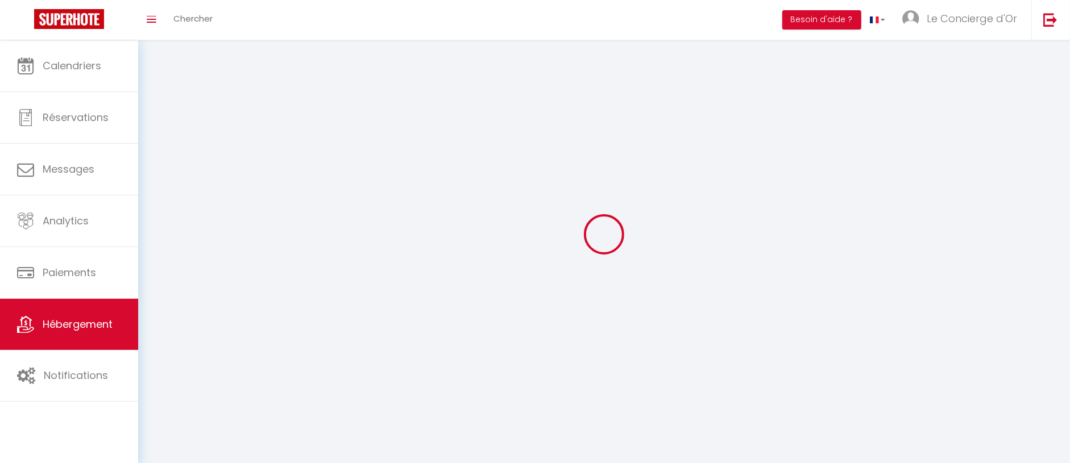
select select
checkbox input "false"
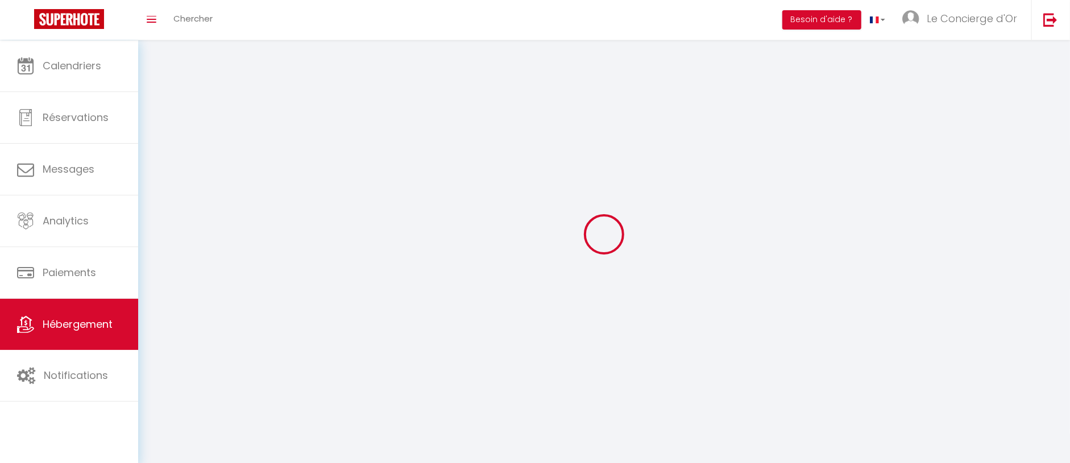
select select
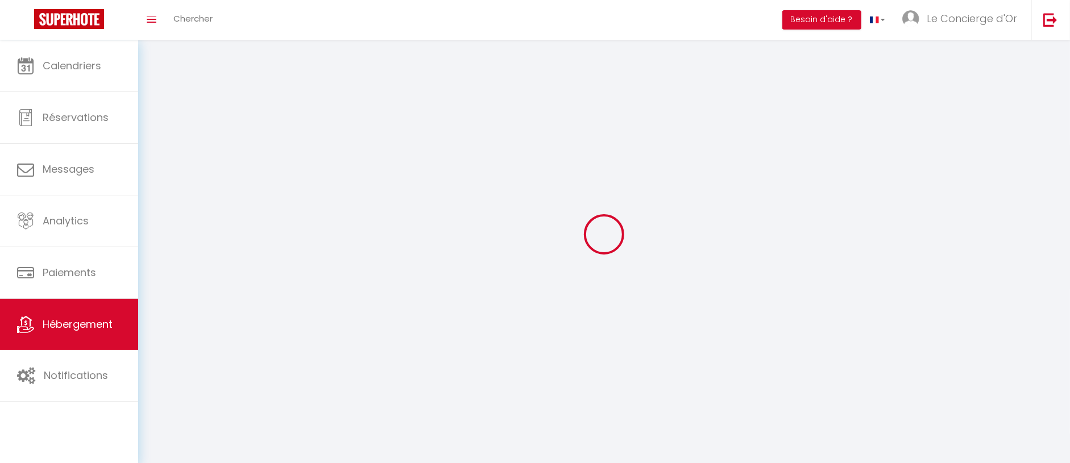
select select
checkbox input "false"
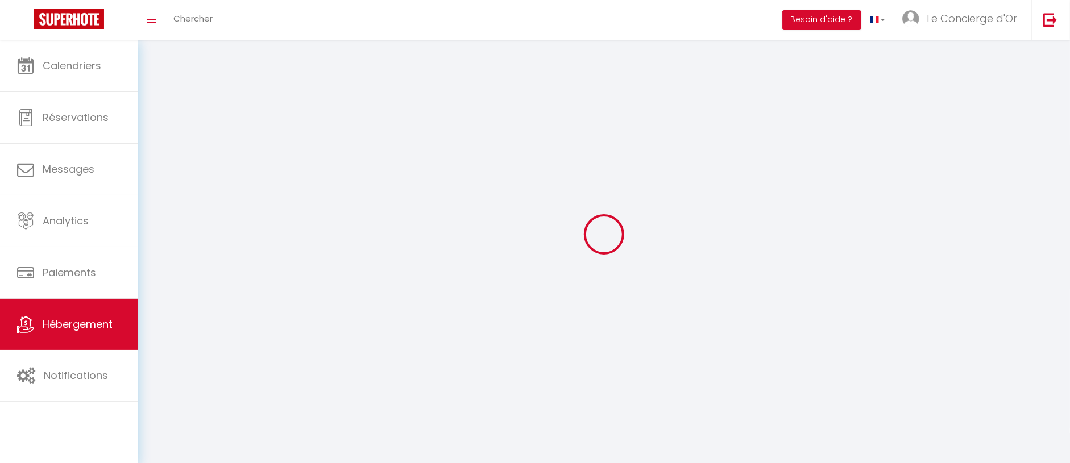
checkbox input "false"
select select
select select "1"
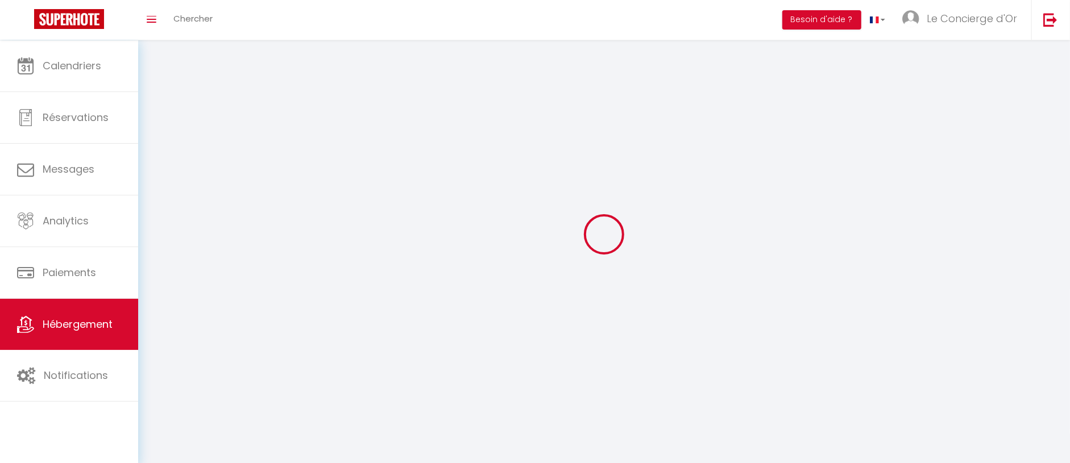
select select "28"
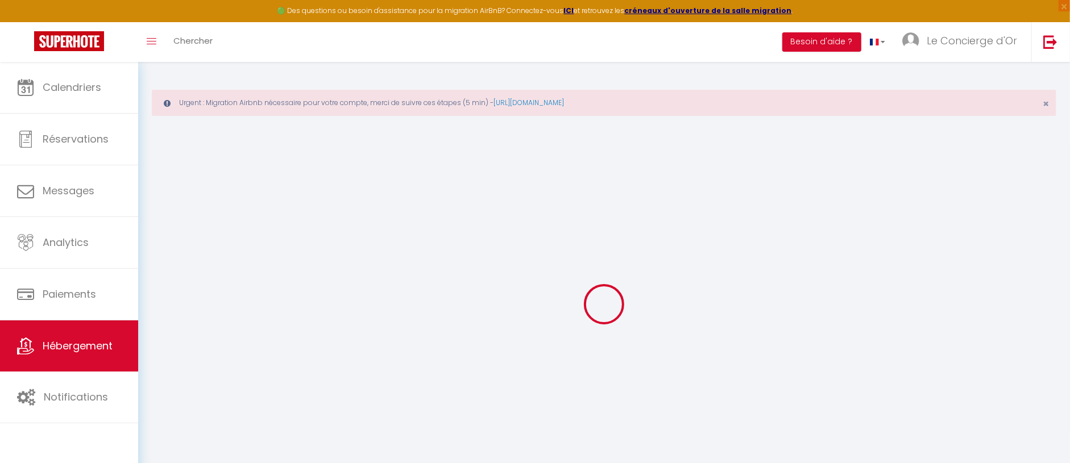
select select
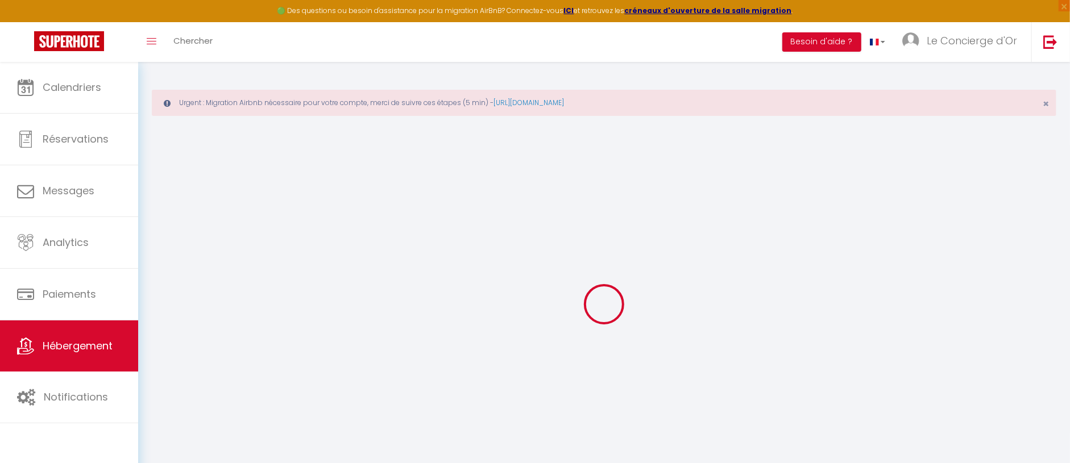
select select
checkbox input "false"
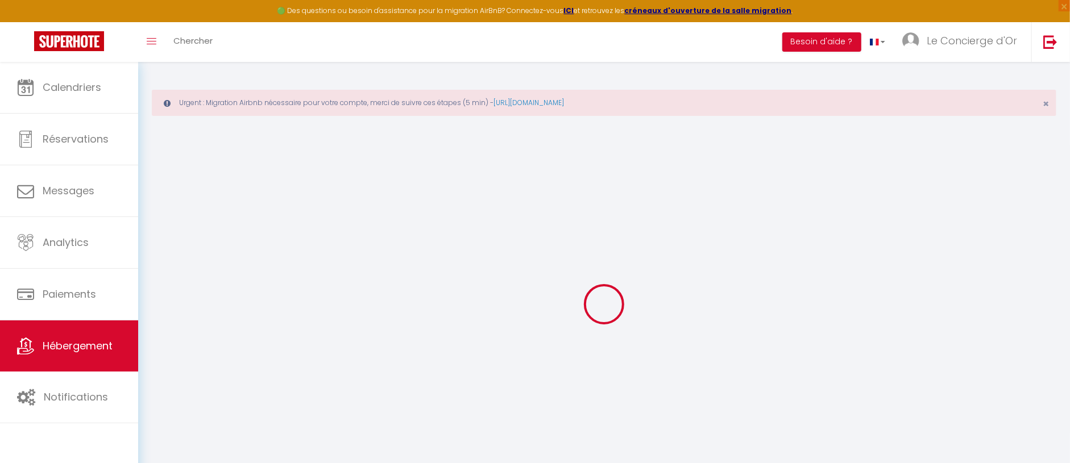
select select
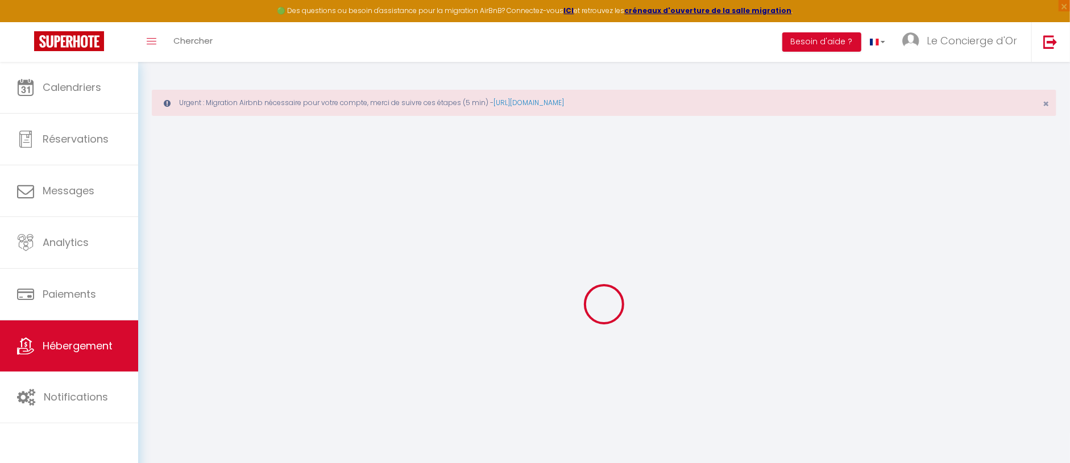
select select
checkbox input "false"
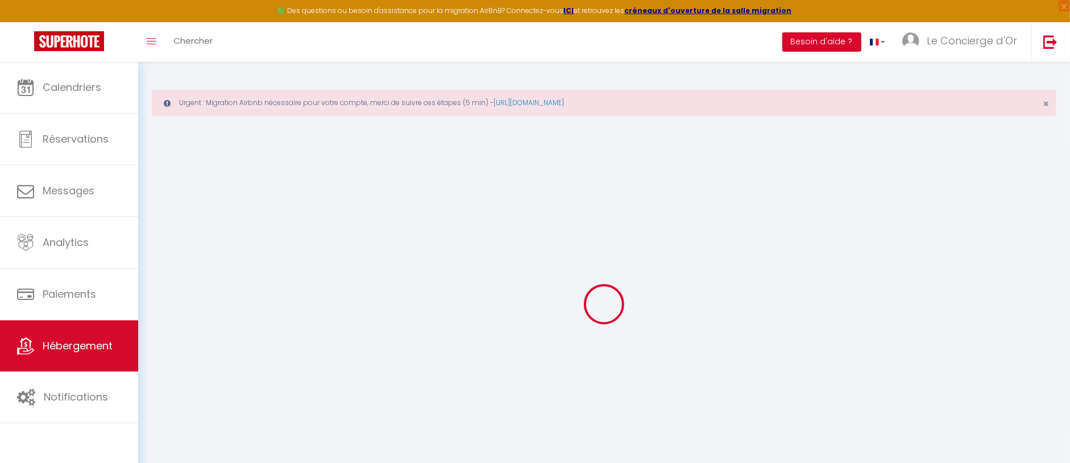
checkbox input "false"
select select
type input "La Perle - Dans le cœur historique avec [PERSON_NAME]"
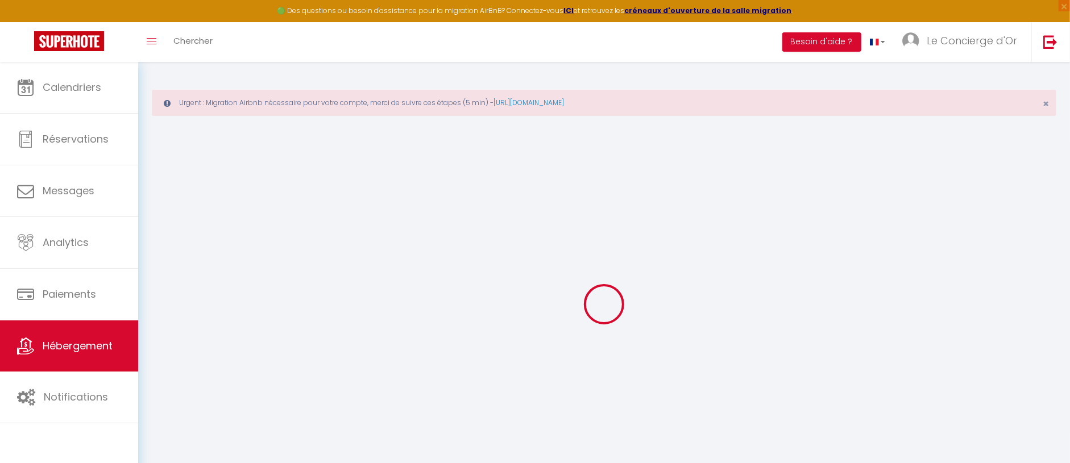
type input "Valentine"
select select "2"
type input "110"
type input "25"
select select
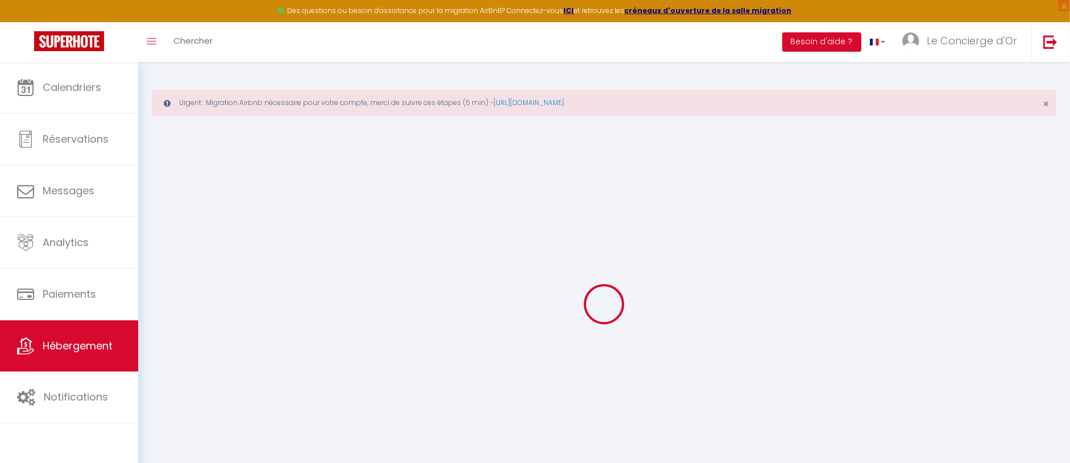
select select
type input "[GEOGRAPHIC_DATA]"
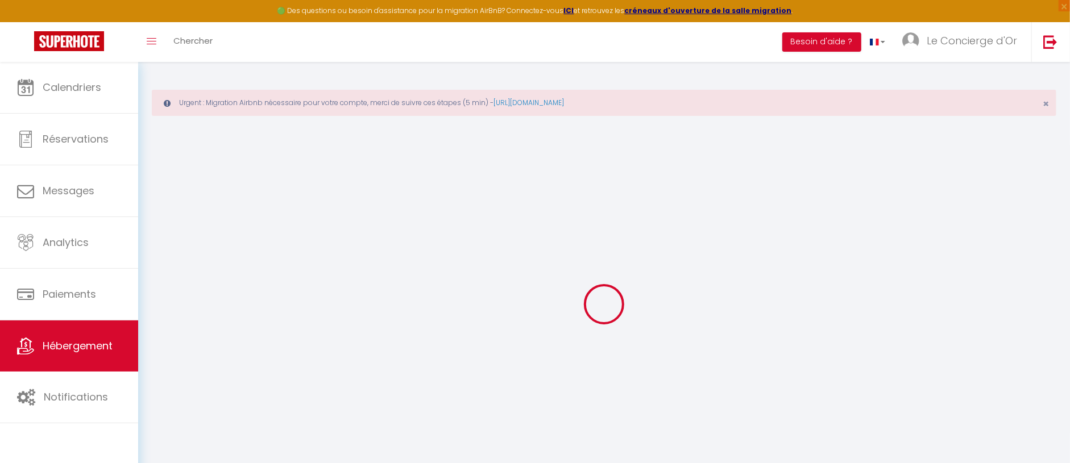
type input "33000"
type input "[GEOGRAPHIC_DATA]"
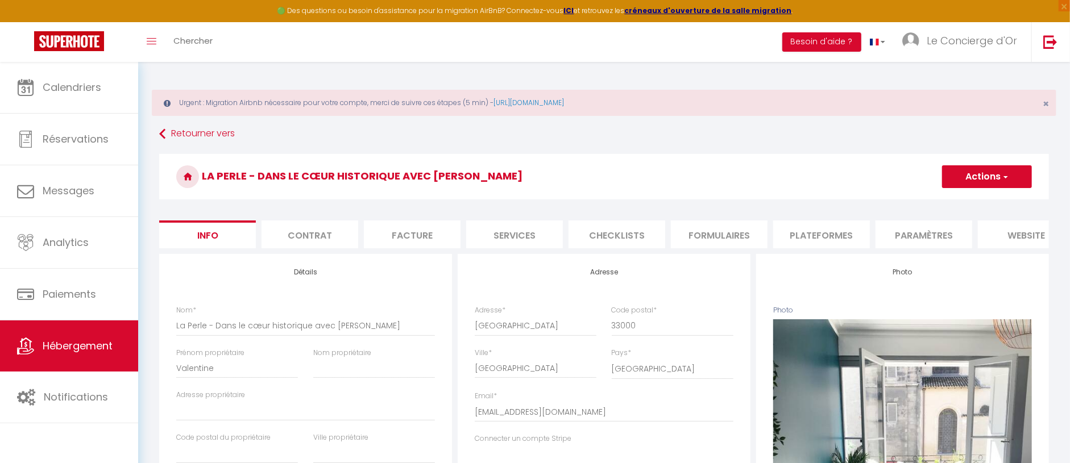
click at [995, 184] on button "Actions" at bounding box center [987, 176] width 90 height 23
click at [955, 228] on link "Supprimer" at bounding box center [970, 231] width 122 height 15
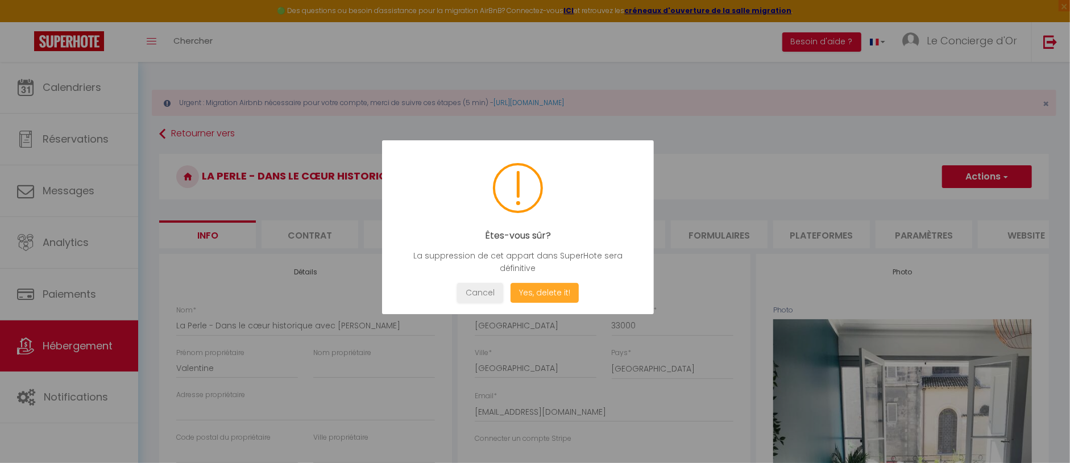
click at [552, 294] on button "Yes, delete it!" at bounding box center [544, 293] width 68 height 20
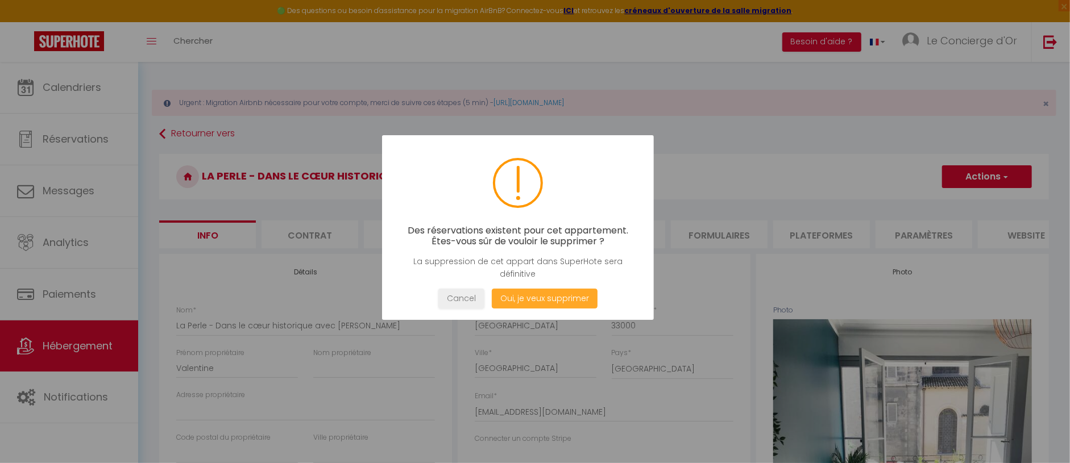
click at [549, 293] on button "Oui, je veux supprimer" at bounding box center [545, 299] width 106 height 20
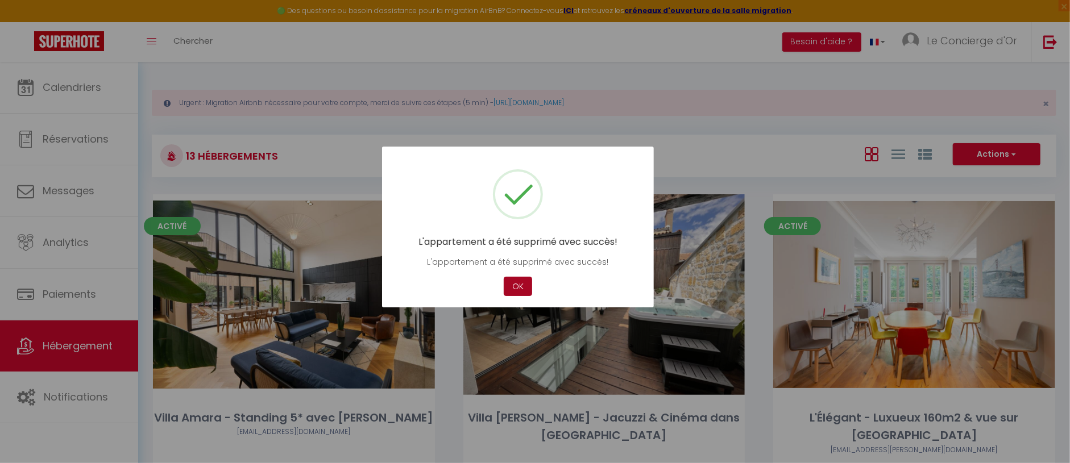
click at [513, 278] on button "OK" at bounding box center [518, 287] width 28 height 20
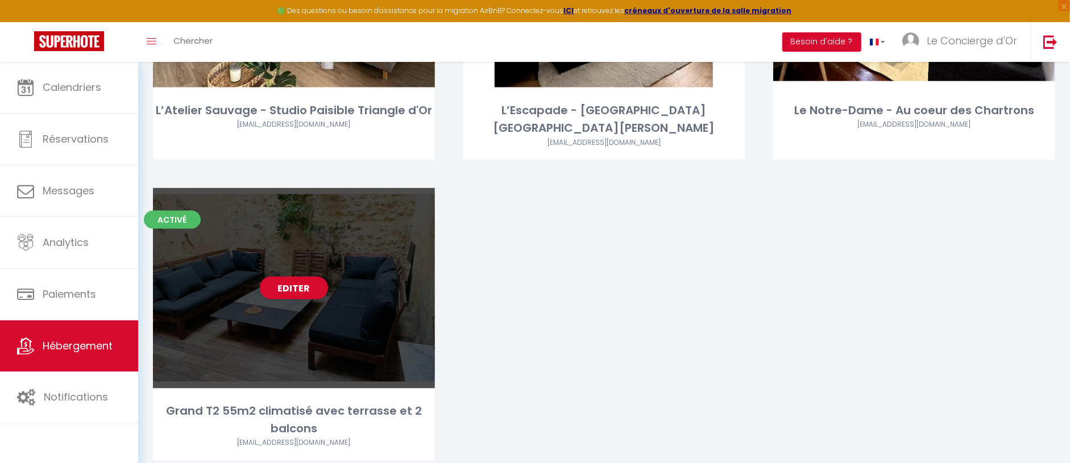
scroll to position [1210, 0]
click at [306, 277] on link "Editer" at bounding box center [294, 288] width 68 height 23
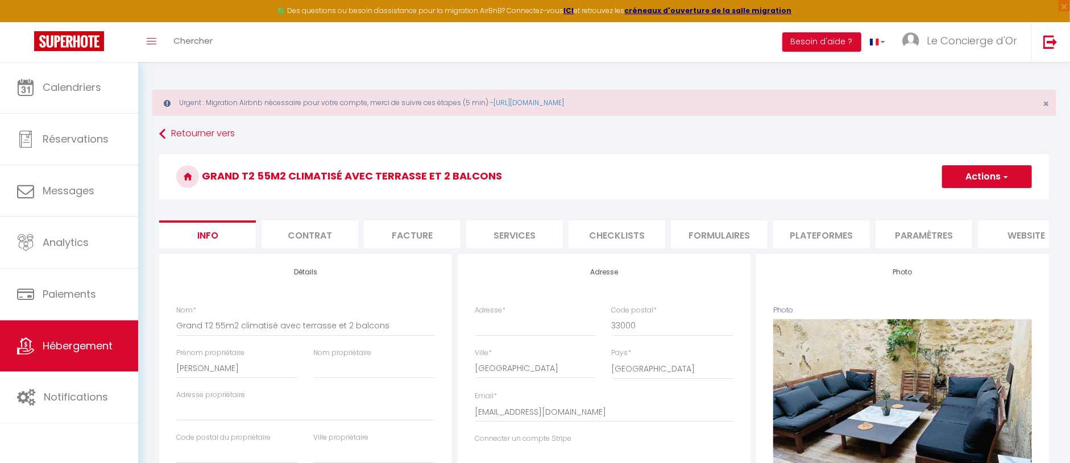
click at [959, 177] on button "Actions" at bounding box center [987, 176] width 90 height 23
click at [942, 224] on link "Supprimer" at bounding box center [970, 231] width 122 height 15
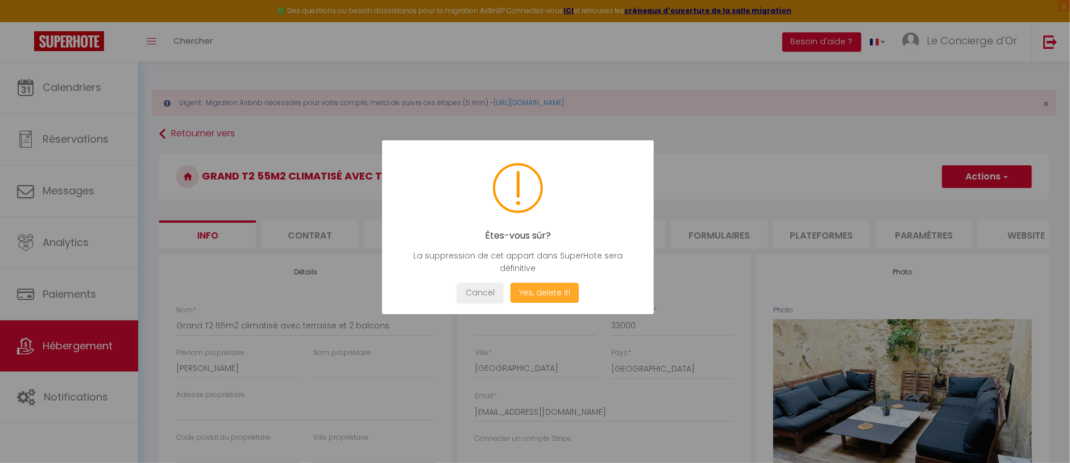
click at [543, 286] on button "Yes, delete it!" at bounding box center [544, 293] width 68 height 20
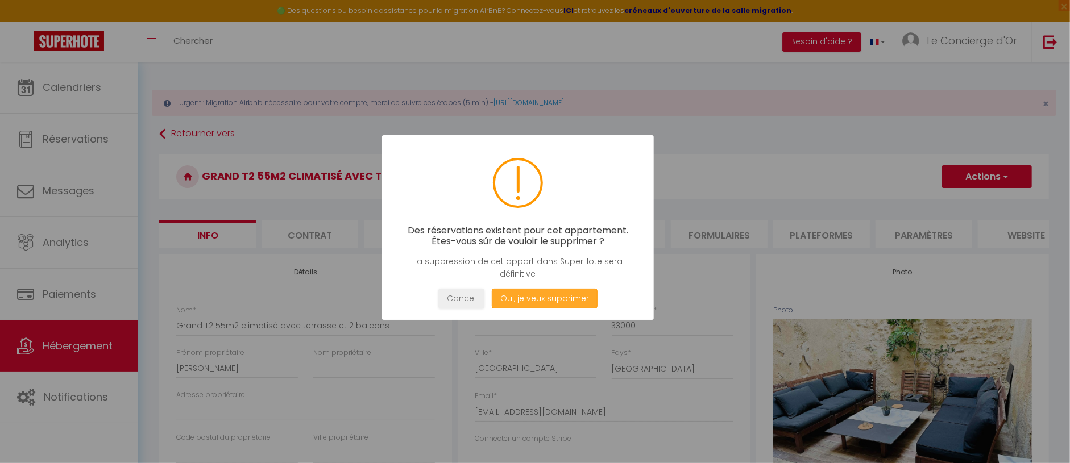
click at [552, 290] on button "Oui, je veux supprimer" at bounding box center [545, 299] width 106 height 20
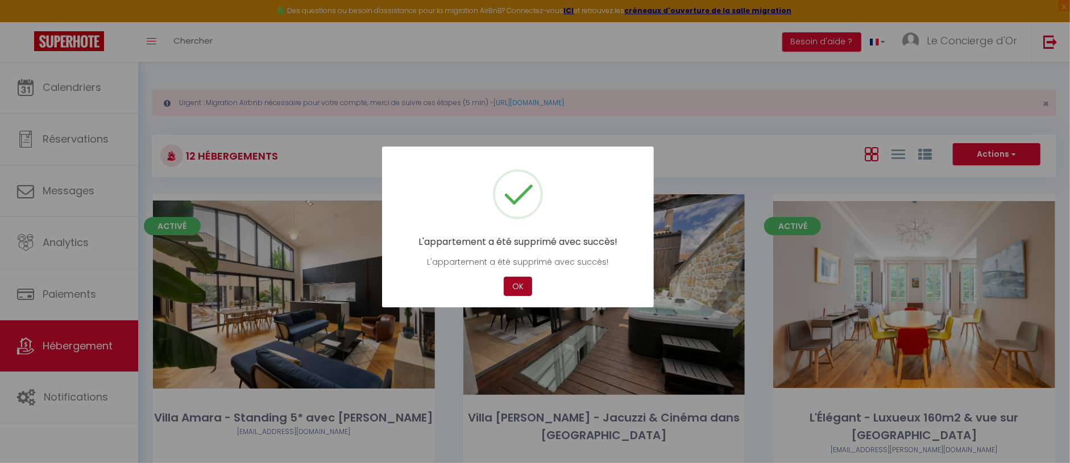
click at [521, 285] on button "OK" at bounding box center [518, 287] width 28 height 20
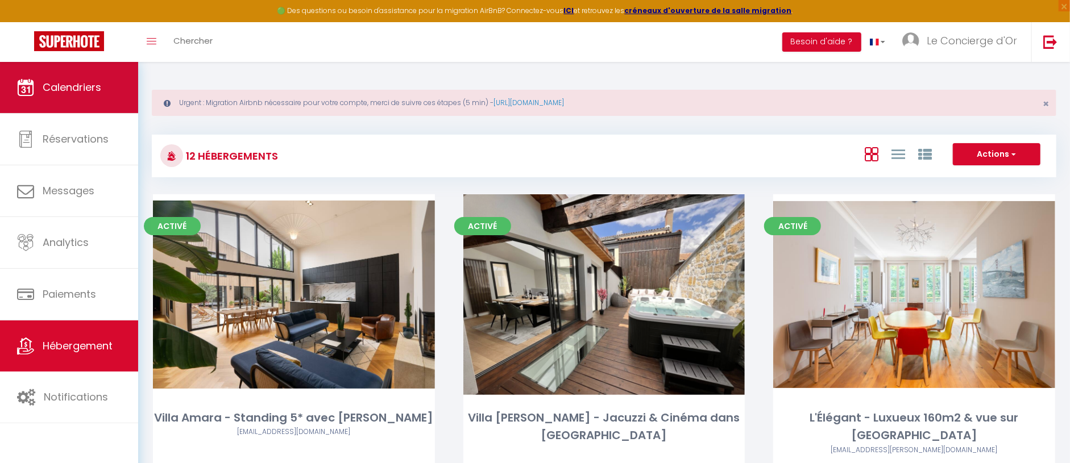
click at [69, 89] on span "Calendriers" at bounding box center [72, 87] width 59 height 14
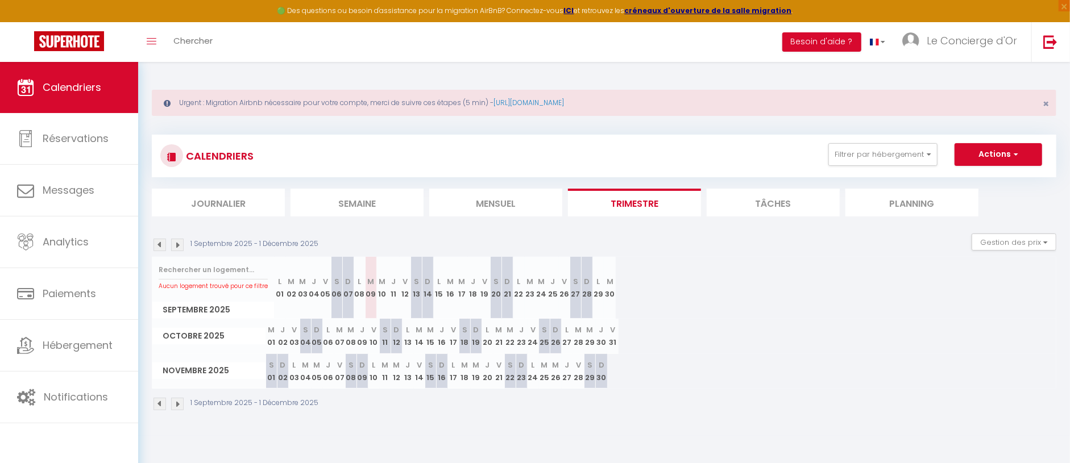
click at [975, 159] on button "Actions" at bounding box center [998, 154] width 88 height 23
click at [967, 174] on link "Nouvelle réservation" at bounding box center [986, 180] width 99 height 17
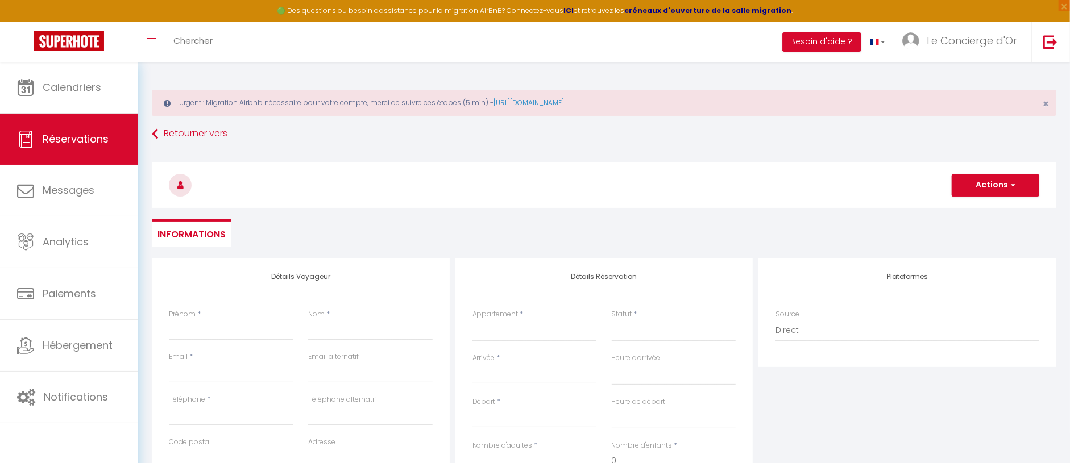
click at [47, 136] on span "Réservations" at bounding box center [76, 139] width 66 height 14
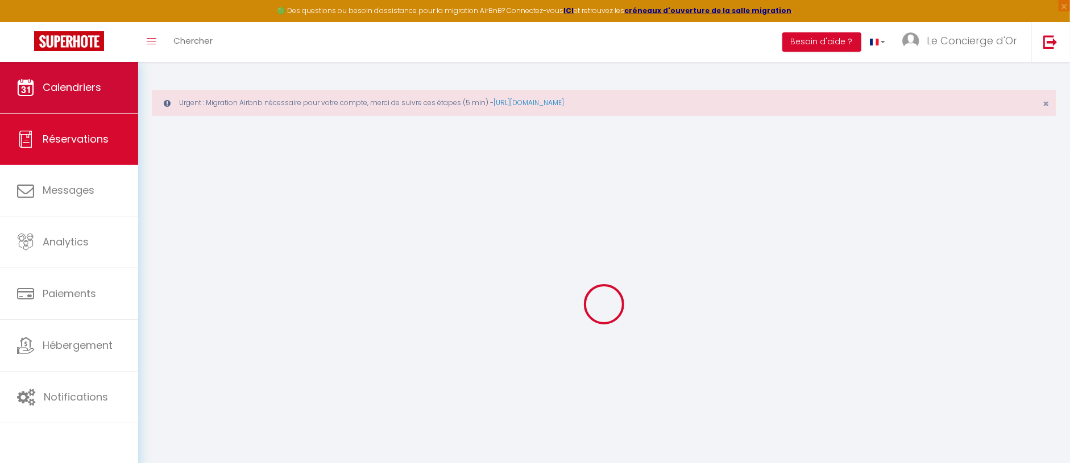
click at [56, 81] on span "Calendriers" at bounding box center [72, 87] width 59 height 14
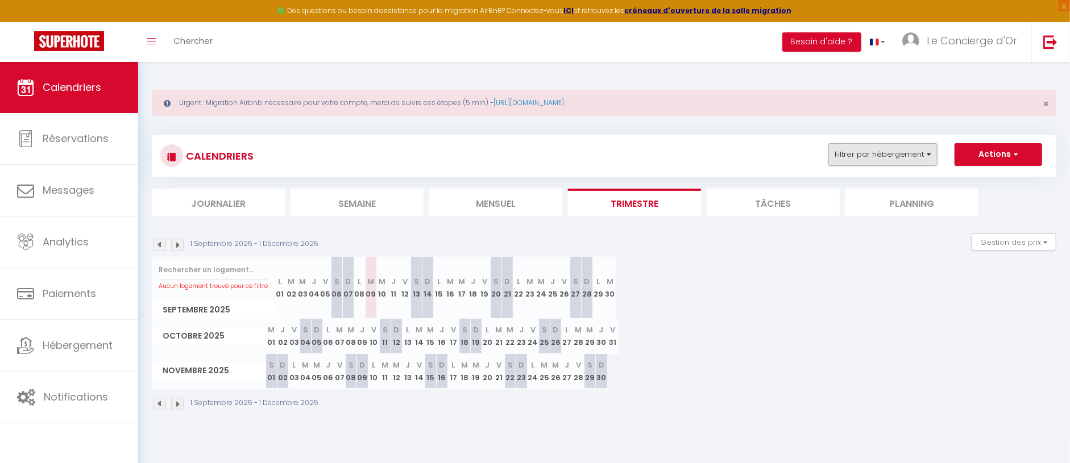
click at [850, 150] on button "Filtrer par hébergement" at bounding box center [882, 154] width 109 height 23
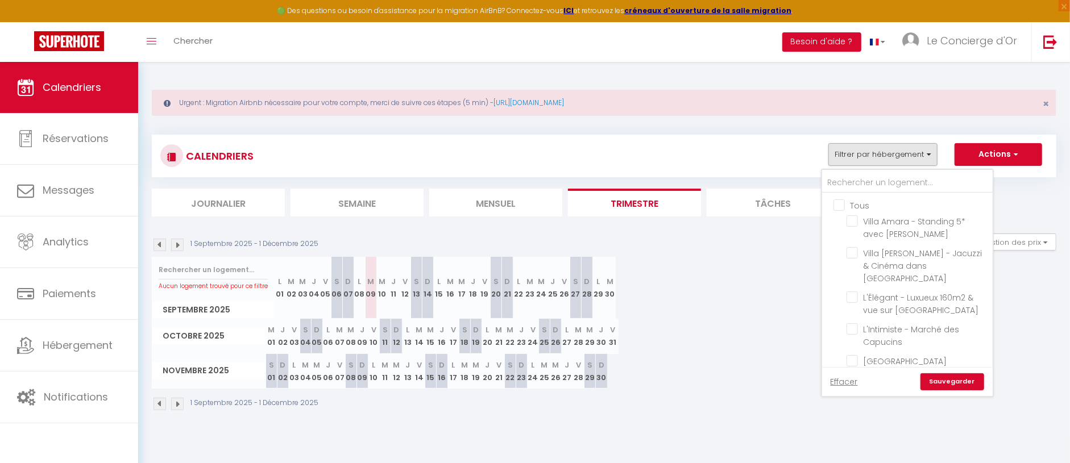
click at [854, 207] on input "Tous" at bounding box center [918, 204] width 171 height 11
drag, startPoint x: 852, startPoint y: 261, endPoint x: 857, endPoint y: 264, distance: 6.1
click at [854, 292] on input "L'Epicurien - Au coeur historique de [GEOGRAPHIC_DATA]" at bounding box center [917, 297] width 142 height 11
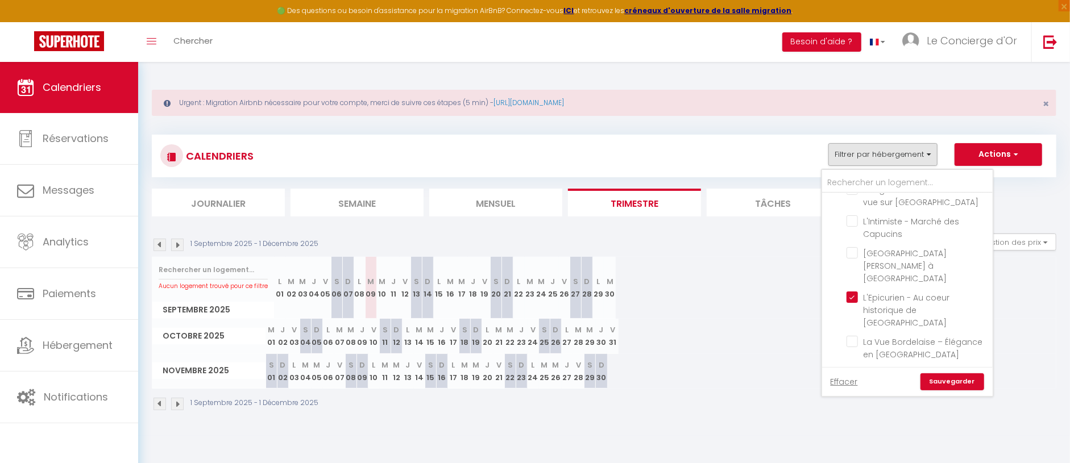
click at [963, 379] on link "Sauvegarder" at bounding box center [952, 381] width 64 height 17
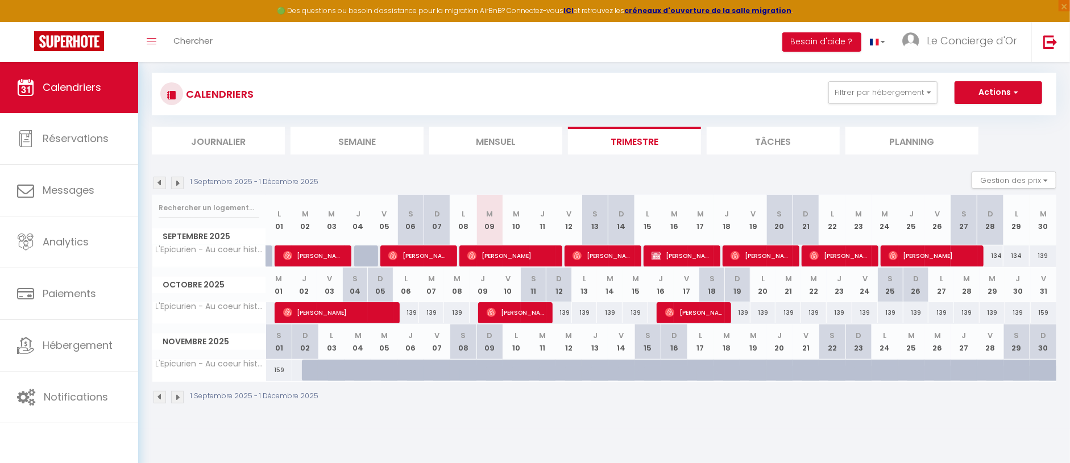
scroll to position [62, 0]
click at [306, 365] on div at bounding box center [315, 371] width 26 height 22
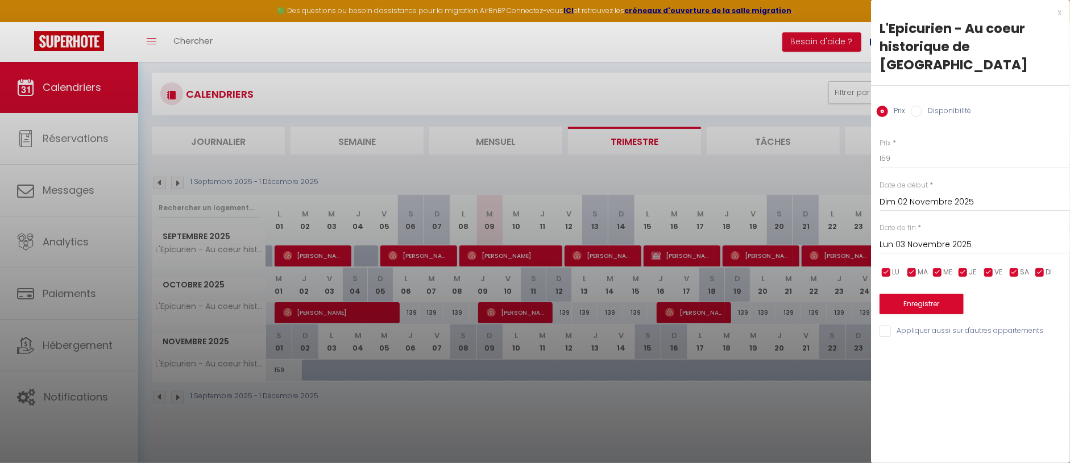
click at [920, 106] on input "Disponibilité" at bounding box center [916, 111] width 11 height 11
click at [946, 224] on div "Date de fin * Lun 03 Novembre 2025 < [DATE] > Dim Lun Mar Mer Jeu Ven Sam 1 2 3…" at bounding box center [974, 239] width 190 height 31
click at [945, 239] on input "Lun 03 Novembre 2025" at bounding box center [974, 246] width 190 height 15
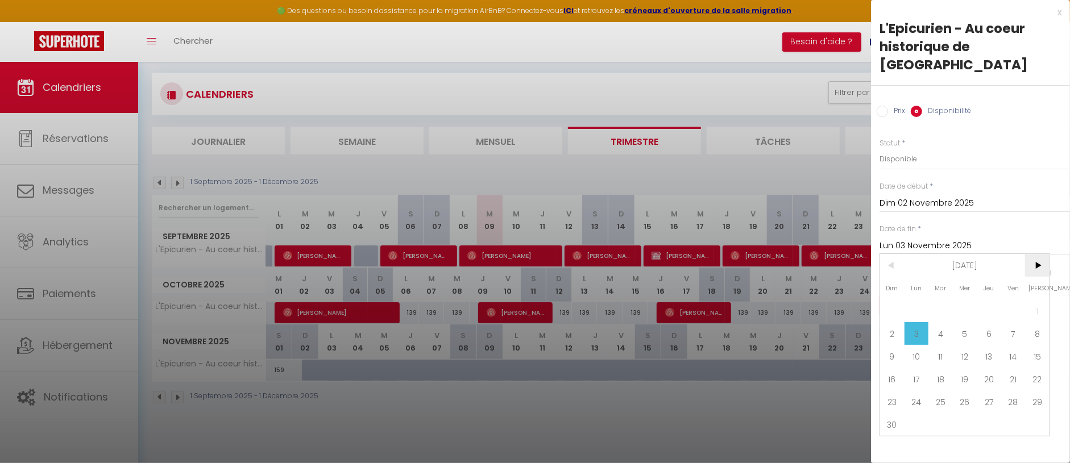
click at [1037, 256] on span ">" at bounding box center [1037, 265] width 24 height 23
click at [1041, 254] on span ">" at bounding box center [1037, 265] width 24 height 23
click at [988, 300] on span "1" at bounding box center [989, 311] width 24 height 23
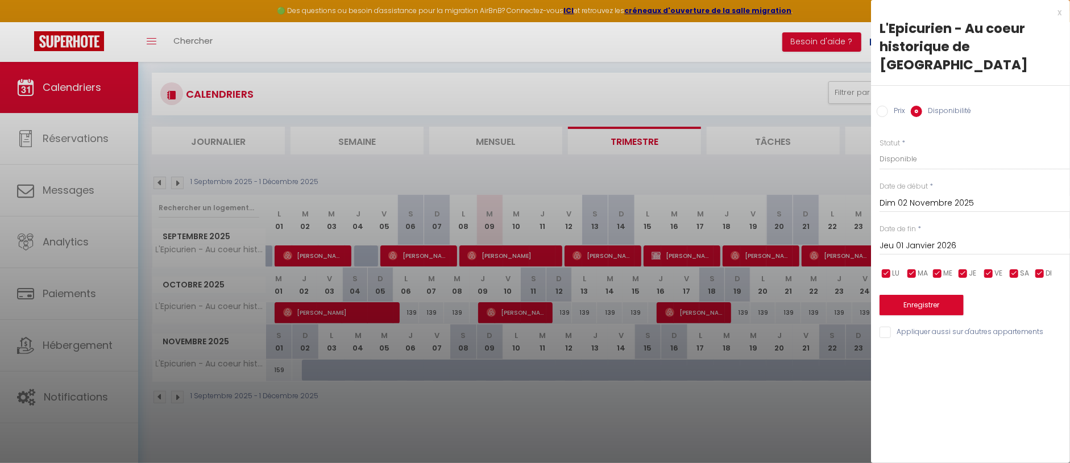
click at [931, 295] on button "Enregistrer" at bounding box center [921, 305] width 84 height 20
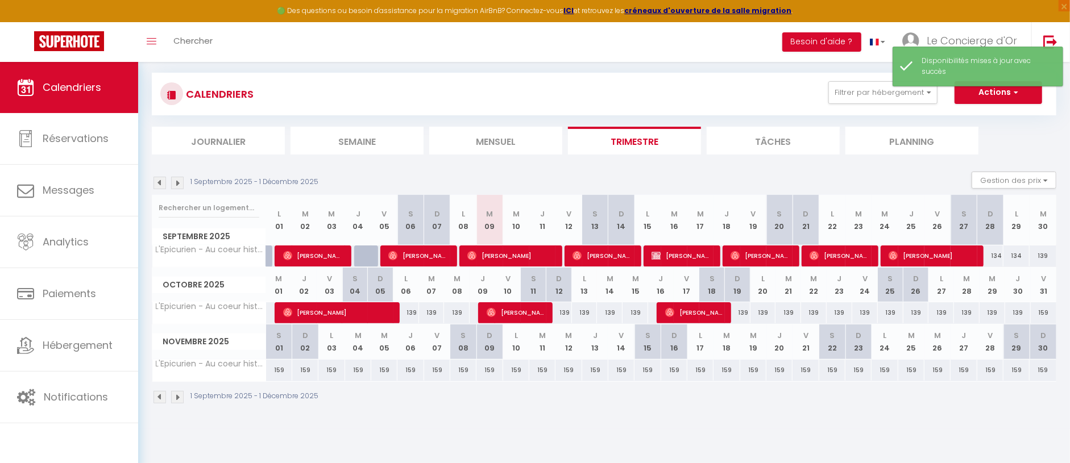
click at [991, 97] on button "Actions" at bounding box center [998, 92] width 88 height 23
click at [992, 115] on link "Nouvelle réservation" at bounding box center [986, 118] width 99 height 17
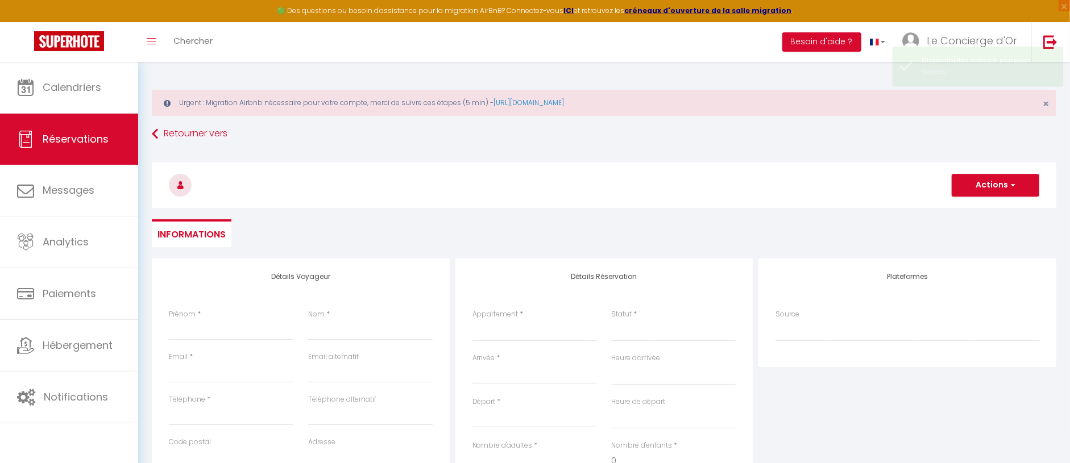
click at [228, 317] on div "Prénom *" at bounding box center [231, 324] width 124 height 31
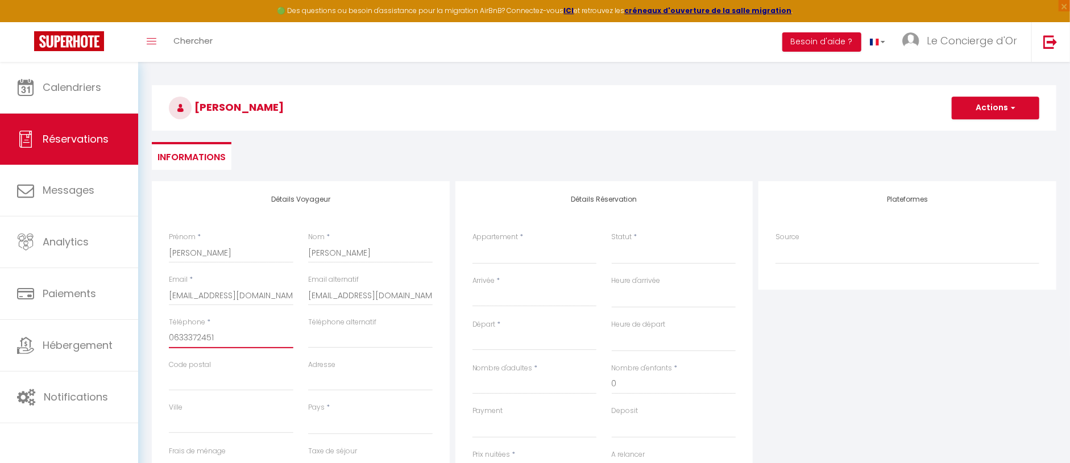
scroll to position [81, 0]
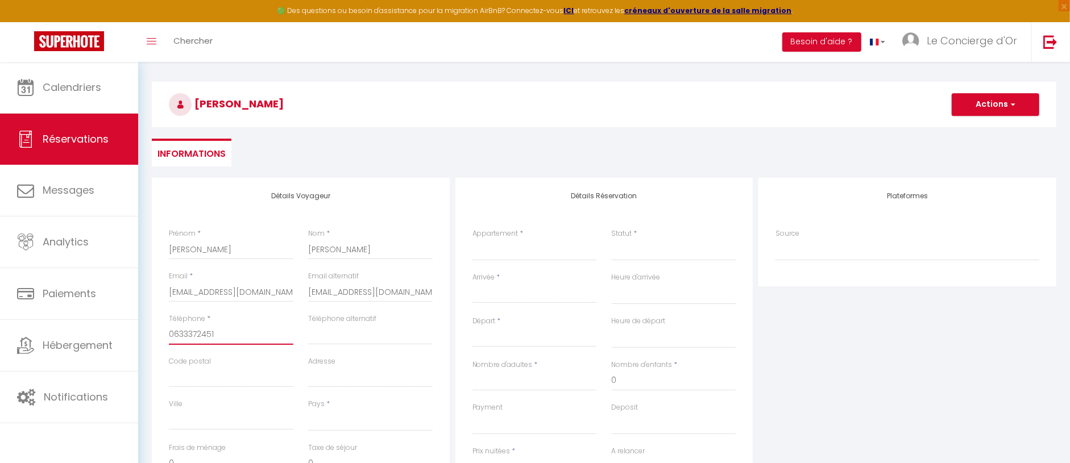
click at [181, 328] on input "0633372451" at bounding box center [231, 335] width 124 height 20
click at [646, 248] on select "Confirmé Non Confirmé [PERSON_NAME] par le voyageur No Show Request" at bounding box center [674, 250] width 124 height 22
click at [523, 301] on input "Arrivée" at bounding box center [534, 294] width 124 height 15
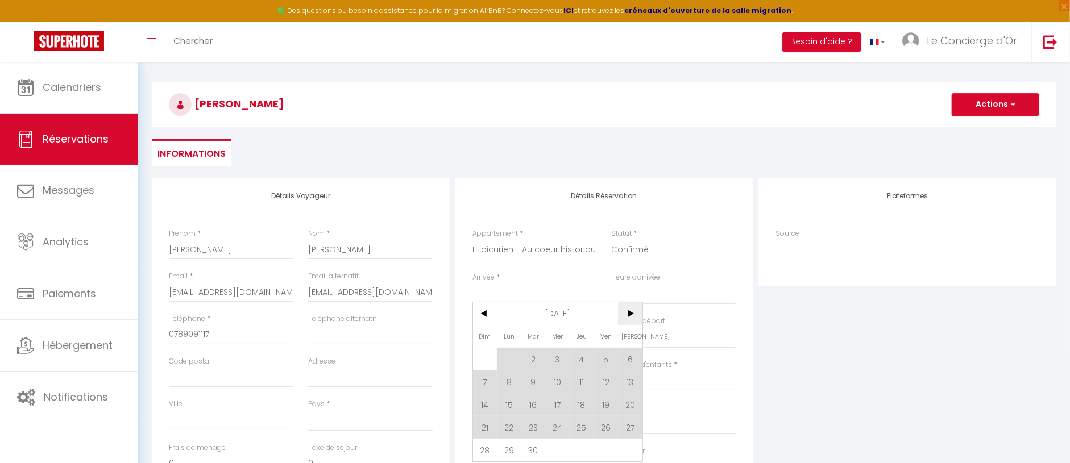
click at [630, 317] on span ">" at bounding box center [630, 313] width 24 height 23
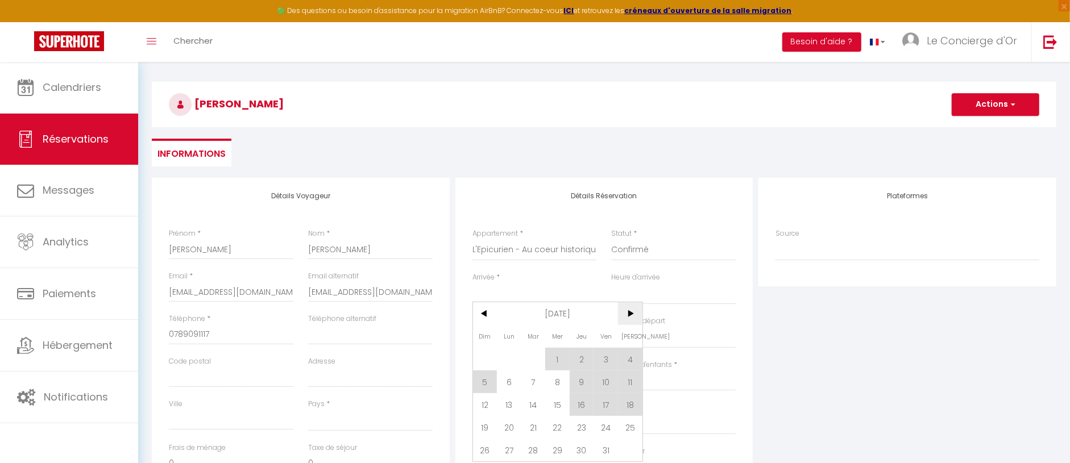
click at [630, 317] on span ">" at bounding box center [630, 313] width 24 height 23
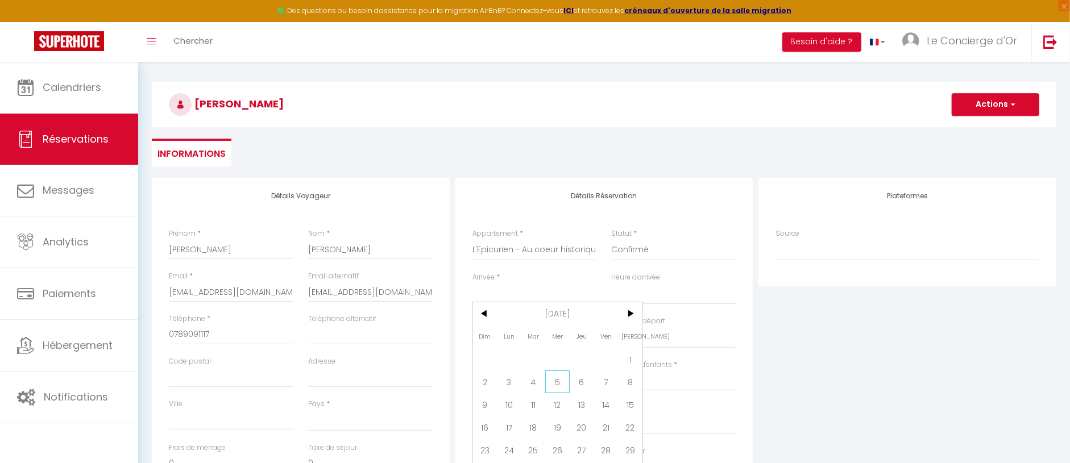
click at [554, 384] on span "5" at bounding box center [557, 382] width 24 height 23
drag, startPoint x: 529, startPoint y: 340, endPoint x: 565, endPoint y: 354, distance: 38.3
click at [529, 340] on input "Jeu 06 Novembre 2025" at bounding box center [534, 338] width 124 height 15
click at [477, 449] on span "9" at bounding box center [485, 448] width 24 height 23
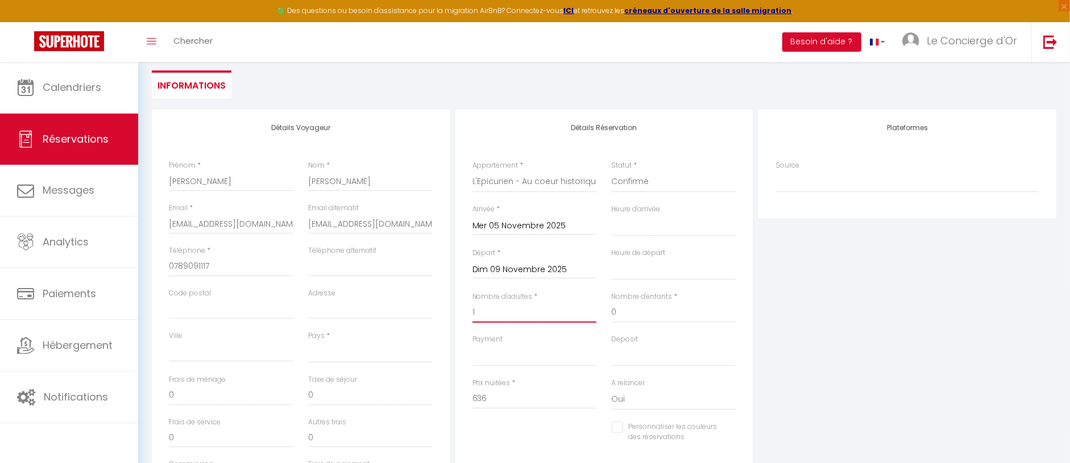
scroll to position [157, 0]
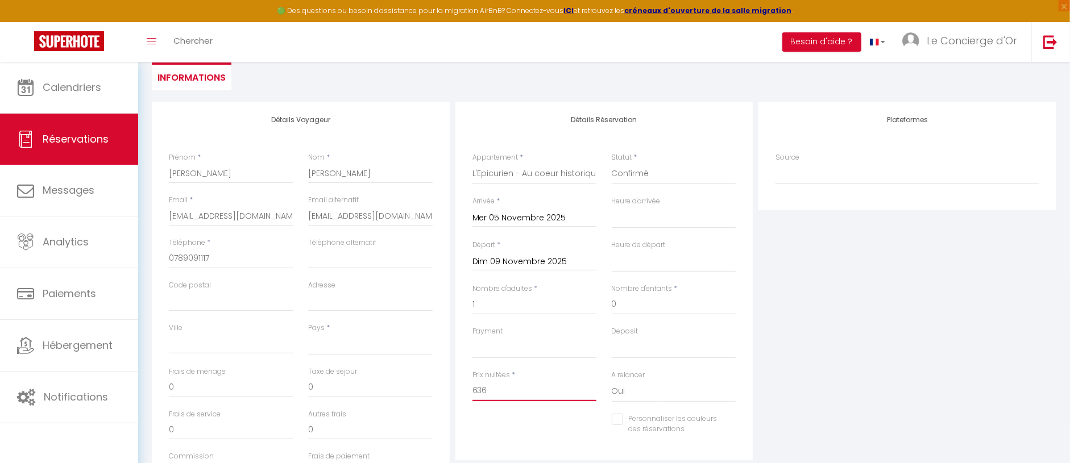
click at [539, 395] on input "636" at bounding box center [534, 391] width 124 height 20
click at [510, 391] on input "636" at bounding box center [534, 391] width 124 height 20
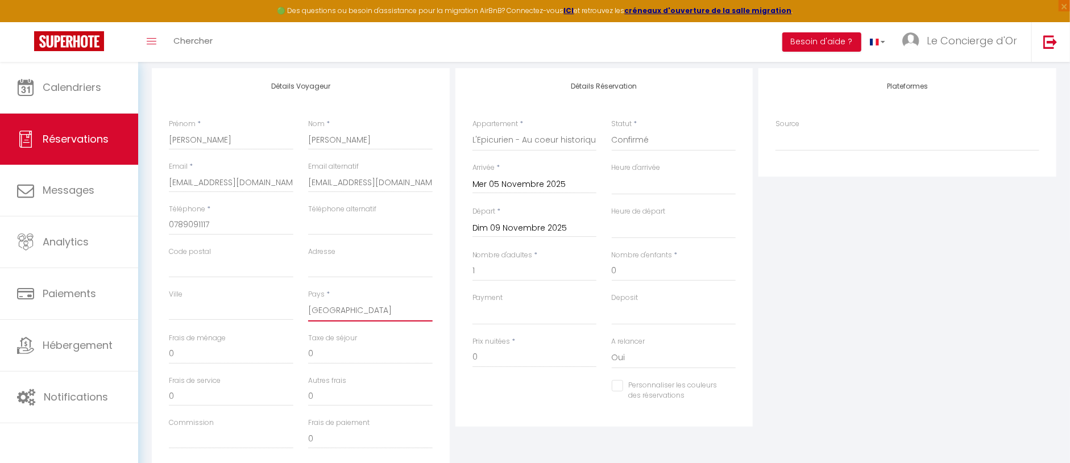
scroll to position [187, 0]
click at [844, 334] on div "Plateformes Source Direct [DOMAIN_NAME] [DOMAIN_NAME] Chalet montagne Expedia G…" at bounding box center [907, 275] width 304 height 406
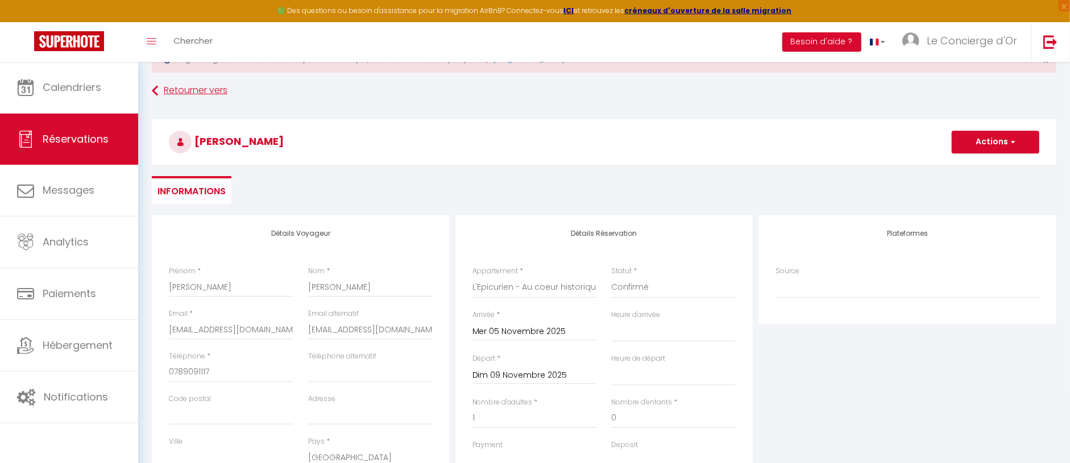
scroll to position [41, 0]
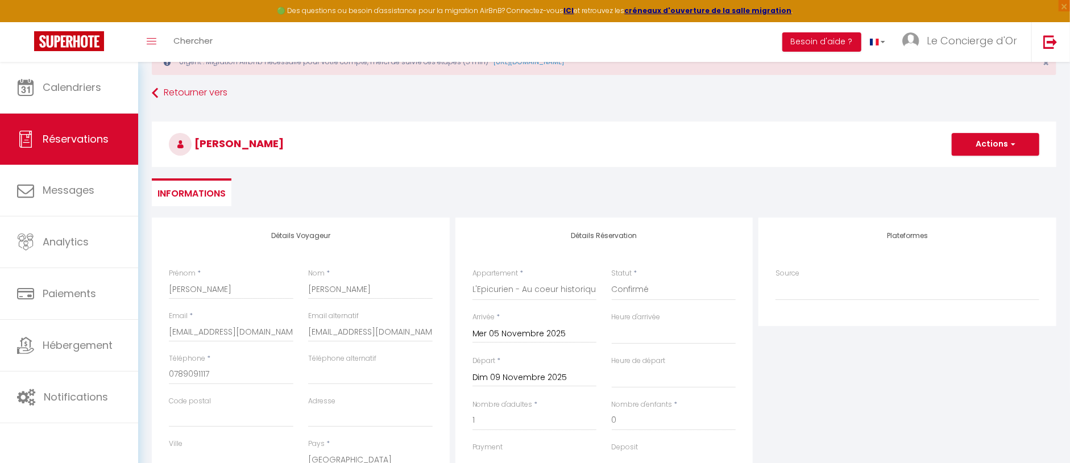
click at [988, 137] on button "Actions" at bounding box center [996, 144] width 88 height 23
click at [988, 166] on link "Enregistrer" at bounding box center [984, 169] width 90 height 15
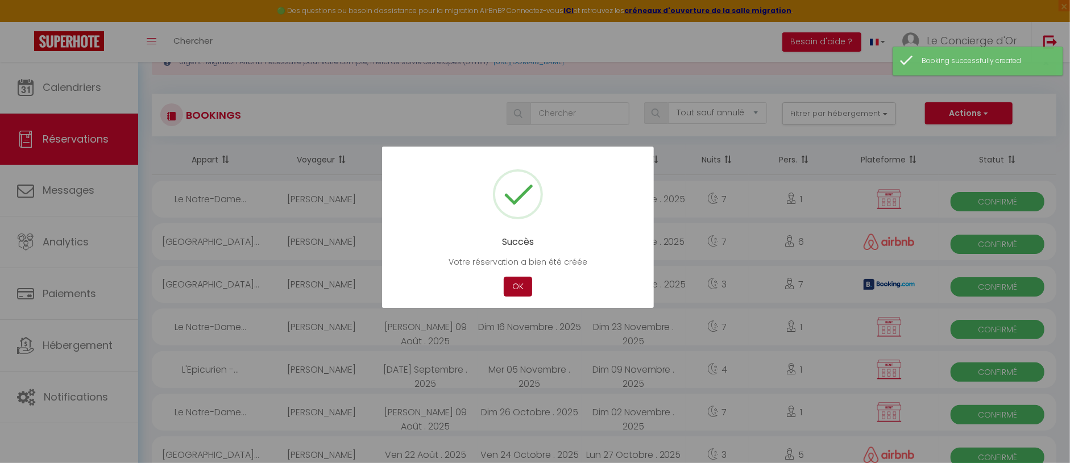
click at [527, 279] on button "OK" at bounding box center [518, 287] width 28 height 20
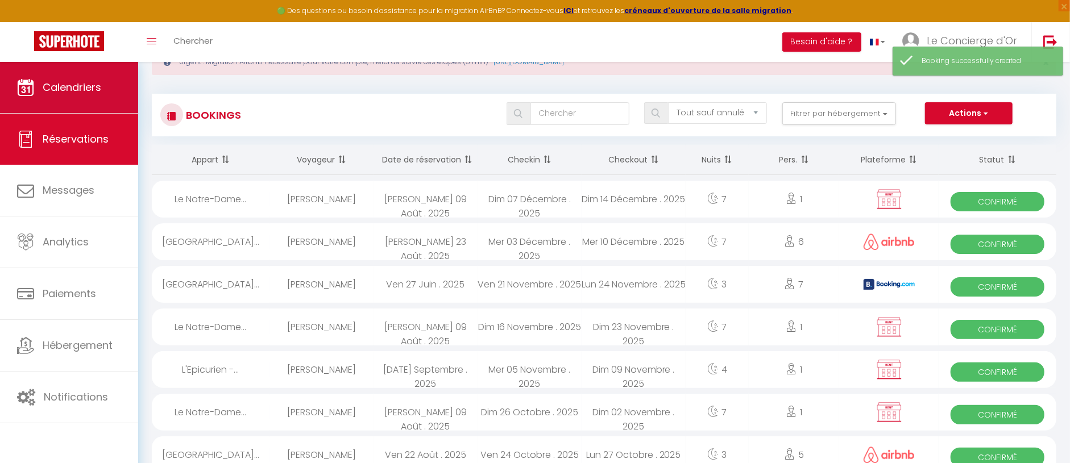
click at [90, 90] on span "Calendriers" at bounding box center [72, 87] width 59 height 14
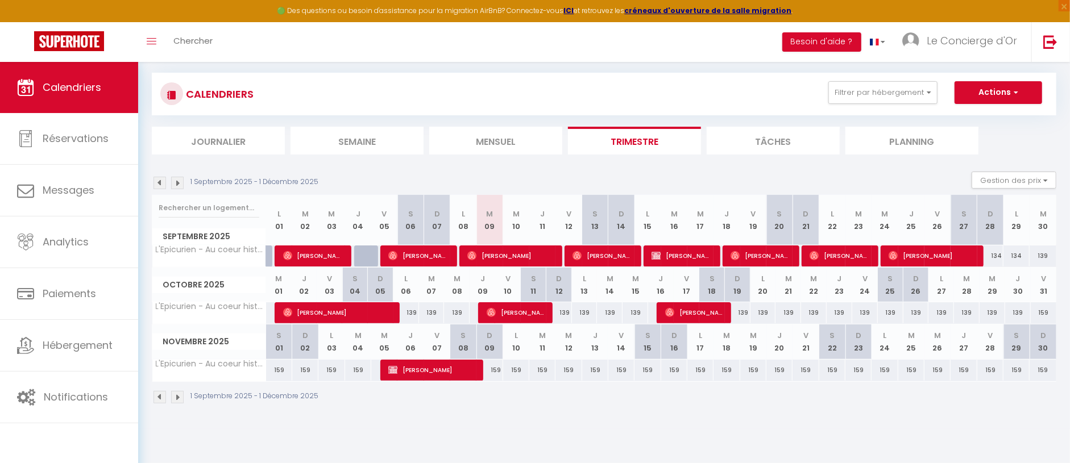
scroll to position [62, 0]
click at [1040, 309] on div "159" at bounding box center [1044, 312] width 26 height 21
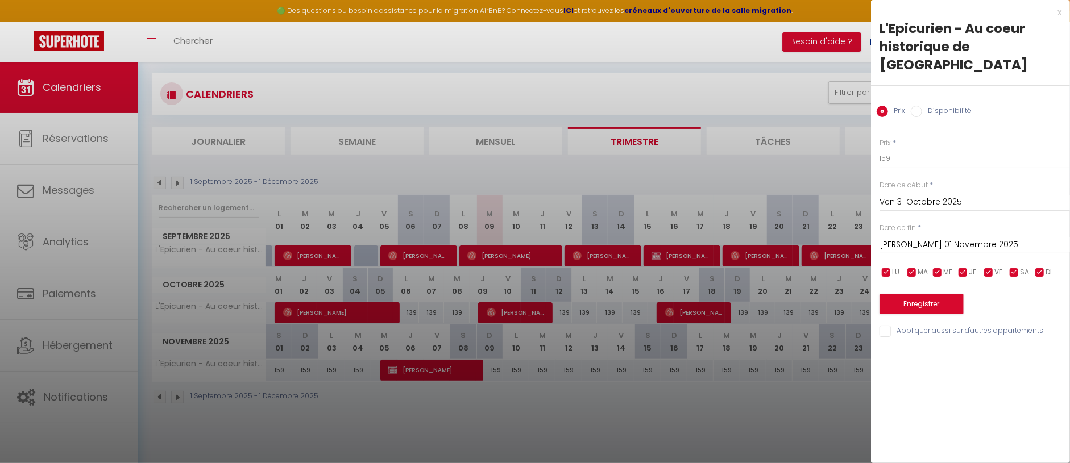
click at [942, 238] on input "[PERSON_NAME] 01 Novembre 2025" at bounding box center [974, 245] width 190 height 15
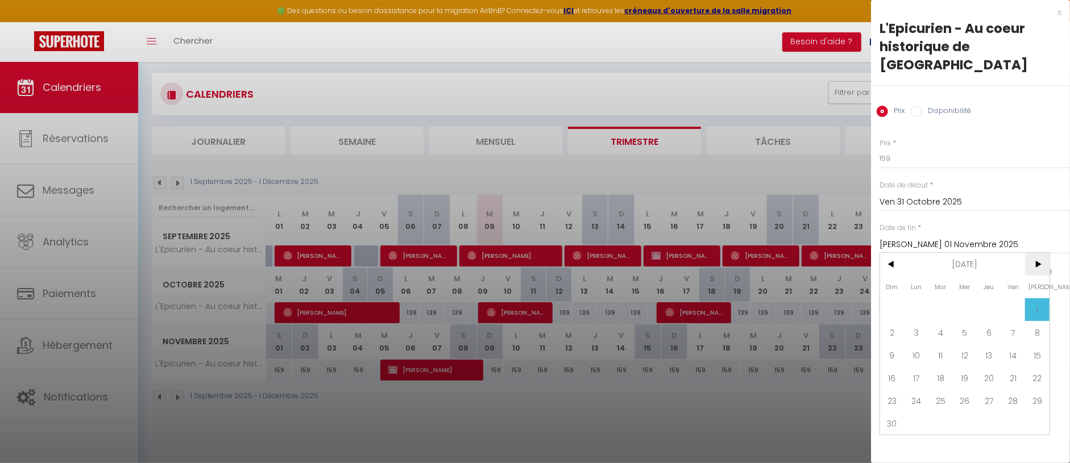
click at [1037, 253] on span ">" at bounding box center [1037, 264] width 24 height 23
drag, startPoint x: 995, startPoint y: 340, endPoint x: 999, endPoint y: 304, distance: 37.1
click at [995, 344] on span "18" at bounding box center [989, 355] width 24 height 23
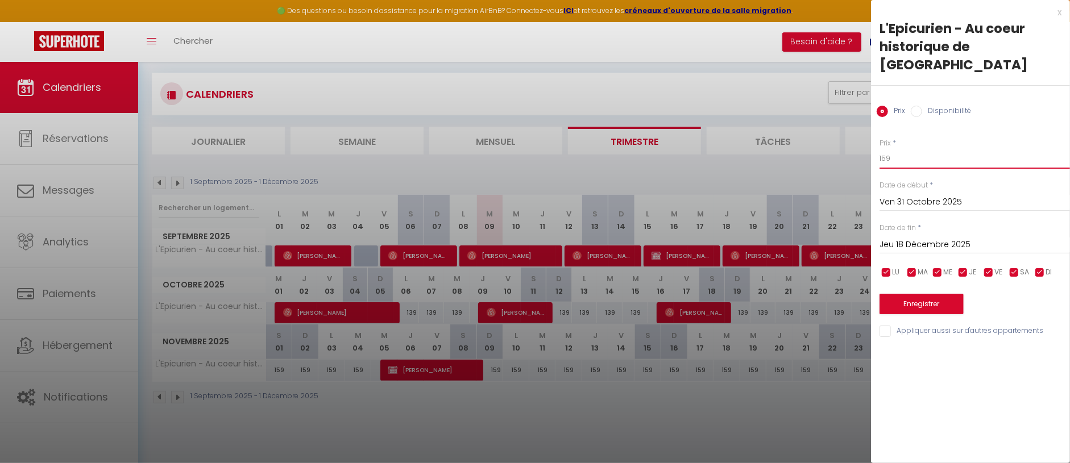
click at [933, 148] on input "159" at bounding box center [974, 158] width 190 height 20
click at [930, 294] on button "Enregistrer" at bounding box center [921, 304] width 84 height 20
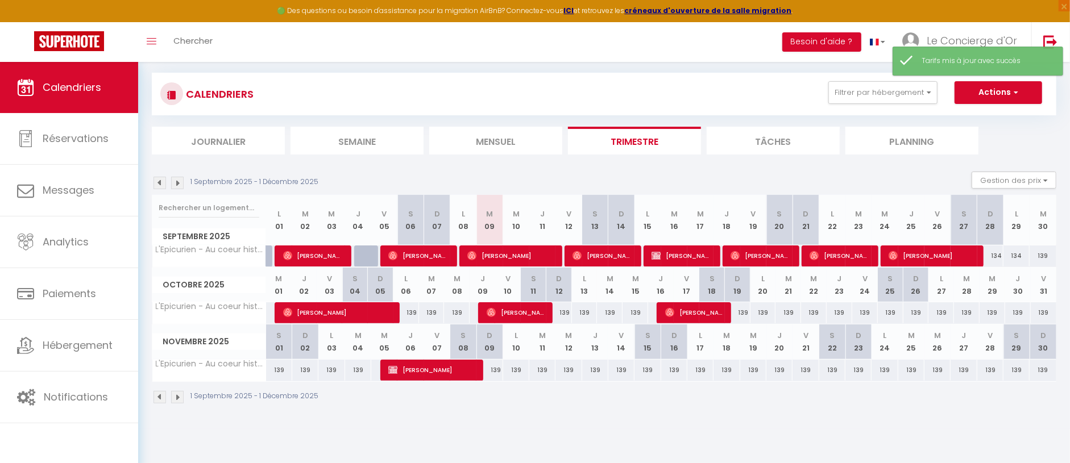
click at [176, 183] on img at bounding box center [177, 183] width 13 height 13
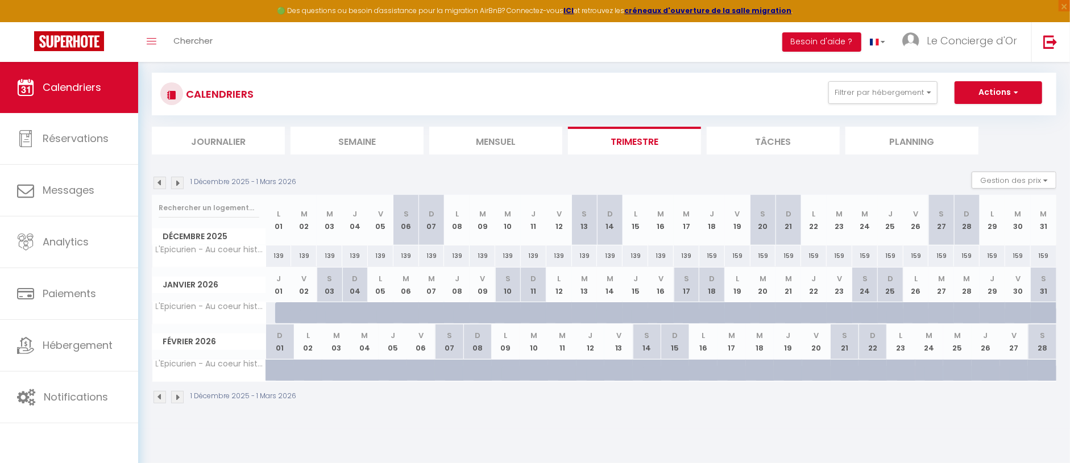
click at [1013, 253] on div "159" at bounding box center [1018, 256] width 26 height 21
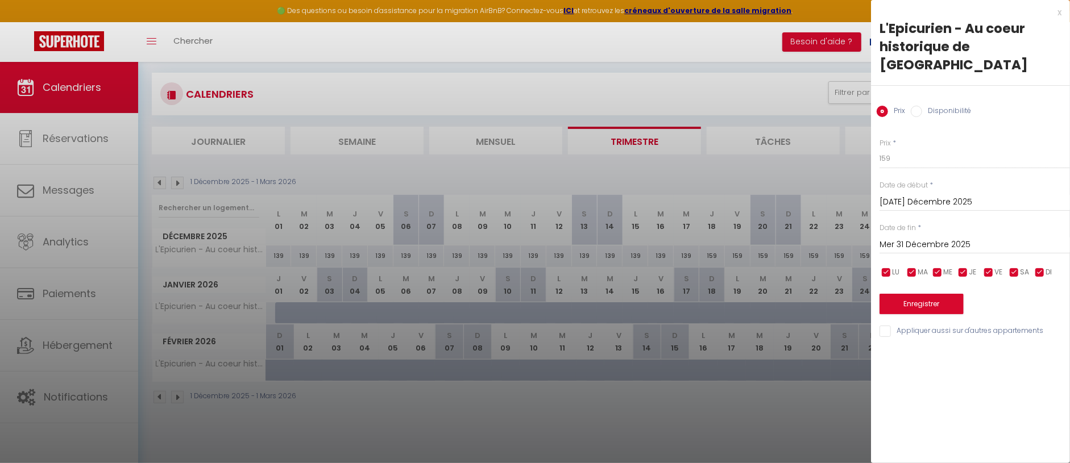
click at [925, 238] on input "Mer 31 Décembre 2025" at bounding box center [974, 245] width 190 height 15
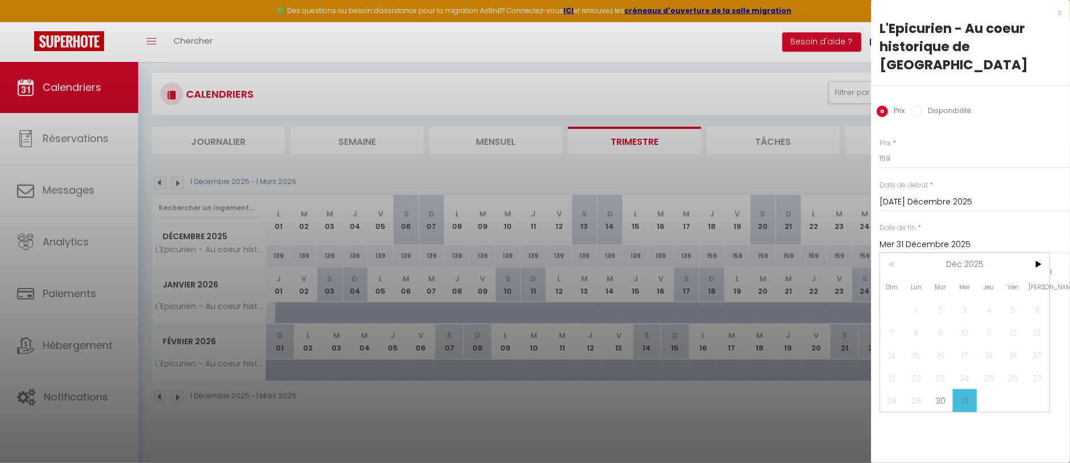
click at [961, 389] on span "31" at bounding box center [965, 400] width 24 height 23
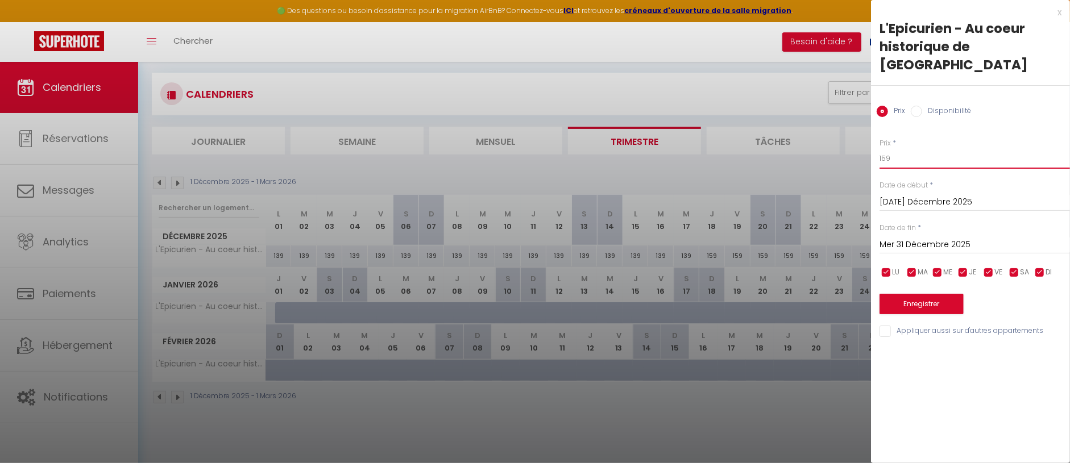
click at [890, 148] on input "159" at bounding box center [974, 158] width 190 height 20
drag, startPoint x: 933, startPoint y: 268, endPoint x: 937, endPoint y: 281, distance: 13.0
click at [934, 280] on div "Enregistrer" at bounding box center [974, 297] width 190 height 35
click at [937, 294] on button "Enregistrer" at bounding box center [921, 304] width 84 height 20
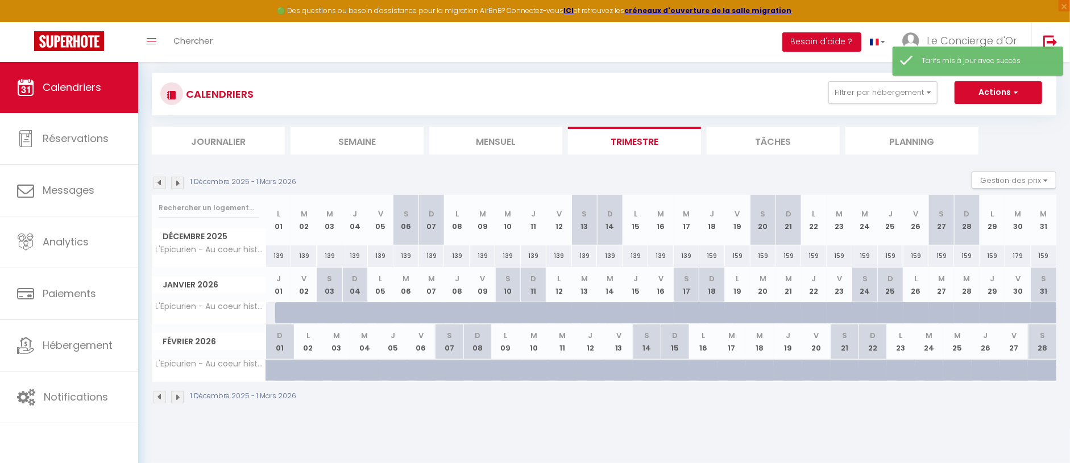
click at [158, 177] on img at bounding box center [159, 183] width 13 height 13
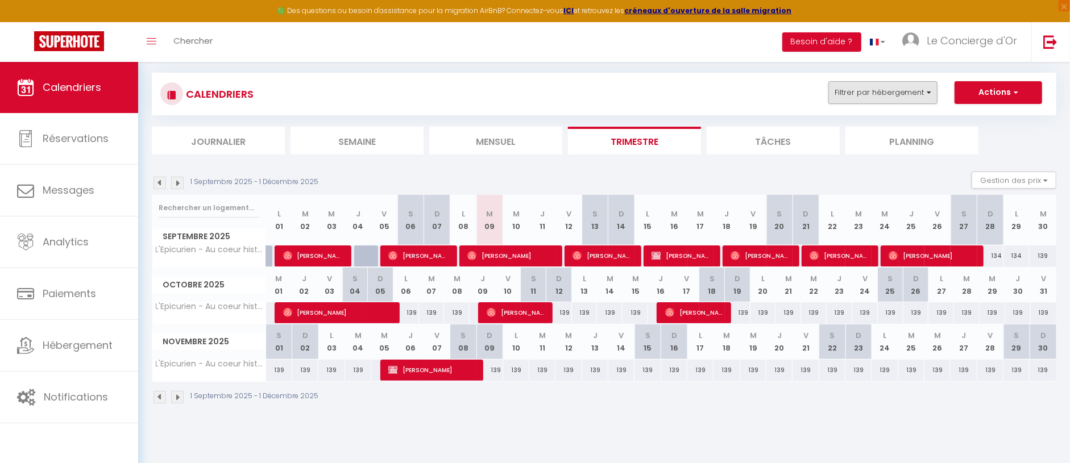
click at [882, 100] on button "Filtrer par hébergement" at bounding box center [882, 92] width 109 height 23
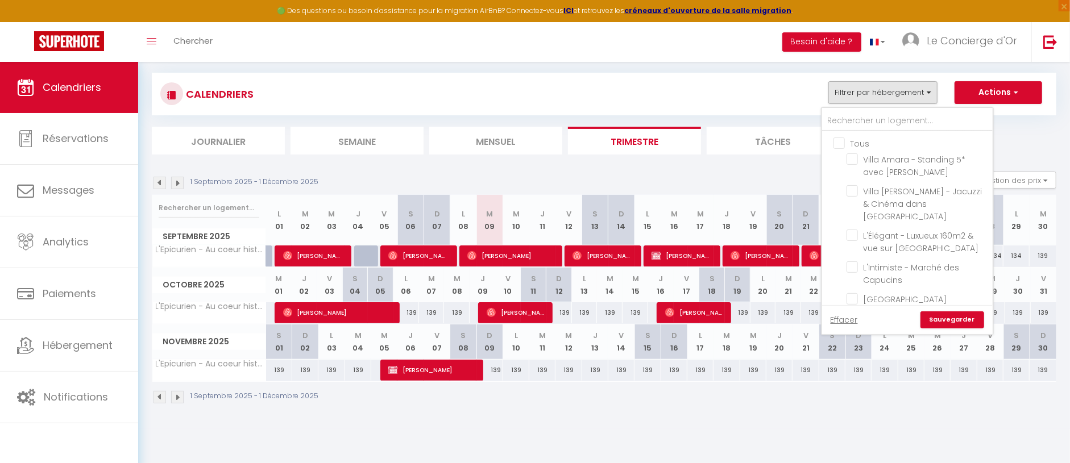
click at [837, 139] on input "Tous" at bounding box center [918, 142] width 171 height 11
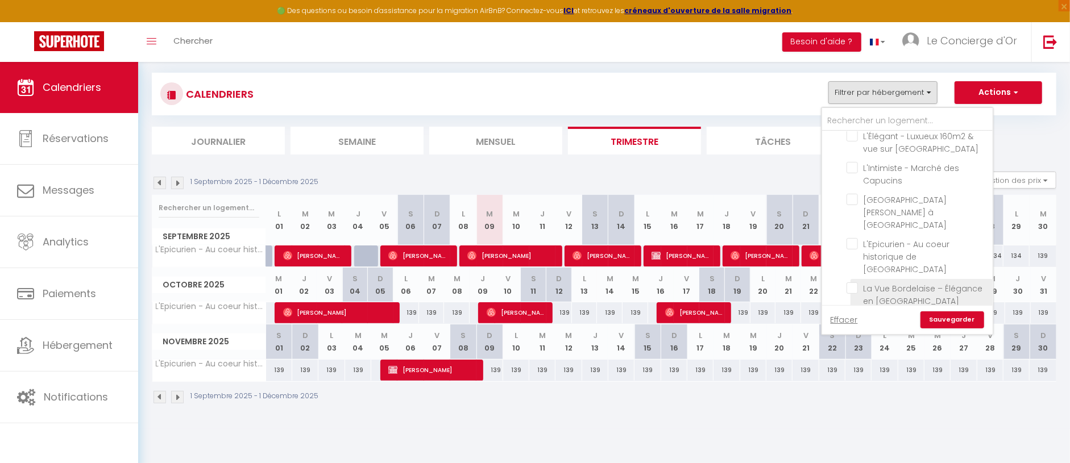
scroll to position [102, 0]
click at [873, 280] on input "La Vue Bordelaise – Élégance en [GEOGRAPHIC_DATA]" at bounding box center [917, 285] width 142 height 11
click at [948, 319] on link "Sauvegarder" at bounding box center [952, 319] width 64 height 17
